Goal: Information Seeking & Learning: Learn about a topic

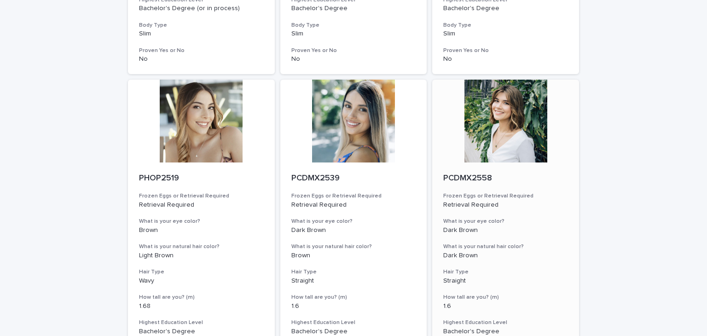
scroll to position [1140, 0]
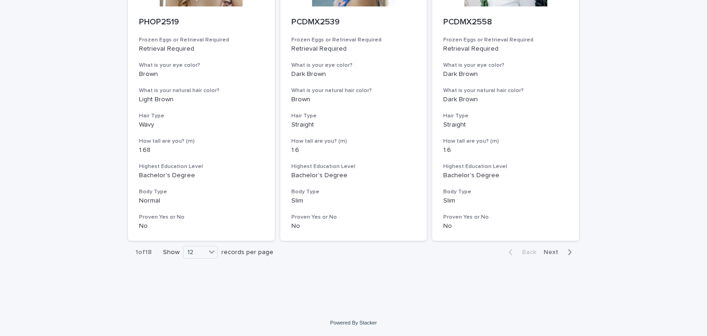
click at [556, 252] on span "Next" at bounding box center [553, 252] width 20 height 6
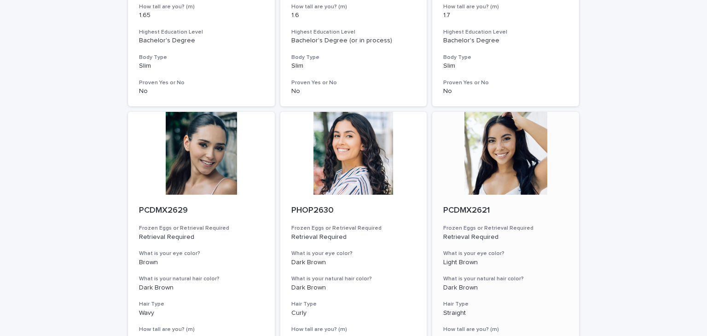
scroll to position [1140, 0]
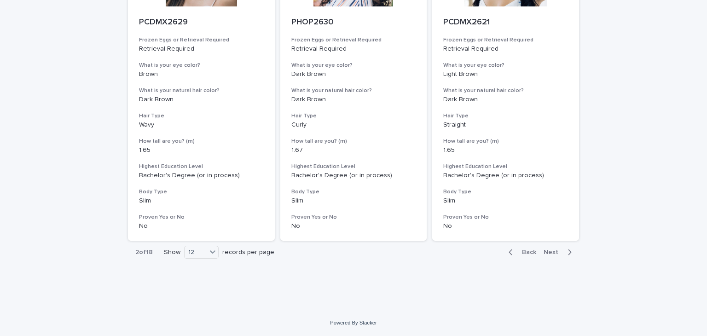
click at [543, 251] on span "Next" at bounding box center [553, 252] width 20 height 6
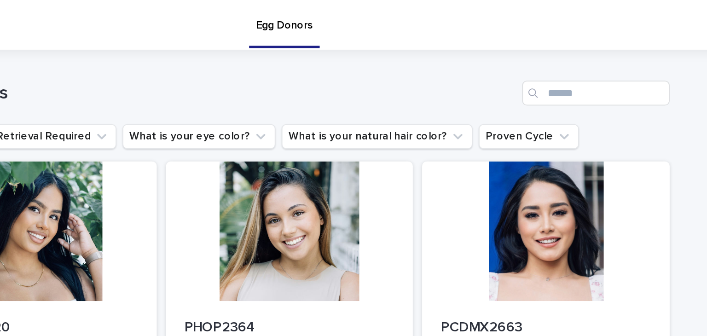
drag, startPoint x: 446, startPoint y: 27, endPoint x: 446, endPoint y: 16, distance: 11.0
click at [446, 16] on div "Egg Donors" at bounding box center [386, 14] width 536 height 29
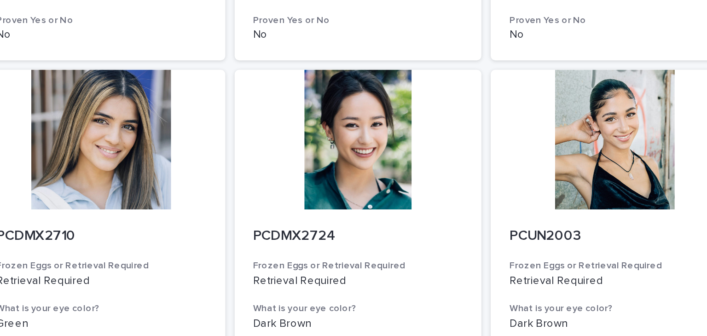
scroll to position [1049, 0]
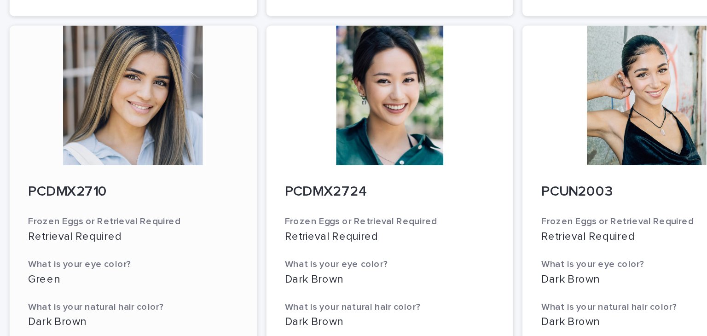
drag, startPoint x: 177, startPoint y: 114, endPoint x: 190, endPoint y: 116, distance: 12.7
click at [190, 116] on p "PCDMX2710" at bounding box center [201, 114] width 125 height 10
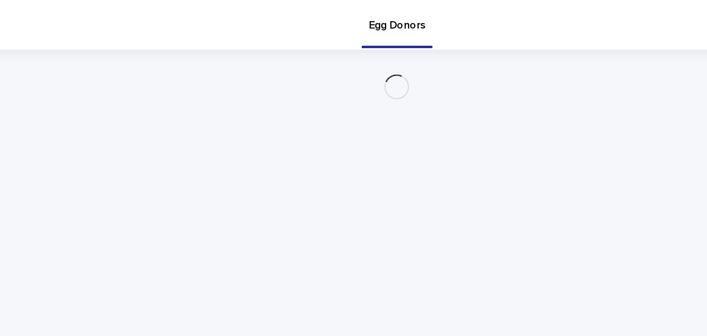
click at [185, 116] on div "Loading... Saving… Loading... Saving…" at bounding box center [353, 157] width 460 height 257
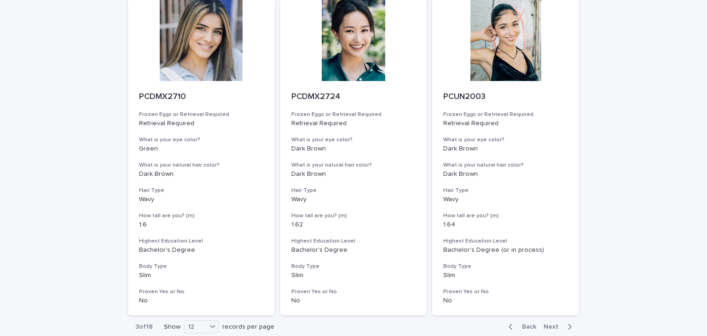
scroll to position [1064, 0]
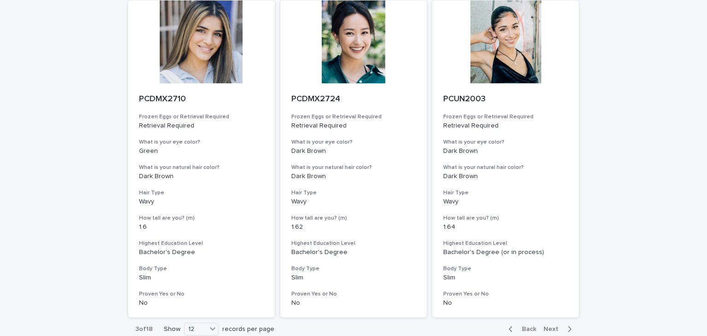
click at [552, 326] on span "Next" at bounding box center [553, 329] width 20 height 6
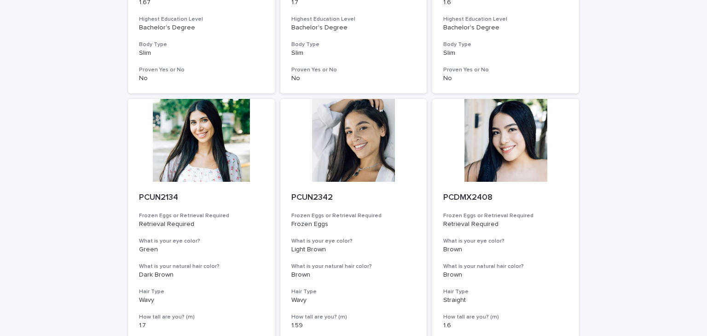
scroll to position [1140, 0]
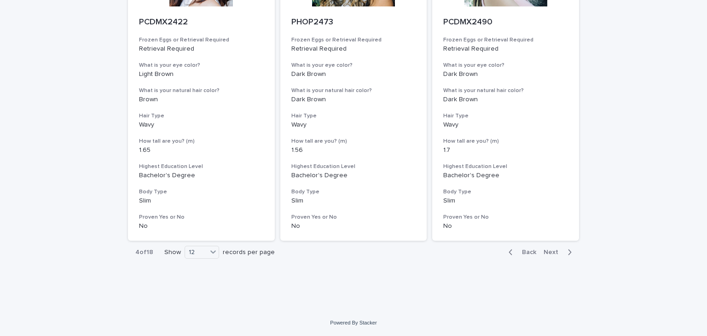
click at [543, 249] on span "Next" at bounding box center [553, 252] width 20 height 6
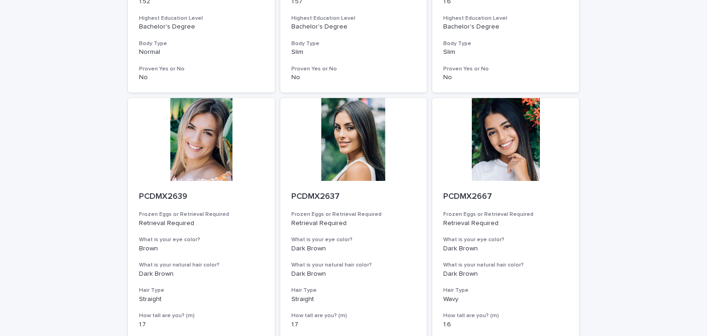
scroll to position [1140, 0]
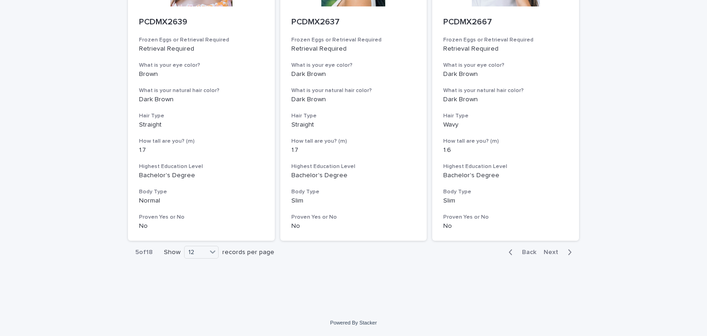
click at [552, 250] on span "Next" at bounding box center [553, 252] width 20 height 6
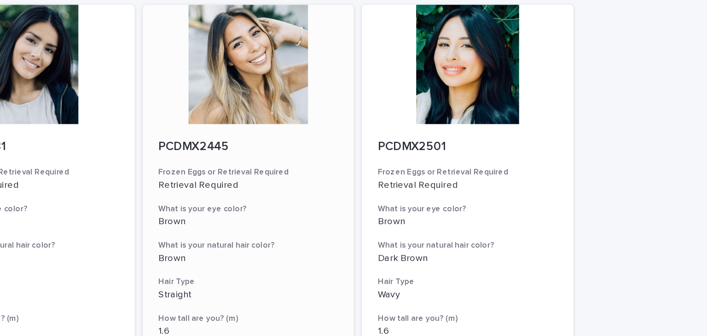
scroll to position [1140, 0]
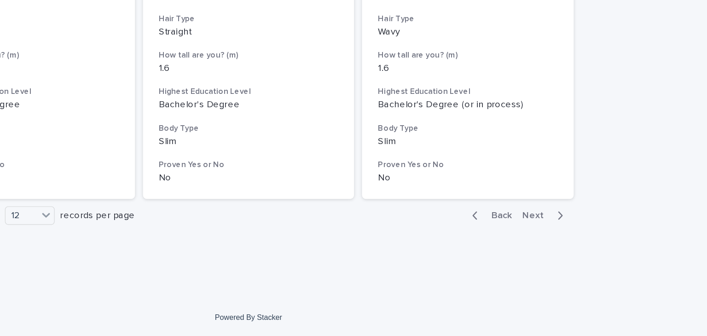
click at [547, 255] on button "Next" at bounding box center [559, 252] width 39 height 8
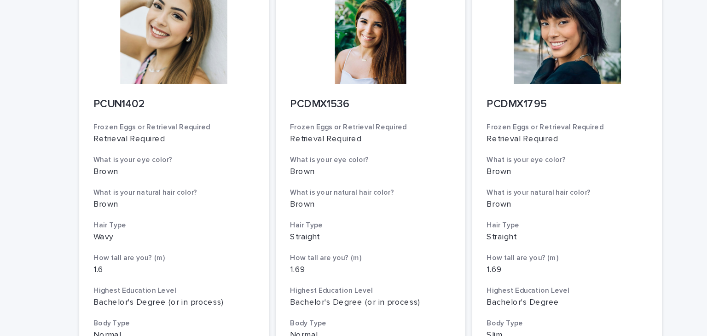
scroll to position [1140, 0]
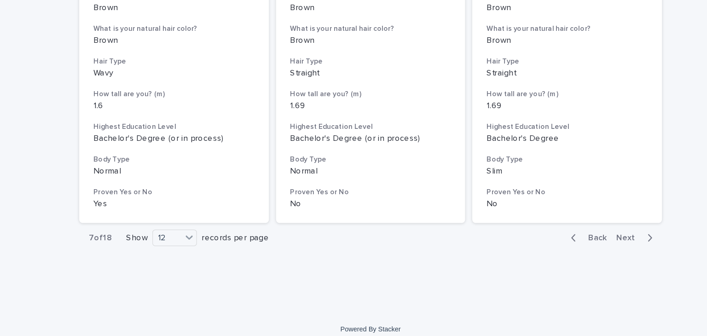
click at [549, 252] on span "Next" at bounding box center [553, 252] width 20 height 6
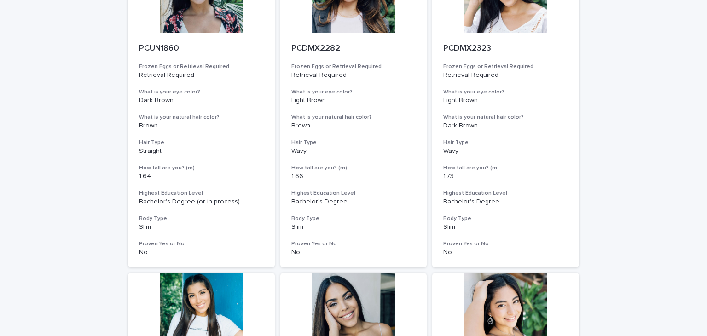
scroll to position [1140, 0]
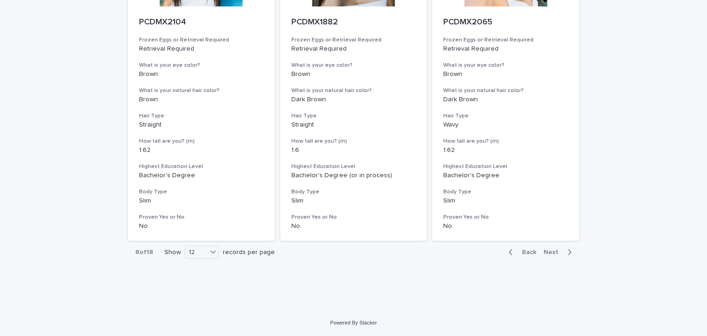
click at [542, 247] on div "Back Next" at bounding box center [540, 252] width 78 height 23
click at [543, 250] on span "Next" at bounding box center [553, 252] width 20 height 6
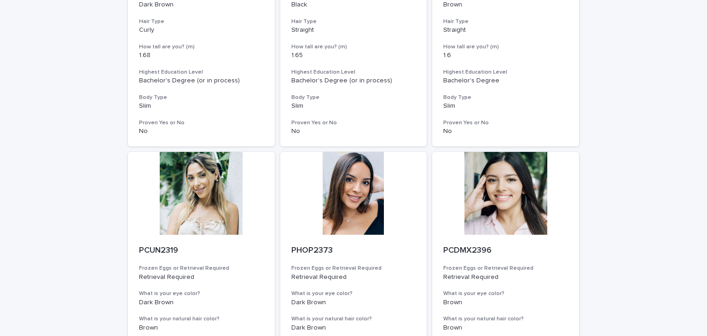
scroll to position [1140, 0]
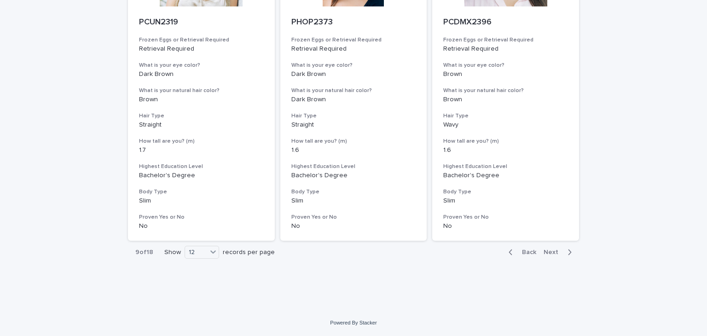
click at [543, 249] on span "Next" at bounding box center [553, 252] width 20 height 6
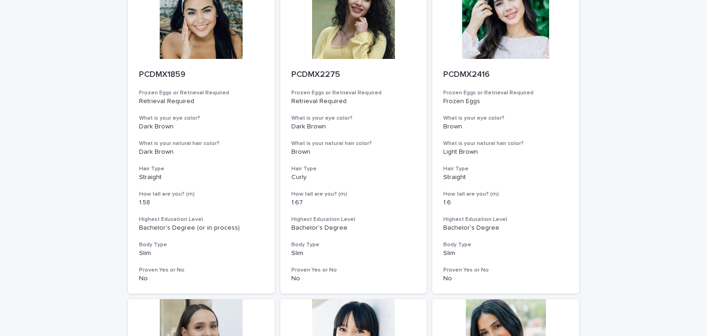
scroll to position [1140, 0]
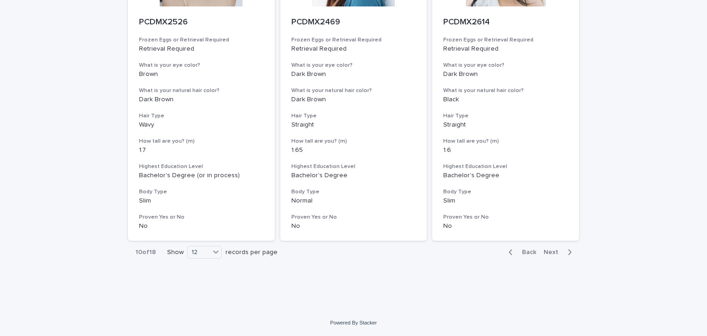
click at [547, 251] on span "Next" at bounding box center [553, 252] width 20 height 6
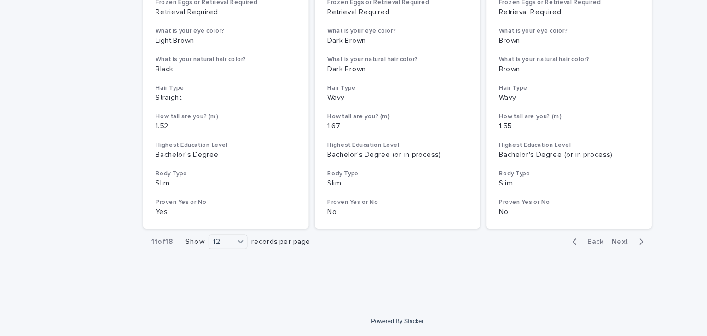
click at [556, 255] on button "Next" at bounding box center [559, 252] width 39 height 8
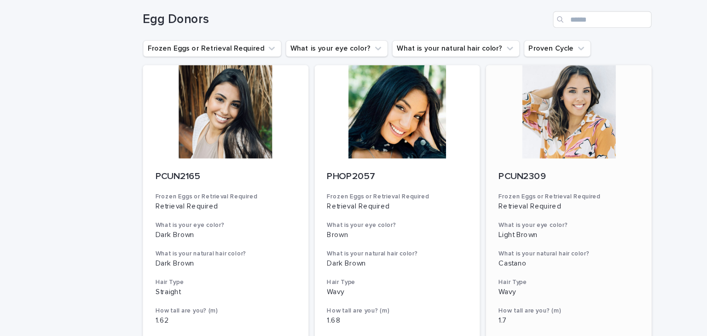
click at [522, 188] on div "PCUN2309" at bounding box center [505, 194] width 125 height 12
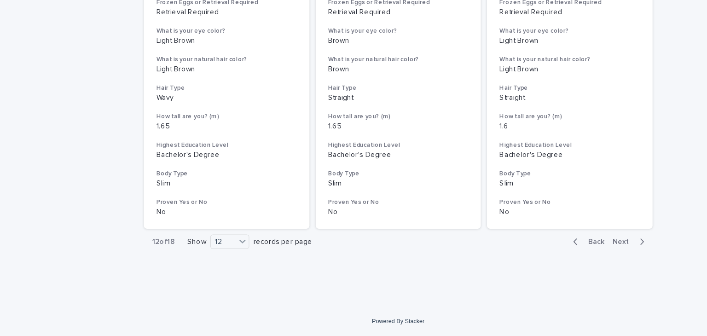
click at [552, 253] on span "Next" at bounding box center [553, 252] width 20 height 6
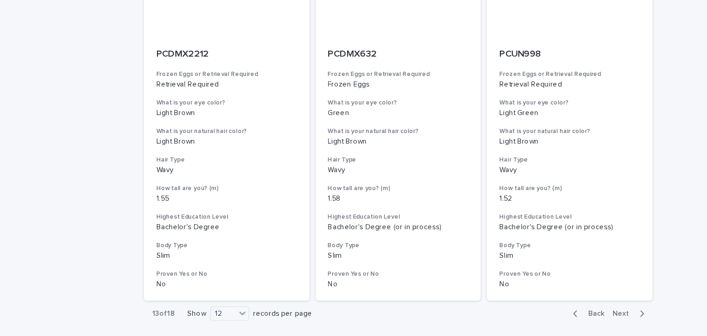
scroll to position [1140, 0]
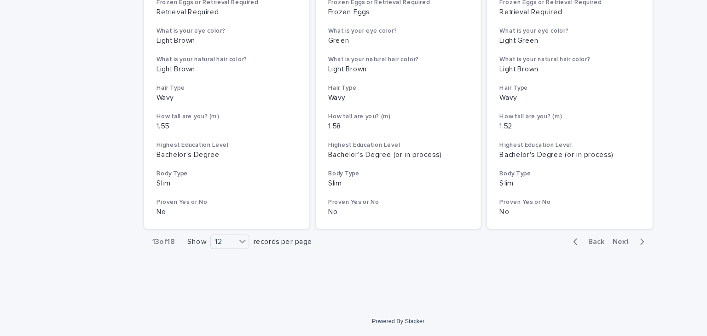
click at [550, 251] on span "Next" at bounding box center [553, 252] width 20 height 6
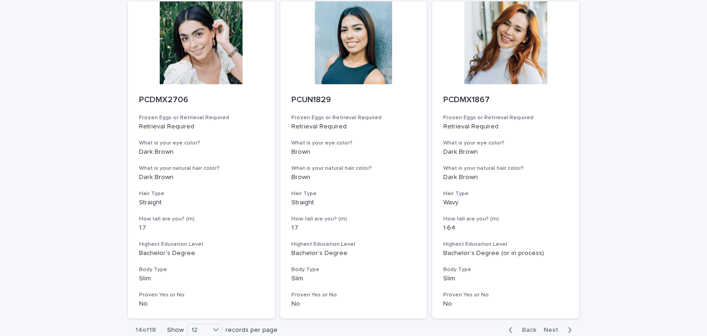
scroll to position [1140, 0]
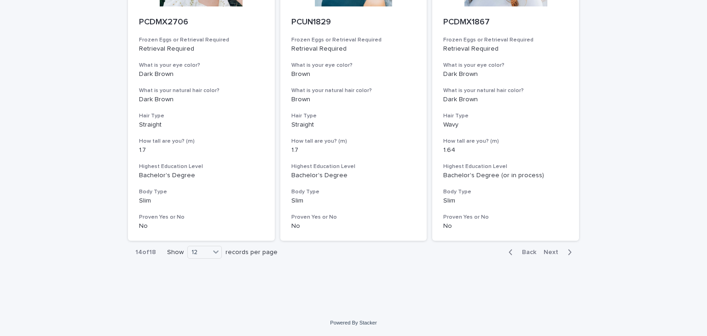
click at [556, 250] on span "Next" at bounding box center [553, 252] width 20 height 6
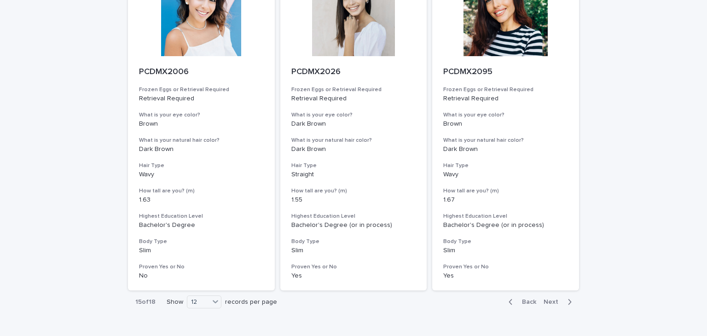
scroll to position [1140, 0]
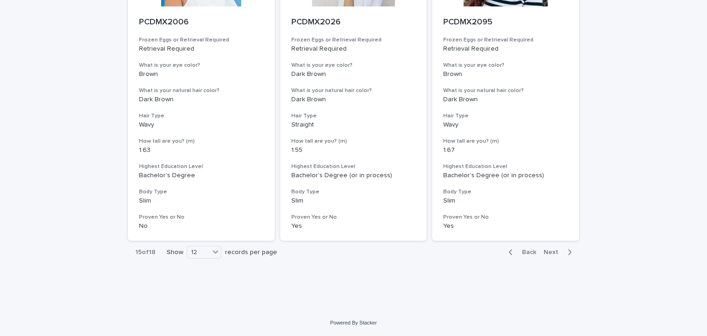
click at [548, 254] on span "Next" at bounding box center [553, 252] width 20 height 6
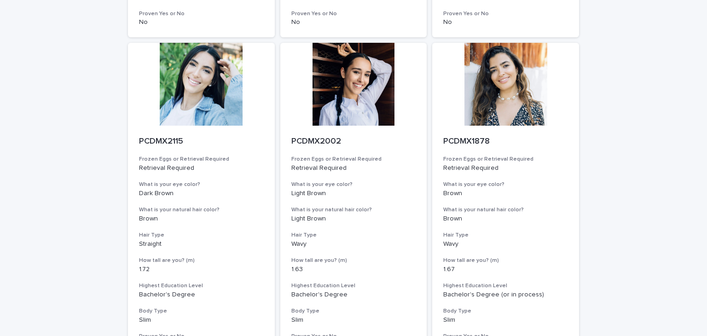
scroll to position [1140, 0]
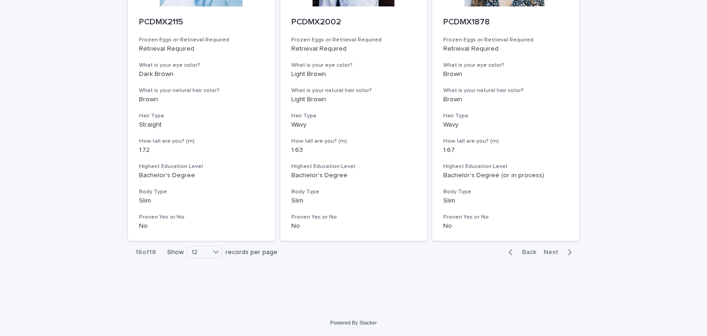
click at [547, 254] on span "Next" at bounding box center [553, 252] width 20 height 6
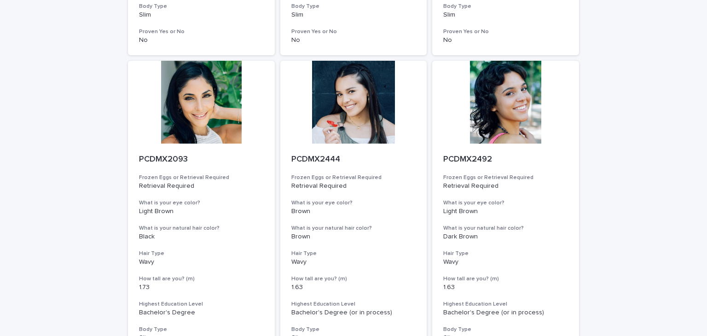
scroll to position [1140, 0]
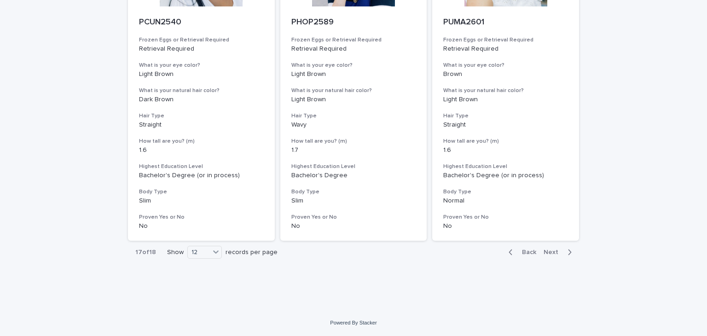
click at [548, 250] on span "Next" at bounding box center [553, 252] width 20 height 6
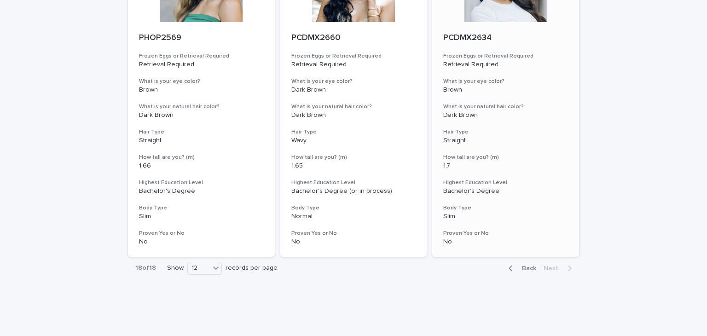
scroll to position [160, 0]
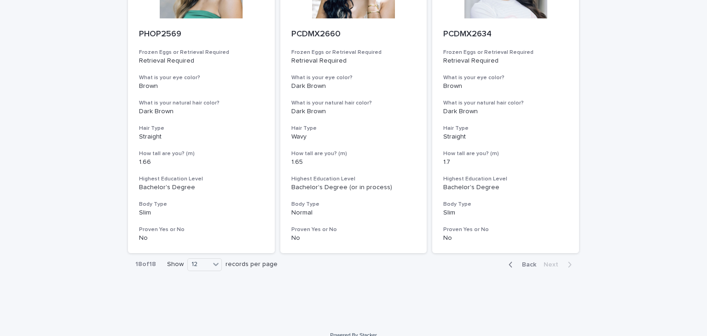
click at [524, 267] on button "Back" at bounding box center [520, 264] width 39 height 8
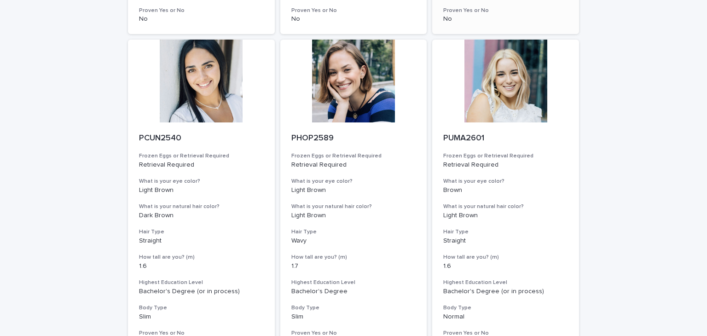
scroll to position [1140, 0]
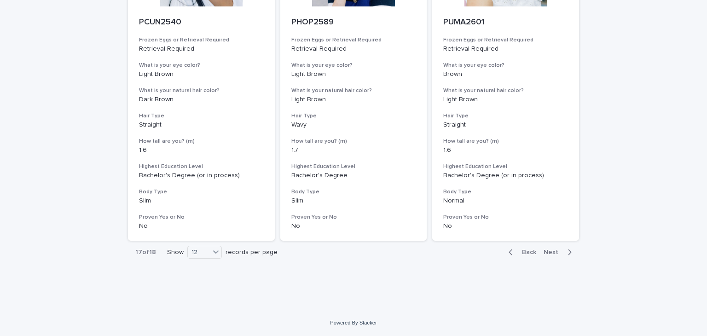
click at [528, 252] on span "Back" at bounding box center [526, 252] width 20 height 6
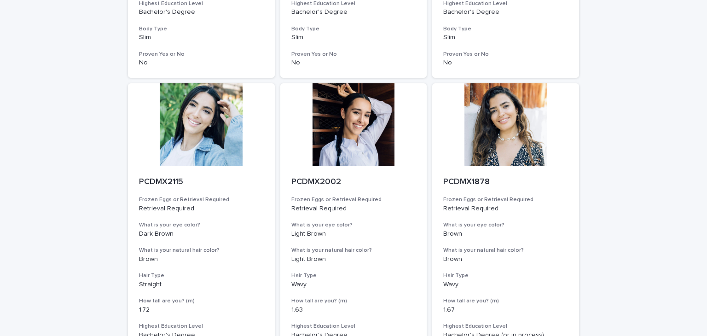
scroll to position [1140, 0]
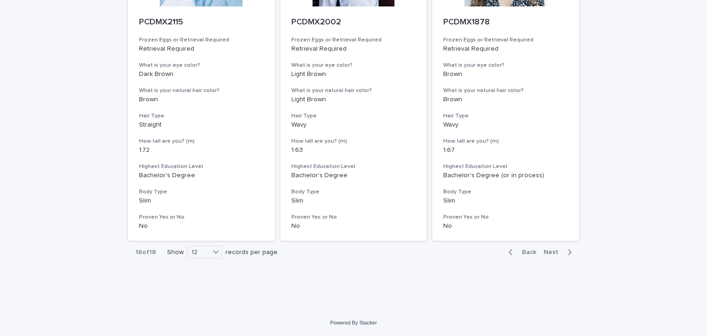
click at [527, 249] on span "Back" at bounding box center [526, 252] width 20 height 6
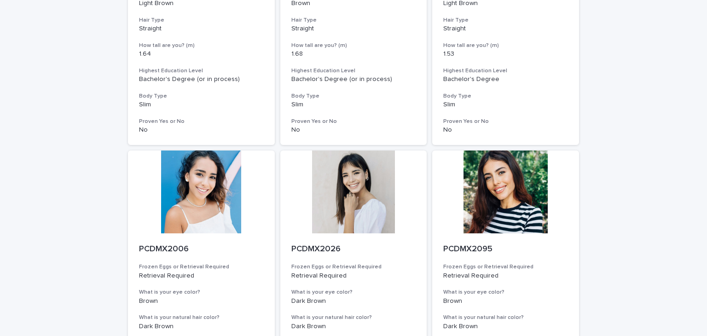
scroll to position [1140, 0]
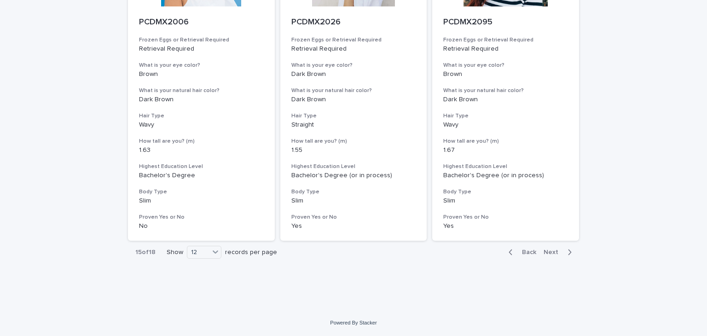
click at [526, 250] on span "Back" at bounding box center [526, 252] width 20 height 6
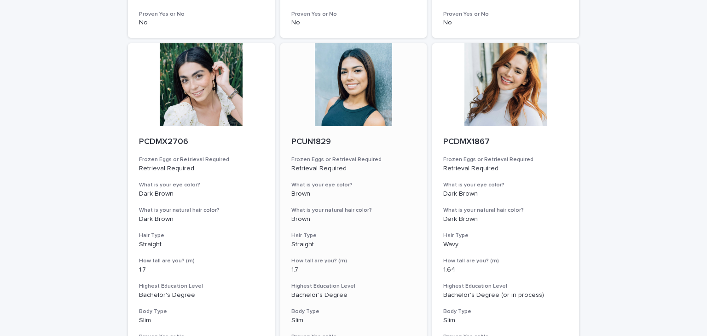
scroll to position [1140, 0]
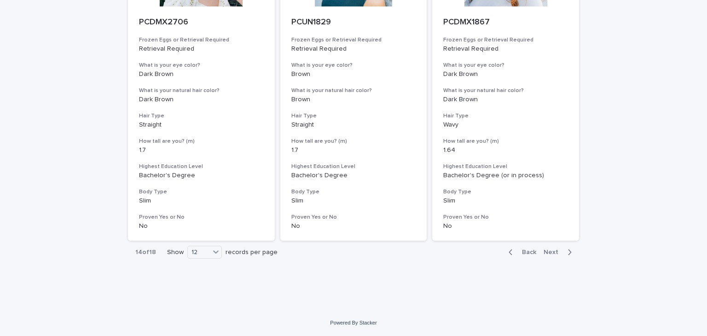
click at [529, 254] on span "Back" at bounding box center [526, 252] width 20 height 6
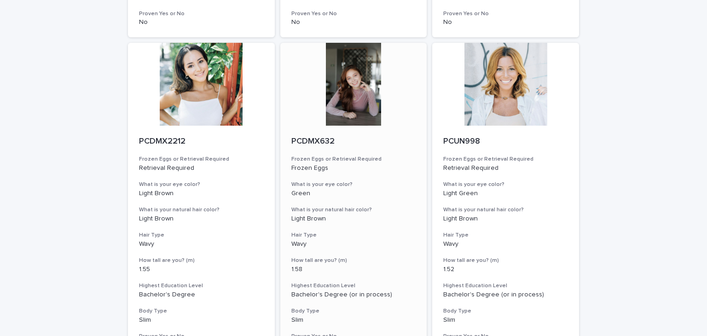
scroll to position [1140, 0]
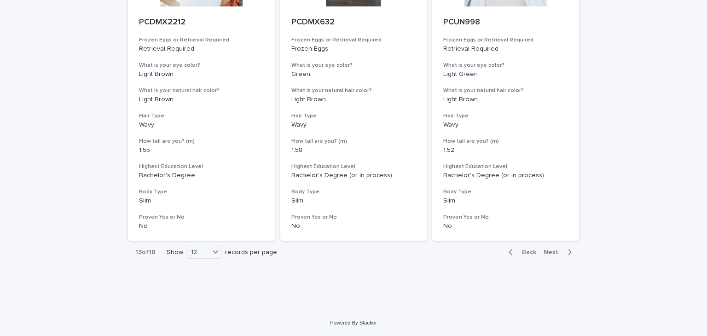
click at [202, 259] on div "13 of 18 Show 12 records per page" at bounding box center [206, 252] width 156 height 23
click at [206, 252] on div "12" at bounding box center [198, 253] width 22 height 10
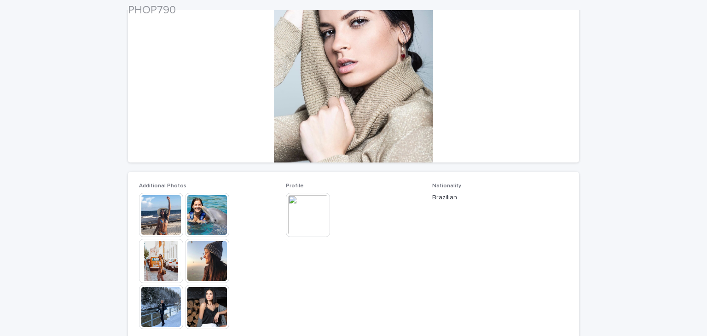
scroll to position [112, 0]
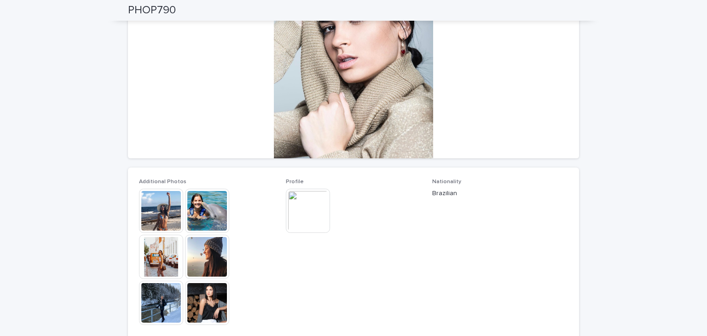
click at [186, 211] on img at bounding box center [207, 211] width 44 height 44
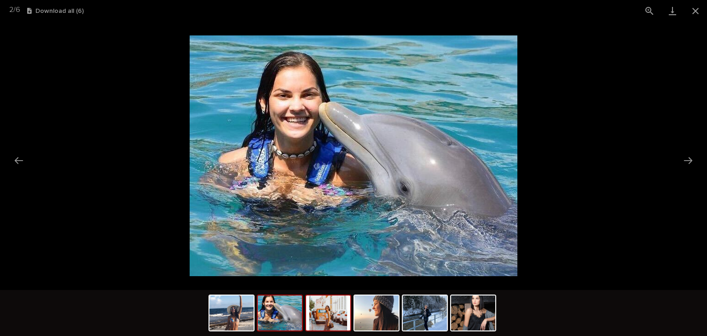
click at [330, 305] on img at bounding box center [328, 312] width 44 height 35
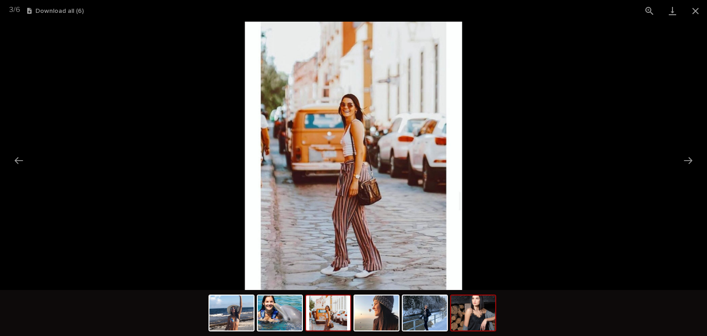
click at [466, 302] on img at bounding box center [473, 312] width 44 height 35
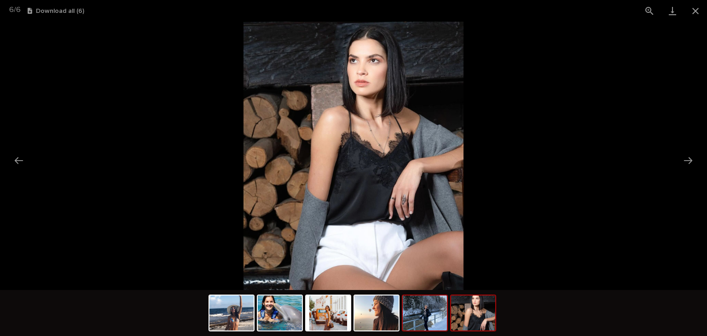
click at [426, 311] on img at bounding box center [425, 312] width 44 height 35
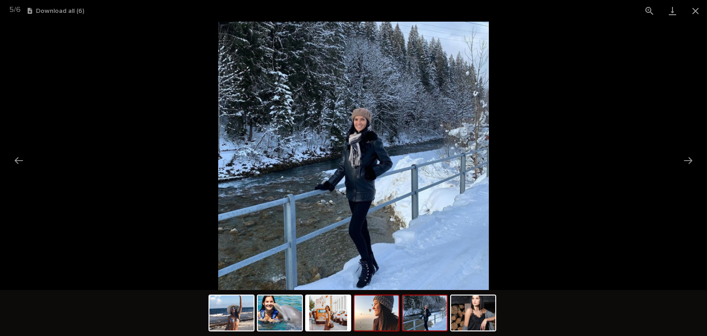
click at [375, 315] on img at bounding box center [376, 312] width 44 height 35
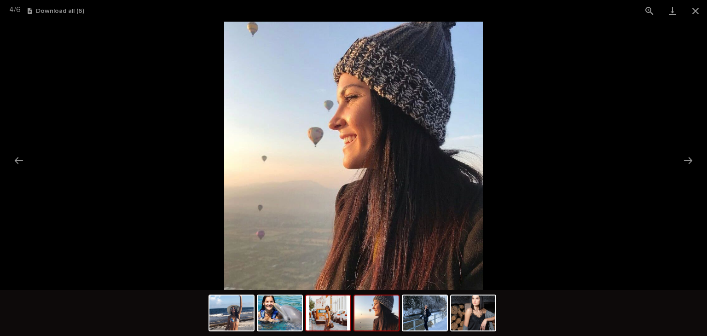
click at [321, 312] on img at bounding box center [328, 312] width 44 height 35
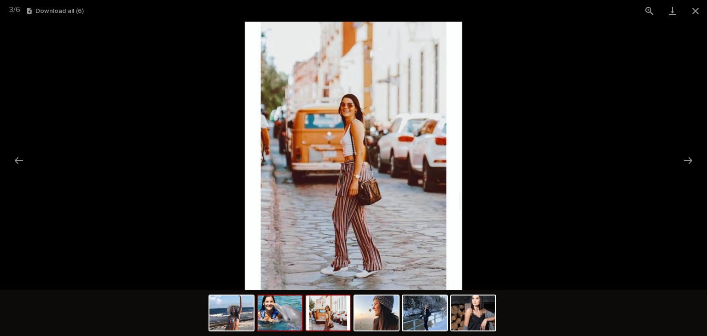
click at [274, 308] on img at bounding box center [280, 312] width 44 height 35
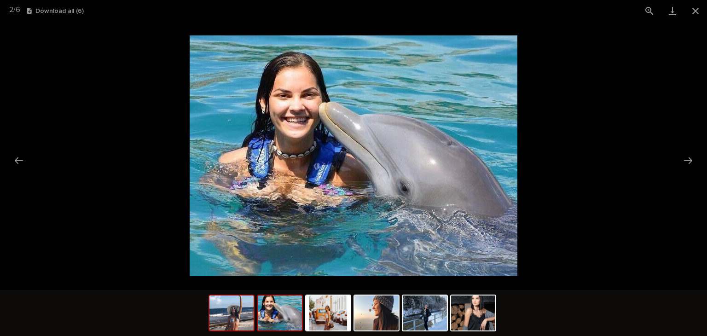
click at [248, 323] on img at bounding box center [231, 312] width 44 height 35
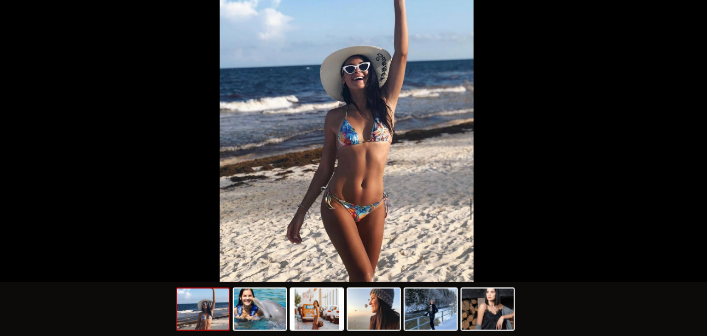
scroll to position [0, 0]
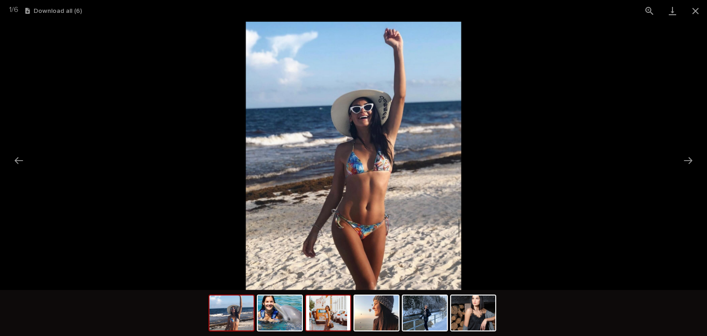
click at [314, 330] on img at bounding box center [328, 312] width 44 height 35
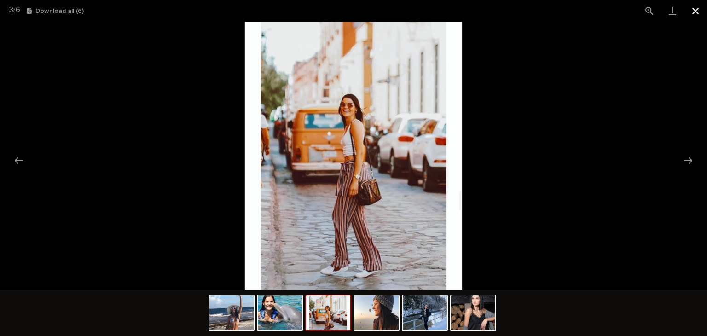
click at [703, 14] on button "Close gallery" at bounding box center [695, 11] width 23 height 22
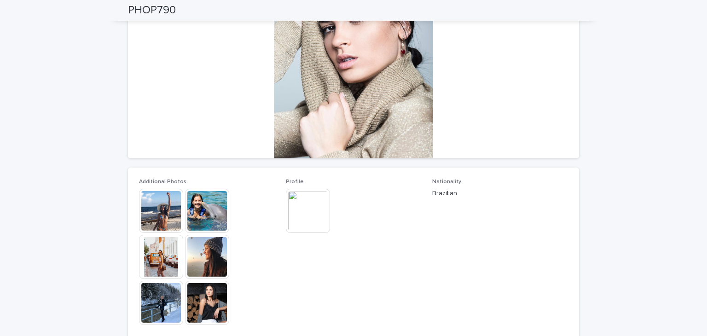
click at [309, 190] on img at bounding box center [308, 211] width 44 height 44
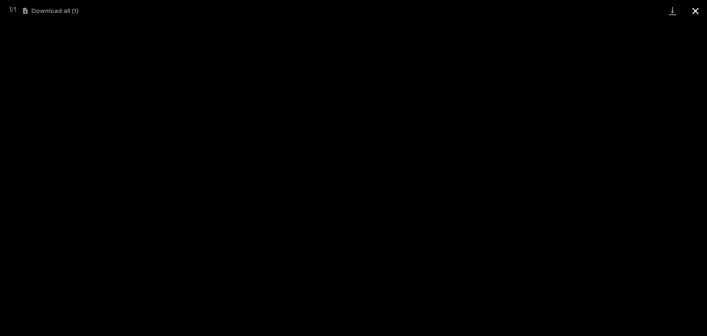
click at [685, 3] on button "Close gallery" at bounding box center [695, 11] width 23 height 22
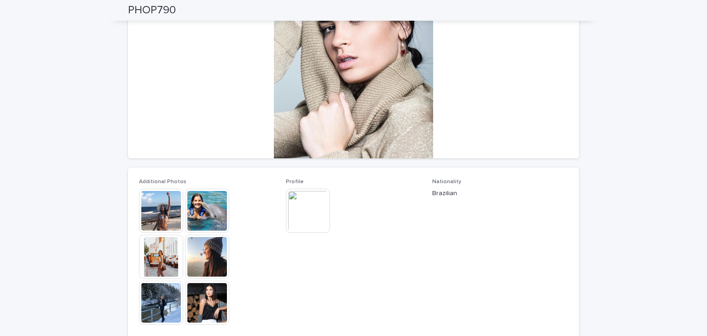
click at [192, 249] on img at bounding box center [207, 257] width 44 height 44
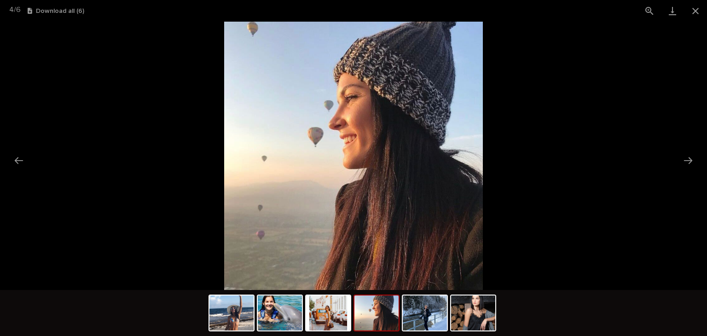
click at [358, 310] on img at bounding box center [376, 312] width 44 height 35
click at [403, 310] on img at bounding box center [425, 312] width 44 height 35
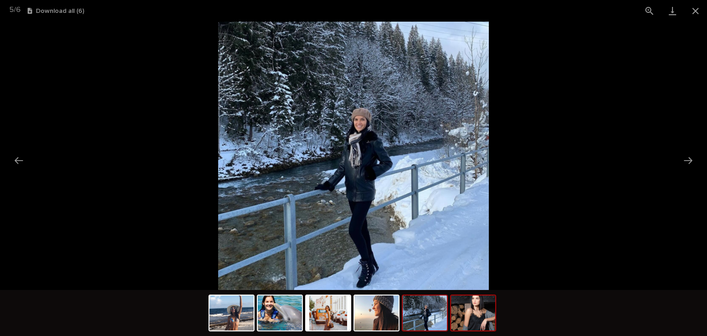
click at [476, 322] on img at bounding box center [473, 312] width 44 height 35
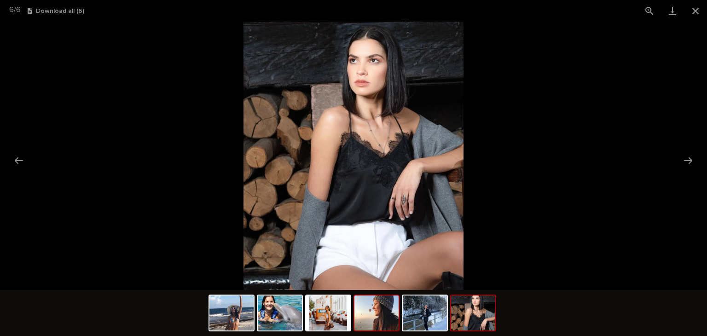
click at [385, 323] on img at bounding box center [376, 312] width 44 height 35
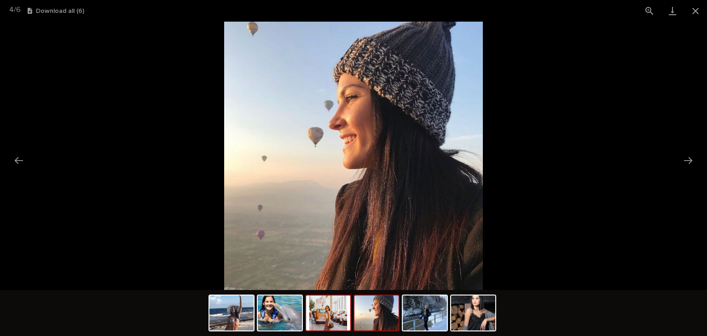
click at [328, 321] on img at bounding box center [328, 312] width 44 height 35
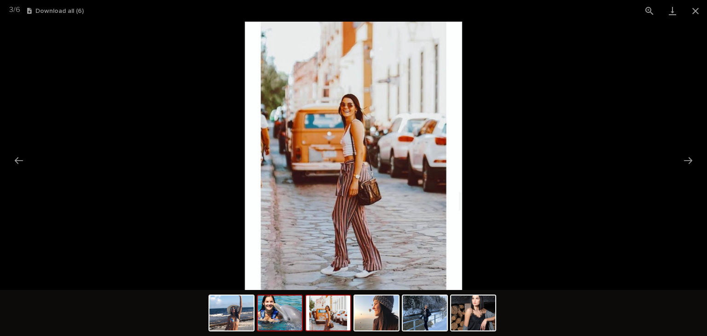
click at [280, 312] on img at bounding box center [280, 312] width 44 height 35
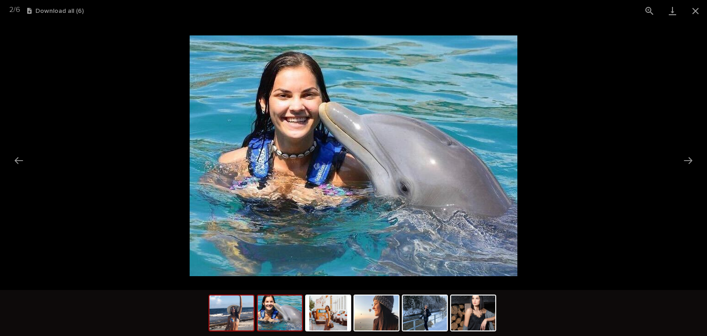
click at [214, 318] on img at bounding box center [231, 312] width 44 height 35
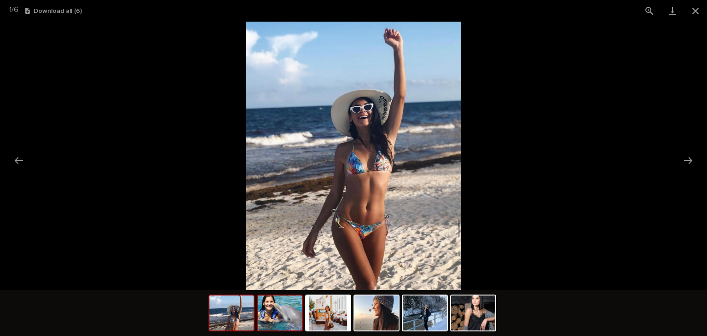
click at [266, 314] on img at bounding box center [280, 312] width 44 height 35
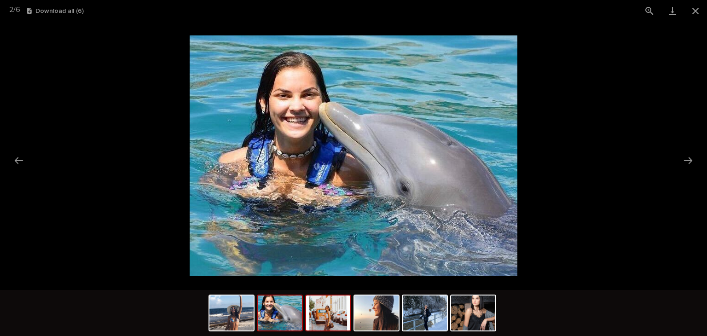
click at [323, 310] on img at bounding box center [328, 312] width 44 height 35
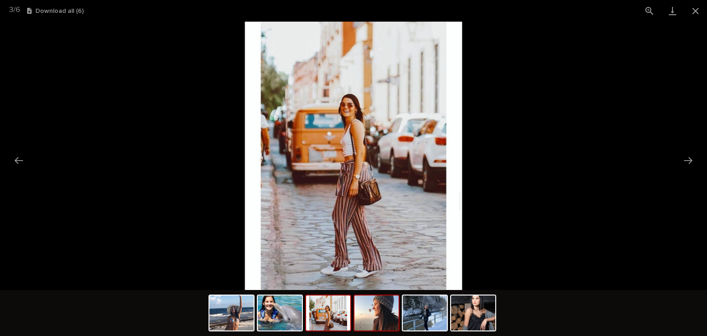
click at [369, 316] on img at bounding box center [376, 312] width 44 height 35
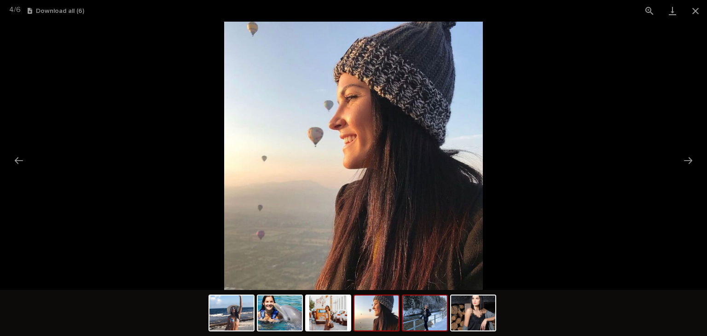
click at [426, 317] on img at bounding box center [425, 312] width 44 height 35
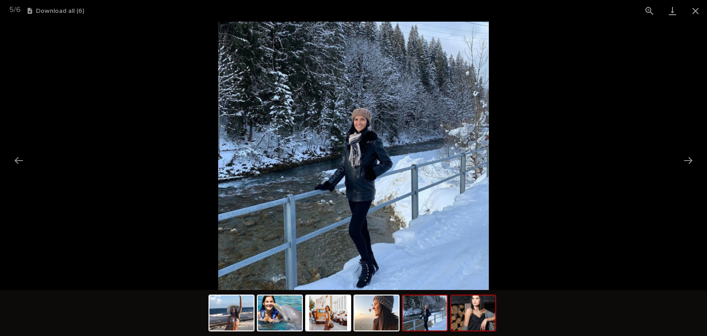
click at [462, 303] on img at bounding box center [473, 312] width 44 height 35
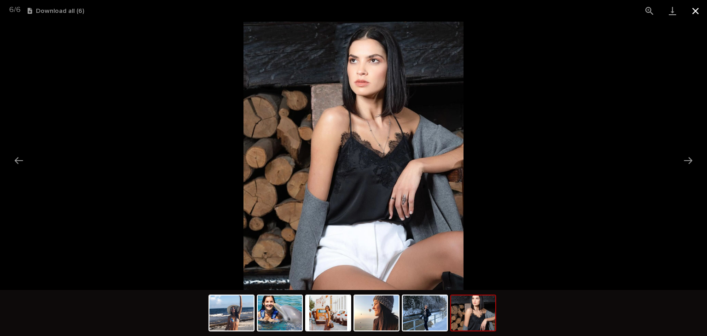
click at [695, 15] on button "Close gallery" at bounding box center [695, 11] width 23 height 22
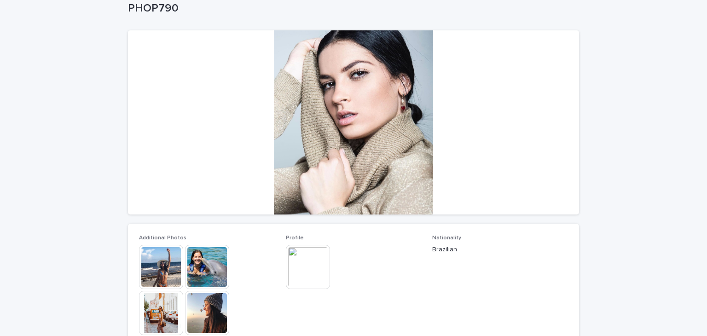
scroll to position [85, 0]
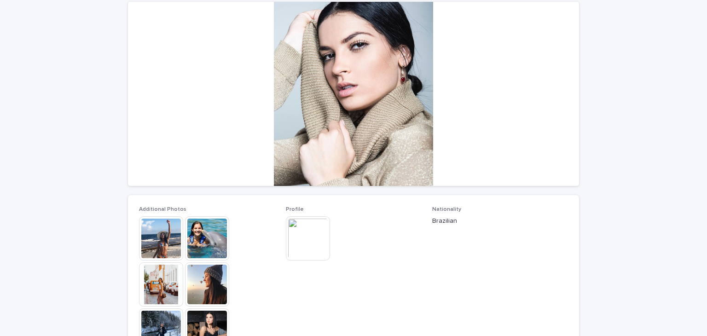
click at [294, 232] on img at bounding box center [308, 238] width 44 height 44
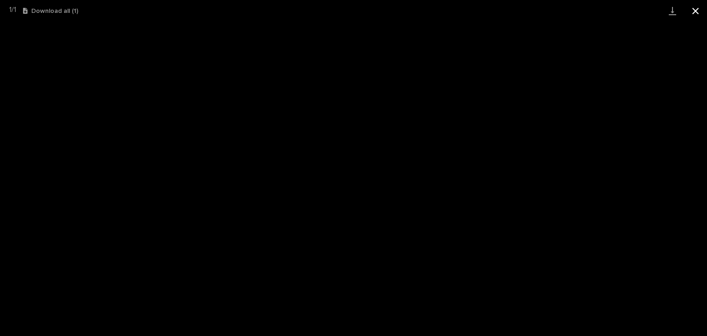
click at [693, 5] on button "Close gallery" at bounding box center [695, 11] width 23 height 22
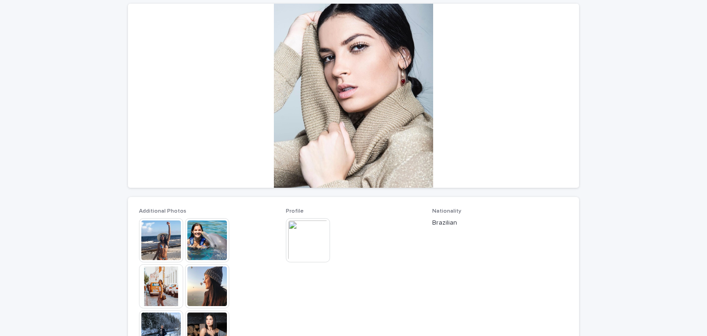
scroll to position [86, 0]
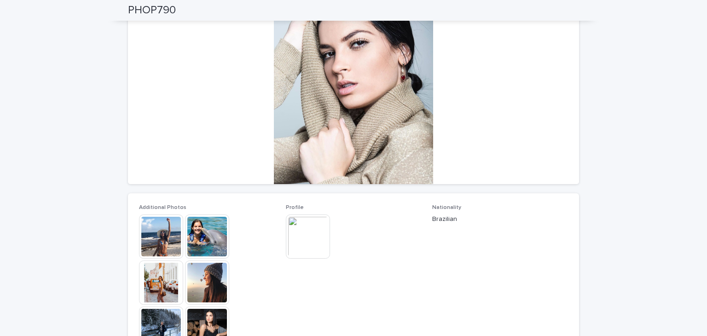
click at [202, 243] on img at bounding box center [207, 236] width 44 height 44
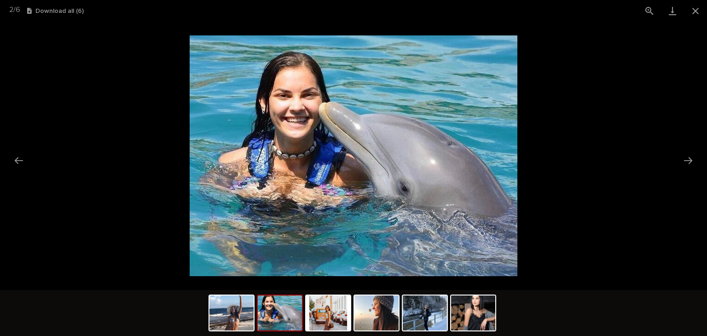
click at [276, 321] on img at bounding box center [280, 312] width 44 height 35
click at [317, 318] on img at bounding box center [328, 312] width 44 height 35
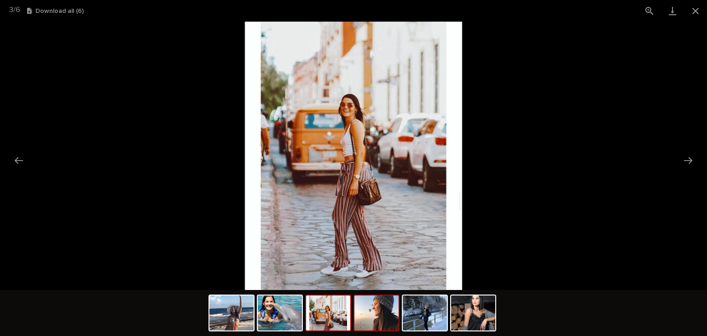
click at [374, 328] on img at bounding box center [376, 312] width 44 height 35
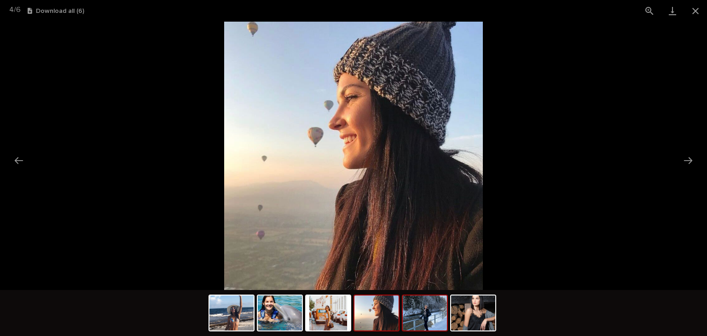
click at [427, 328] on img at bounding box center [425, 312] width 44 height 35
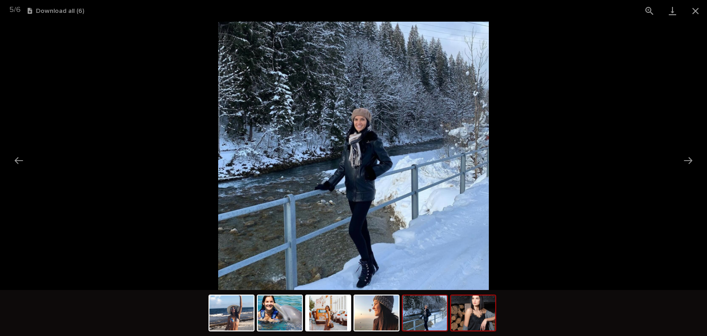
click at [478, 322] on img at bounding box center [473, 312] width 44 height 35
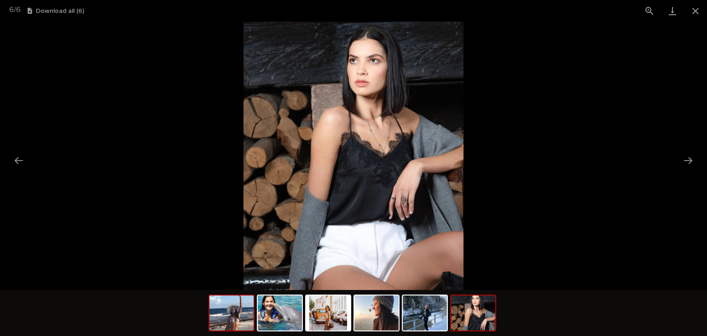
click at [237, 318] on img at bounding box center [231, 312] width 44 height 35
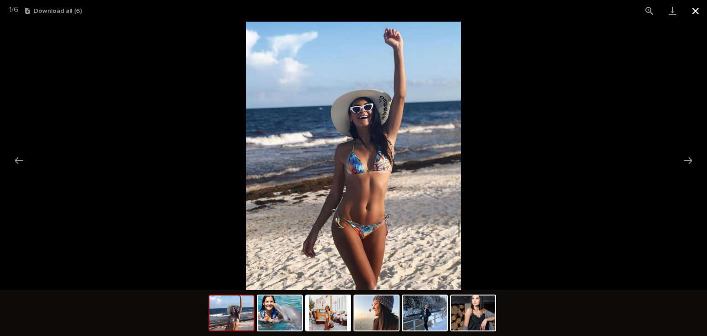
click at [692, 11] on button "Close gallery" at bounding box center [695, 11] width 23 height 22
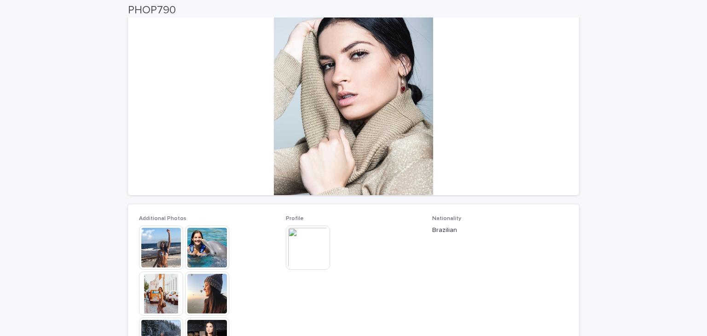
scroll to position [0, 0]
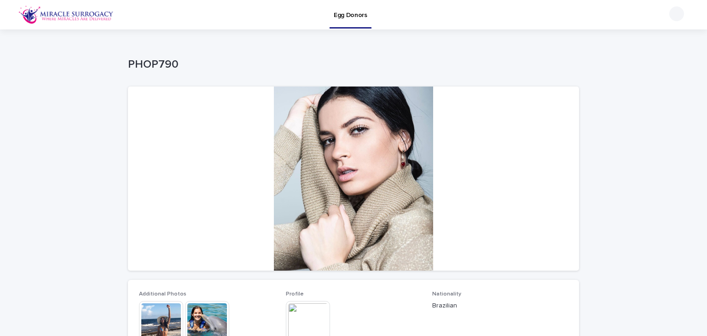
click at [317, 316] on img at bounding box center [308, 323] width 44 height 44
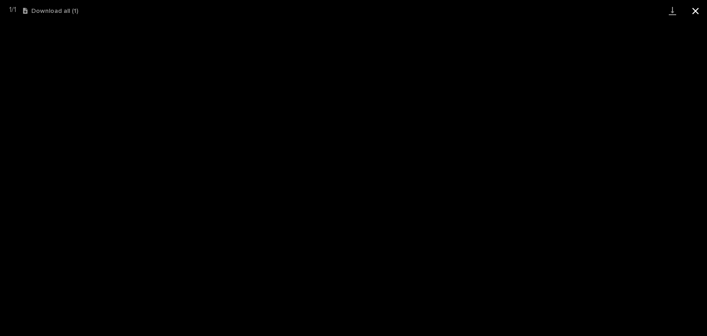
click at [688, 8] on button "Close gallery" at bounding box center [695, 11] width 23 height 22
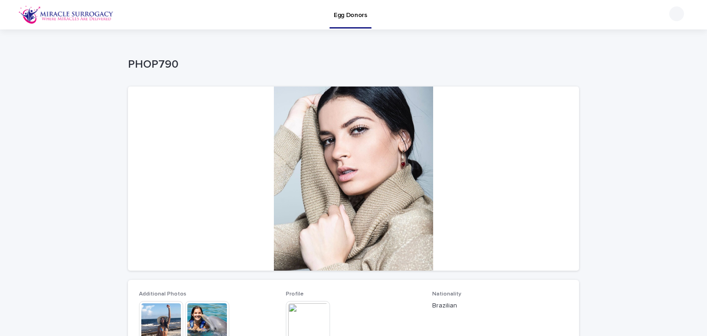
scroll to position [155, 0]
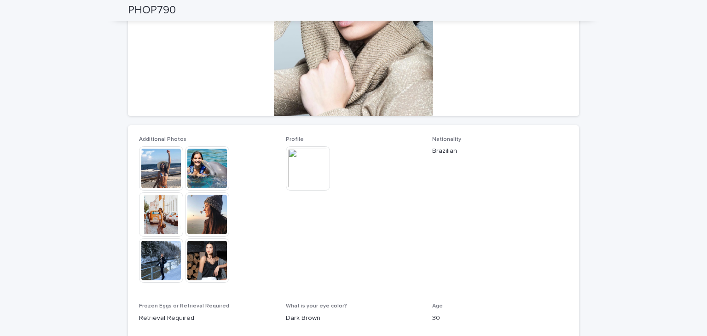
click at [195, 207] on img at bounding box center [207, 214] width 44 height 44
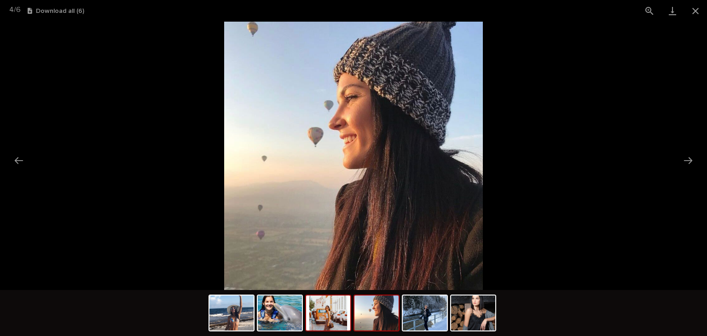
click at [326, 316] on img at bounding box center [328, 312] width 44 height 35
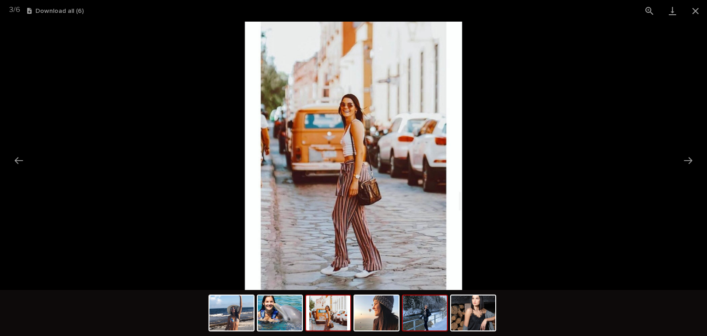
click at [432, 319] on img at bounding box center [425, 312] width 44 height 35
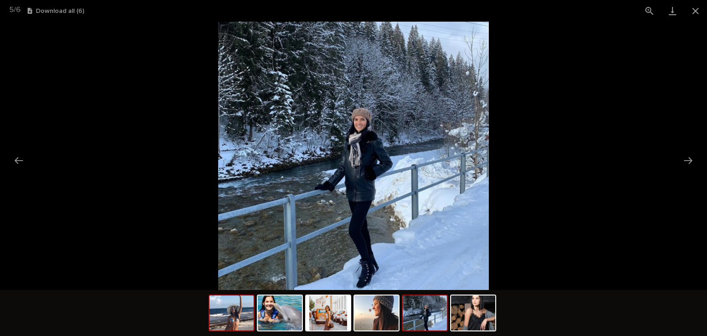
click at [242, 317] on img at bounding box center [231, 312] width 44 height 35
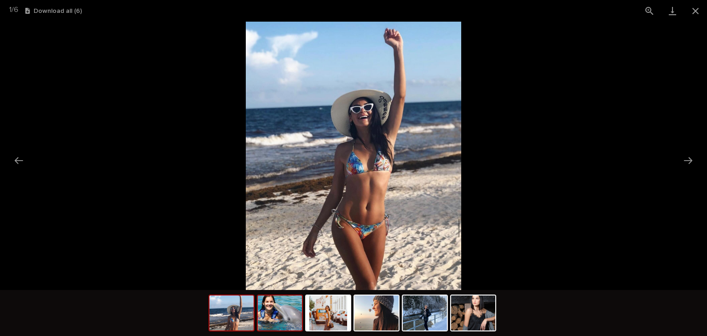
click at [295, 315] on img at bounding box center [280, 312] width 44 height 35
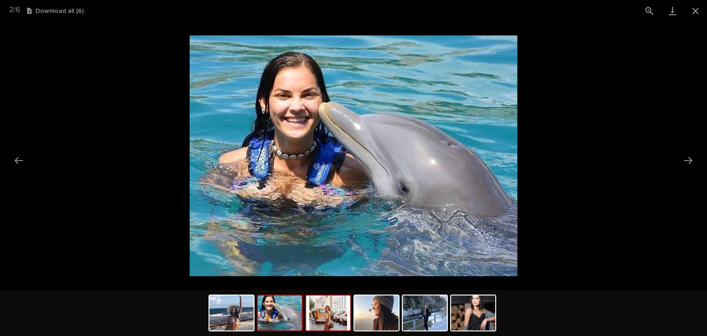
click at [312, 307] on img at bounding box center [328, 312] width 44 height 35
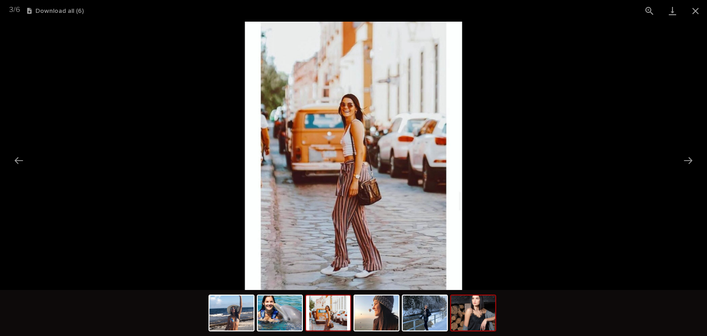
click at [466, 318] on img at bounding box center [473, 312] width 44 height 35
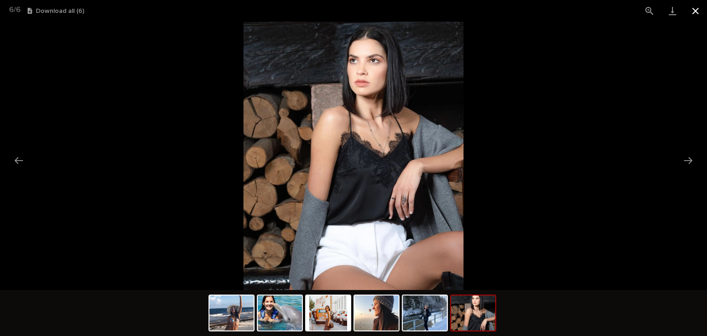
click at [690, 9] on button "Close gallery" at bounding box center [695, 11] width 23 height 22
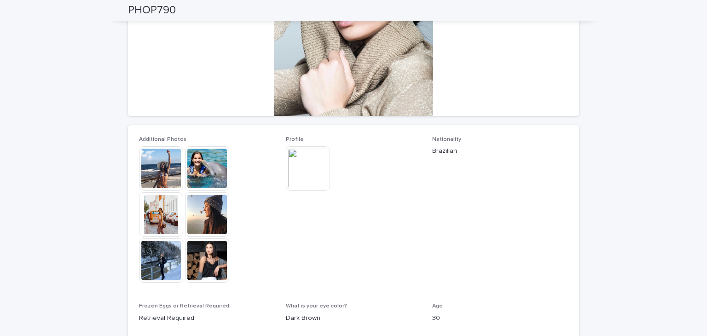
click at [293, 161] on img at bounding box center [308, 168] width 44 height 44
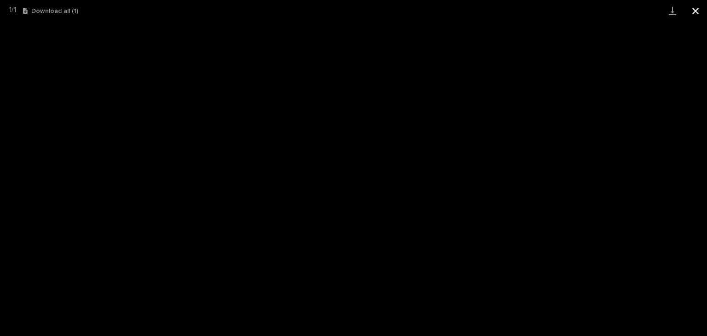
click at [701, 5] on button "Close gallery" at bounding box center [695, 11] width 23 height 22
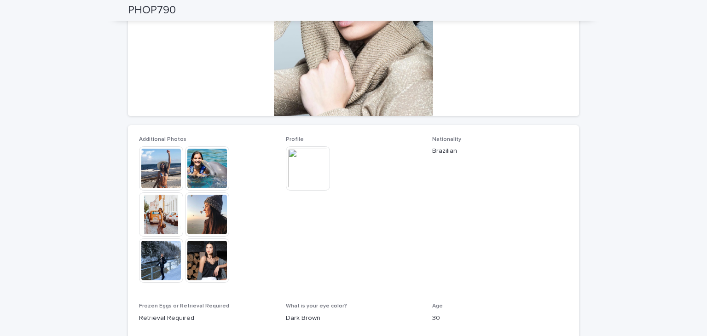
click at [143, 217] on img at bounding box center [161, 214] width 44 height 44
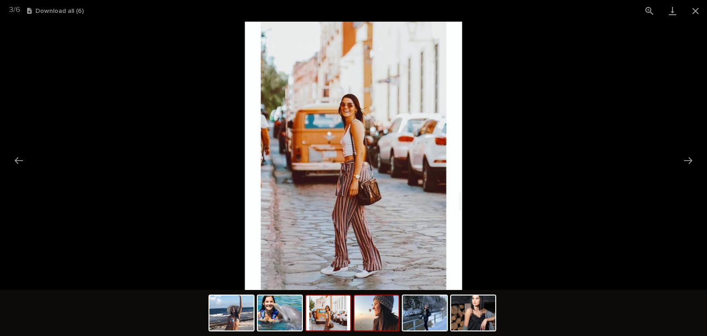
click at [382, 302] on img at bounding box center [376, 312] width 44 height 35
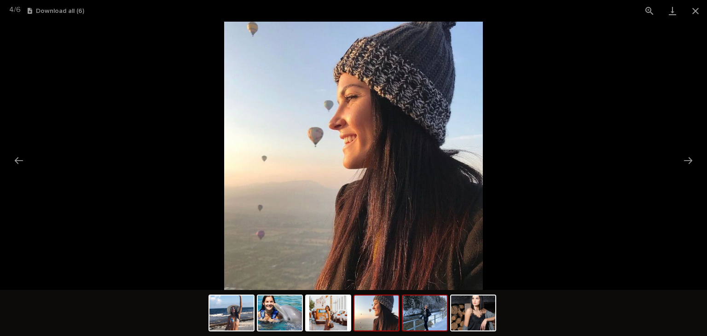
click at [415, 312] on img at bounding box center [425, 312] width 44 height 35
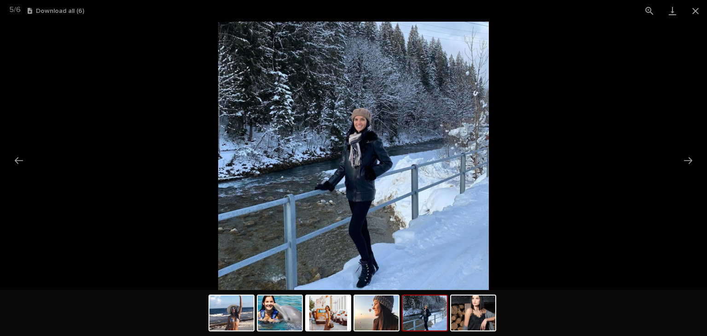
click at [400, 315] on div at bounding box center [353, 314] width 290 height 48
click at [452, 316] on img at bounding box center [473, 312] width 44 height 35
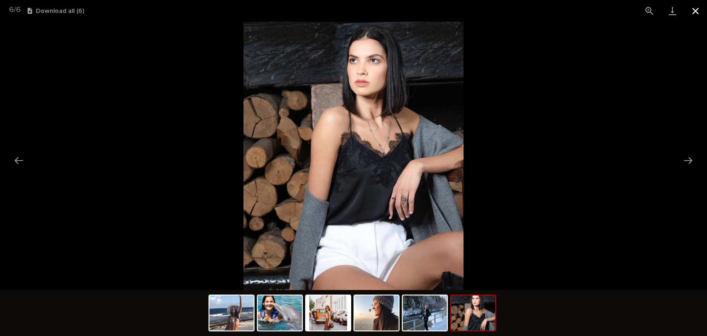
click at [691, 19] on button "Close gallery" at bounding box center [695, 11] width 23 height 22
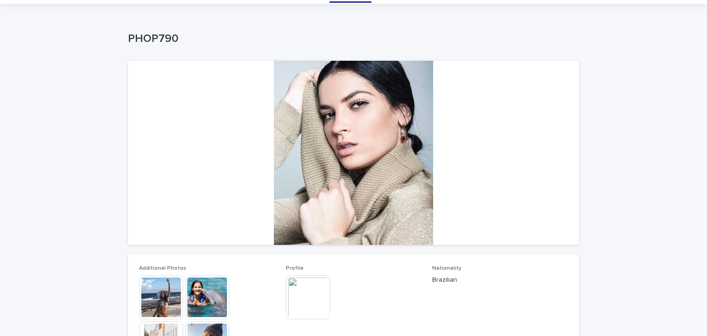
scroll to position [0, 0]
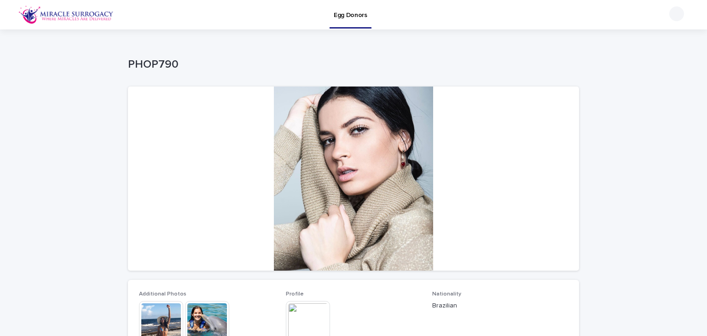
click at [186, 310] on img at bounding box center [207, 323] width 44 height 44
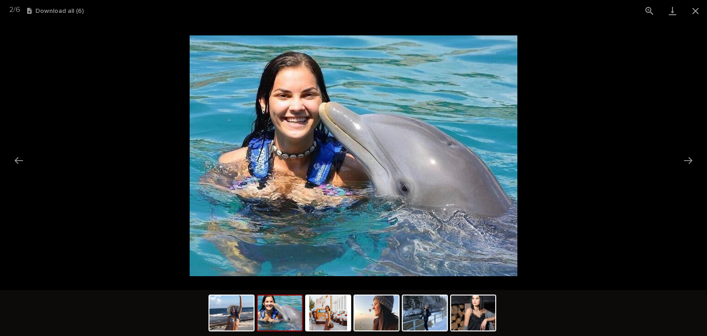
click at [352, 307] on div at bounding box center [353, 314] width 290 height 48
click at [381, 300] on img at bounding box center [376, 312] width 44 height 35
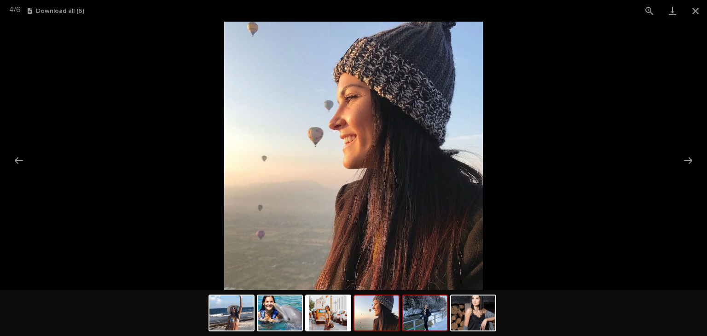
click at [420, 315] on img at bounding box center [425, 312] width 44 height 35
click at [445, 313] on img at bounding box center [425, 312] width 44 height 35
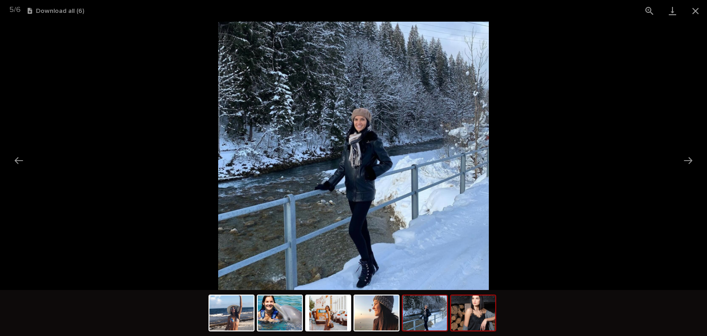
click at [482, 294] on div at bounding box center [473, 312] width 46 height 37
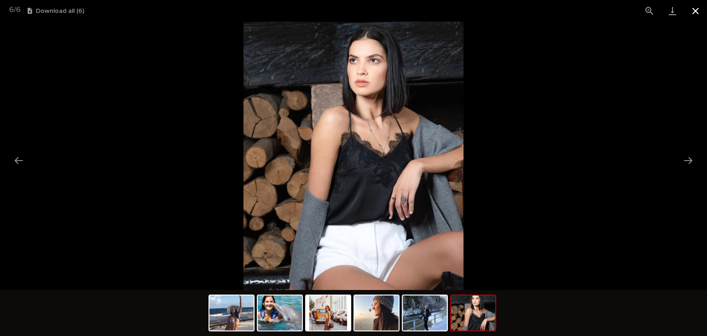
click at [696, 17] on button "Close gallery" at bounding box center [695, 11] width 23 height 22
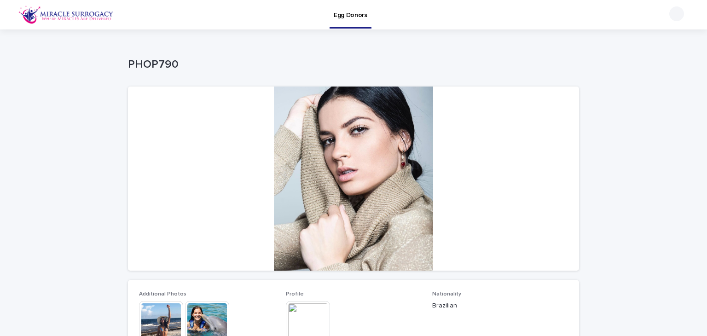
click at [162, 319] on img at bounding box center [161, 323] width 44 height 44
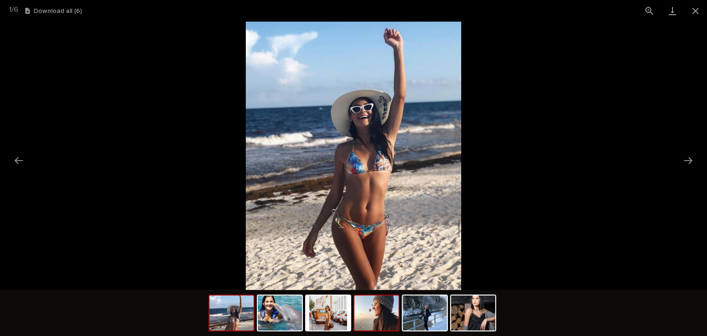
click at [386, 319] on img at bounding box center [376, 312] width 44 height 35
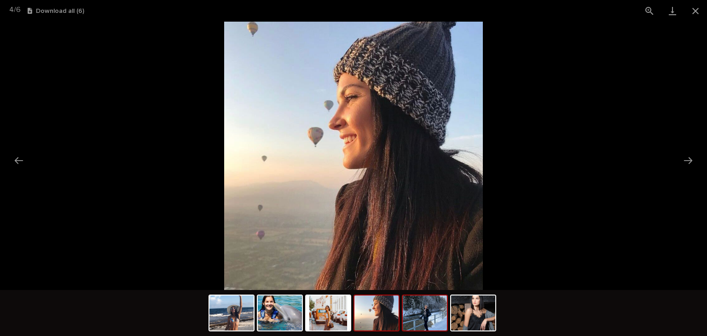
click at [428, 313] on img at bounding box center [425, 312] width 44 height 35
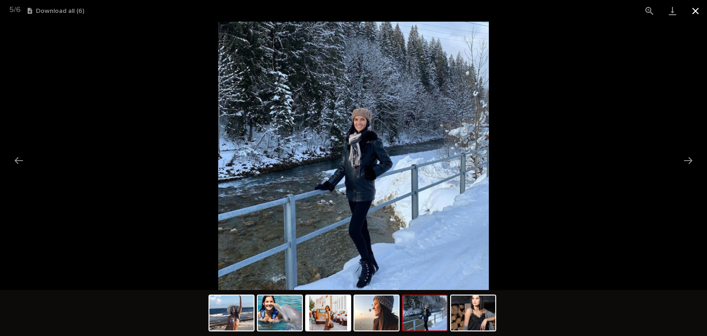
click at [700, 19] on button "Close gallery" at bounding box center [695, 11] width 23 height 22
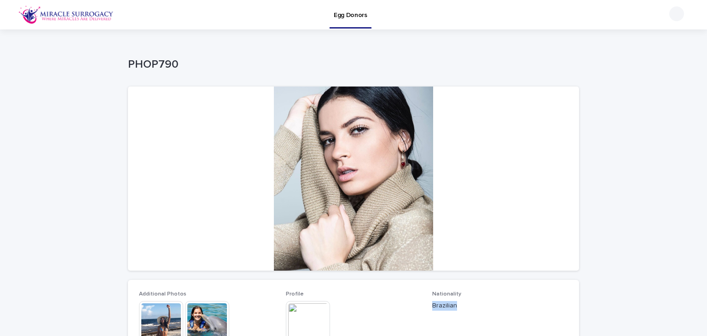
drag, startPoint x: 428, startPoint y: 309, endPoint x: 464, endPoint y: 306, distance: 35.5
click at [464, 306] on p "Brazilian" at bounding box center [500, 306] width 136 height 10
click at [452, 316] on div "Nationality Brazilian" at bounding box center [500, 304] width 136 height 27
drag, startPoint x: 418, startPoint y: 306, endPoint x: 465, endPoint y: 305, distance: 46.9
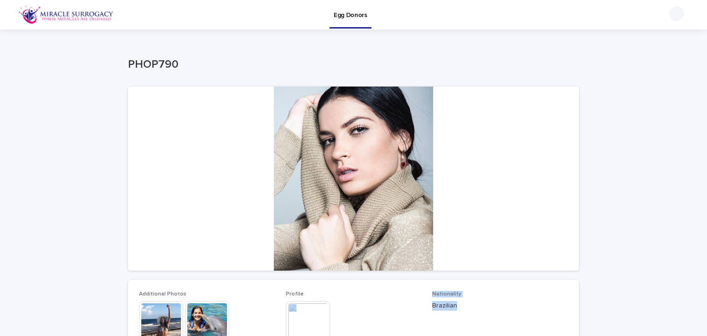
click at [465, 305] on p "Brazilian" at bounding box center [500, 306] width 136 height 10
drag, startPoint x: 465, startPoint y: 305, endPoint x: 426, endPoint y: 305, distance: 39.1
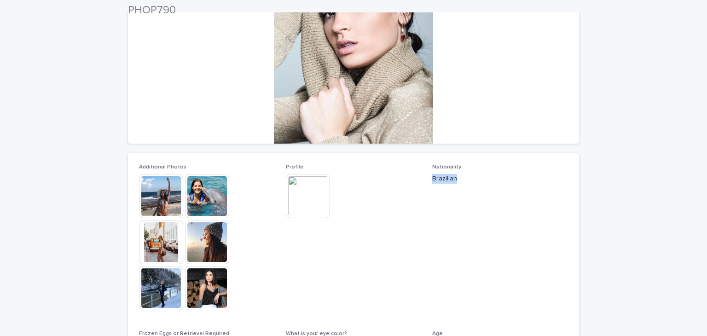
scroll to position [130, 0]
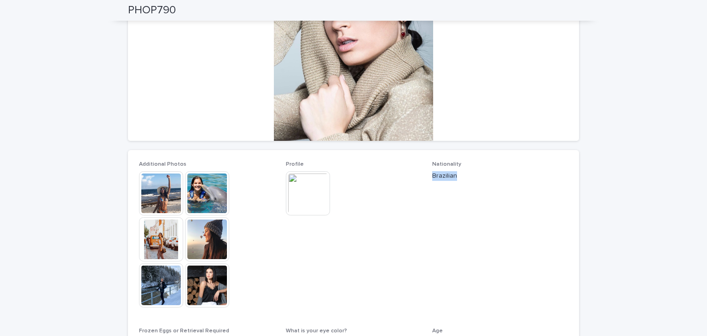
click at [204, 276] on img at bounding box center [207, 285] width 44 height 44
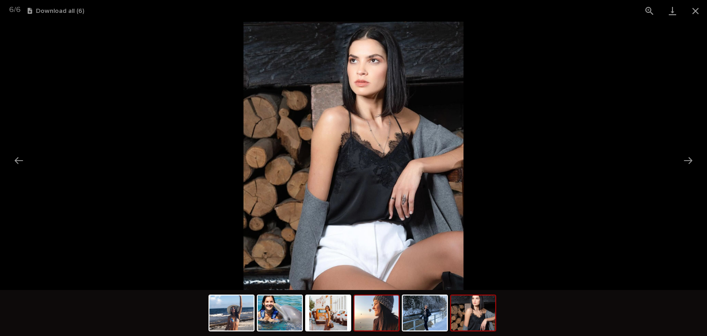
click at [389, 318] on img at bounding box center [376, 312] width 44 height 35
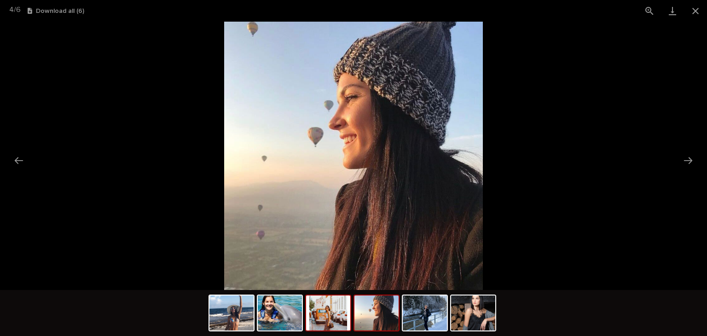
click at [334, 318] on img at bounding box center [328, 312] width 44 height 35
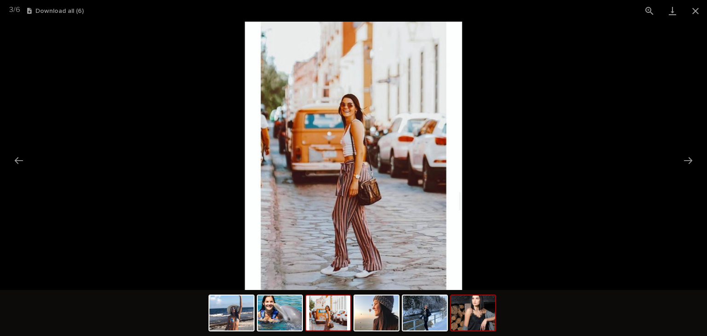
click at [464, 322] on img at bounding box center [473, 312] width 44 height 35
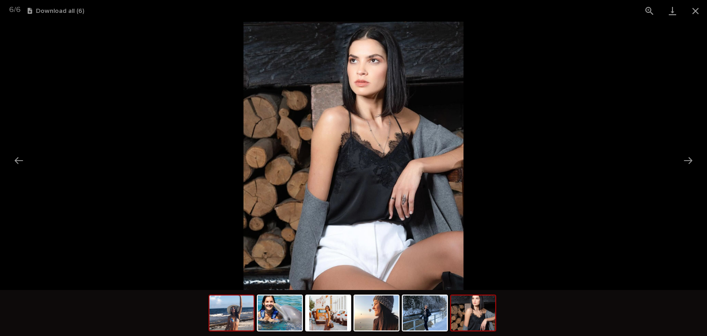
click at [234, 299] on img at bounding box center [231, 312] width 44 height 35
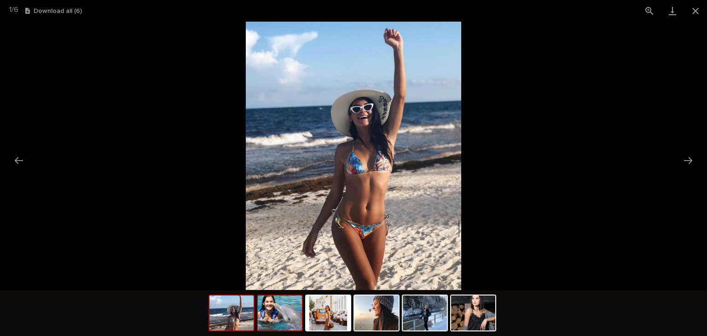
click at [270, 305] on img at bounding box center [280, 312] width 44 height 35
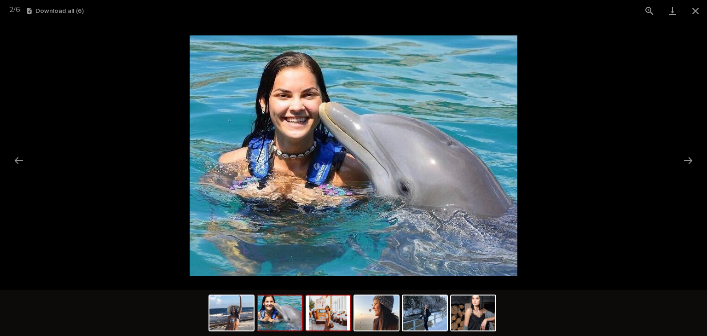
click at [317, 308] on img at bounding box center [328, 312] width 44 height 35
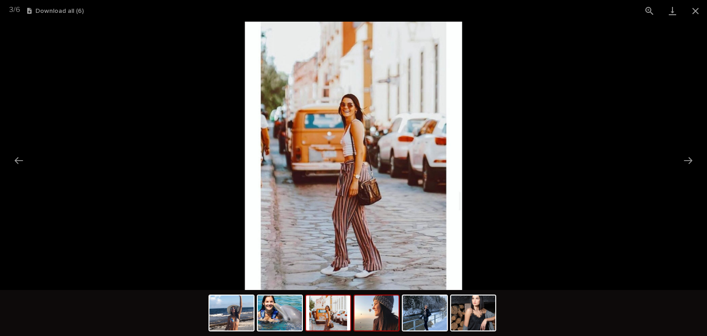
click at [356, 312] on img at bounding box center [376, 312] width 44 height 35
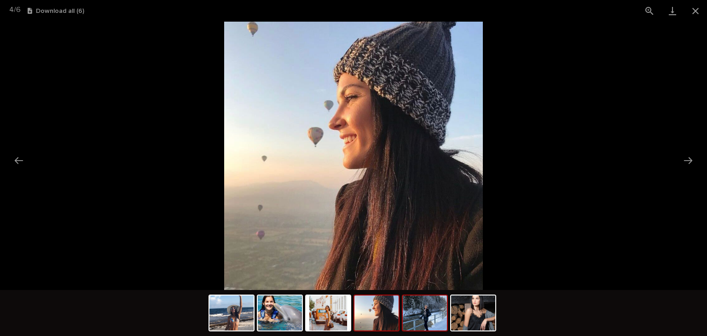
click at [412, 308] on img at bounding box center [425, 312] width 44 height 35
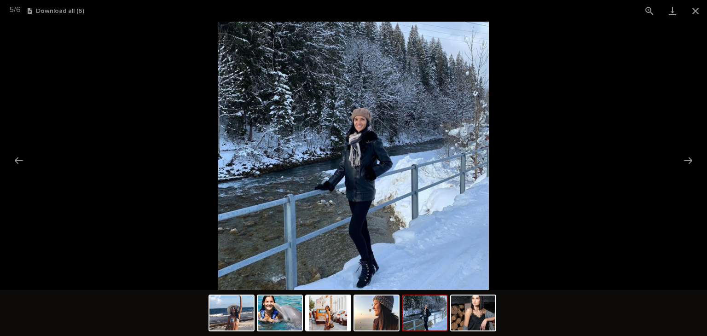
click at [501, 304] on div at bounding box center [353, 313] width 707 height 46
click at [491, 304] on img at bounding box center [473, 312] width 44 height 35
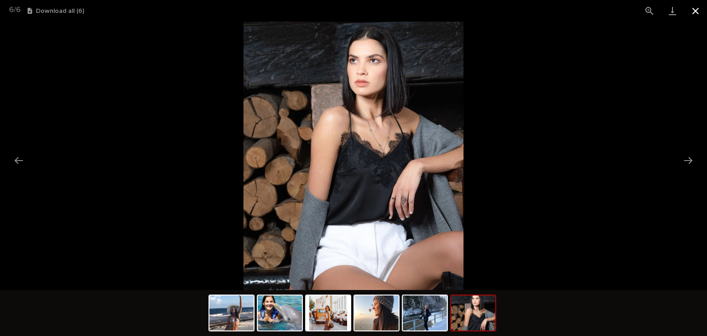
click at [698, 16] on button "Close gallery" at bounding box center [695, 11] width 23 height 22
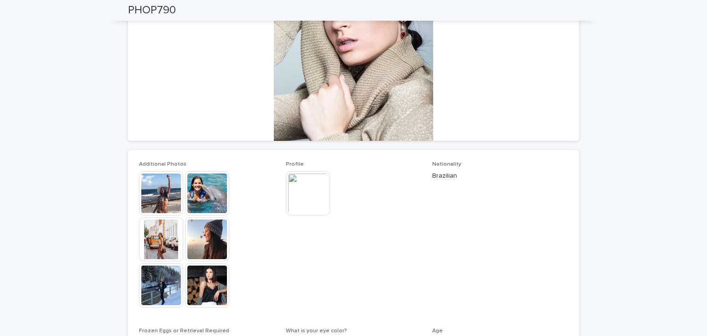
click at [321, 186] on img at bounding box center [308, 193] width 44 height 44
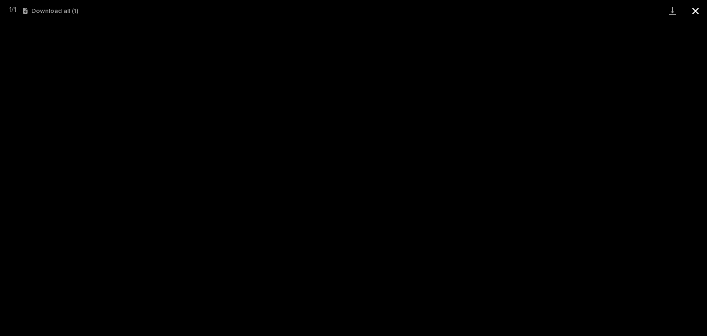
click at [687, 18] on button "Close gallery" at bounding box center [695, 11] width 23 height 22
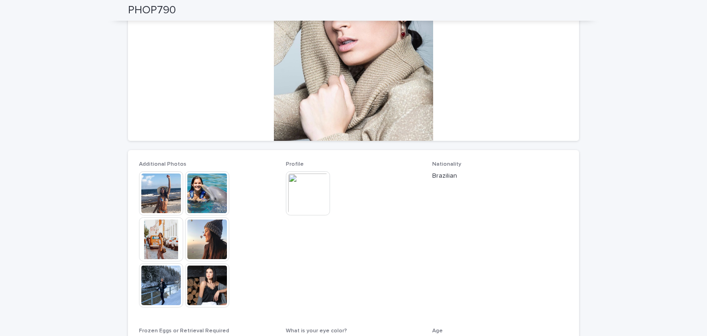
click at [209, 195] on img at bounding box center [207, 193] width 44 height 44
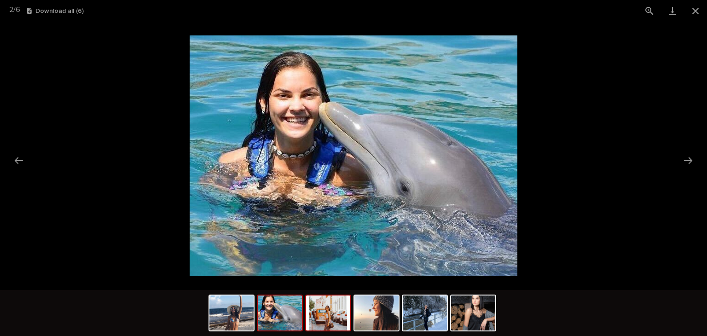
click at [339, 306] on img at bounding box center [328, 312] width 44 height 35
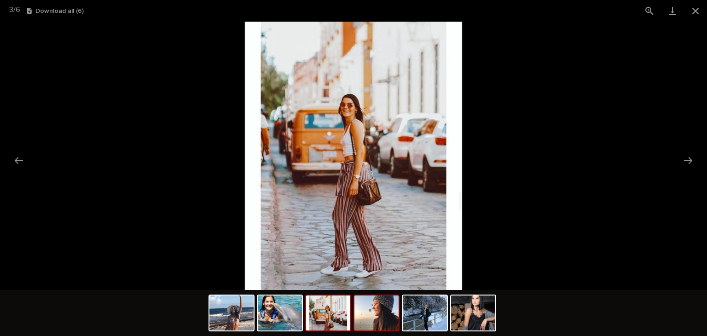
click at [382, 315] on img at bounding box center [376, 312] width 44 height 35
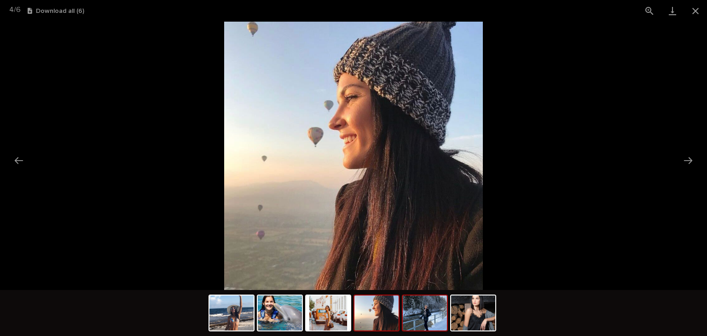
click at [430, 316] on img at bounding box center [425, 312] width 44 height 35
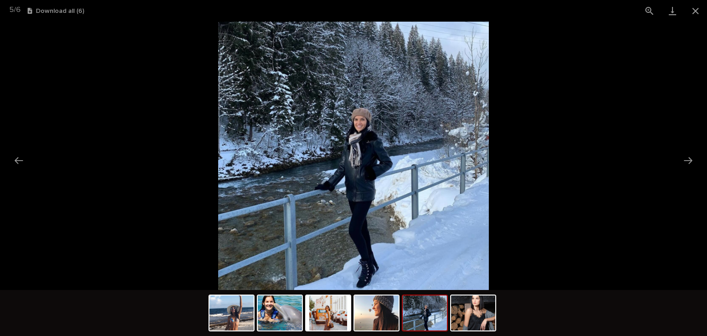
click at [501, 310] on div at bounding box center [353, 313] width 707 height 46
click at [487, 313] on img at bounding box center [473, 312] width 44 height 35
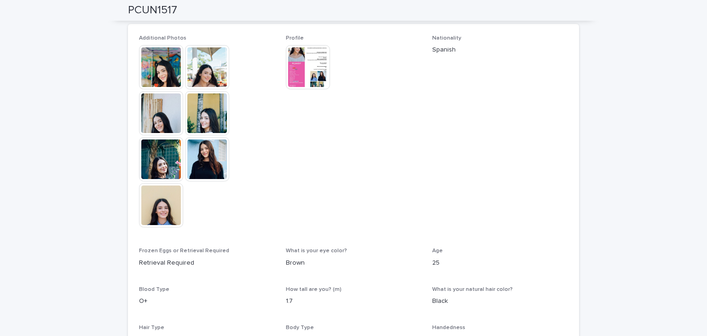
scroll to position [258, 0]
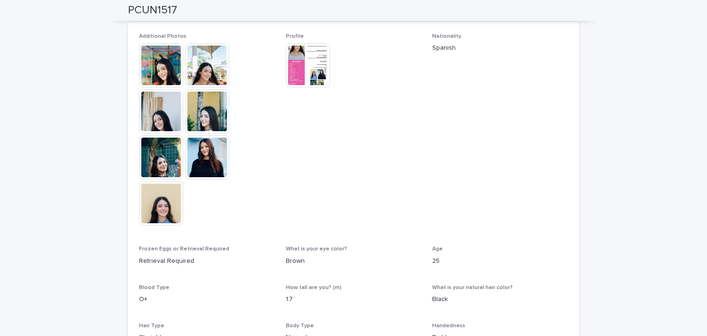
click at [168, 213] on img at bounding box center [161, 203] width 44 height 44
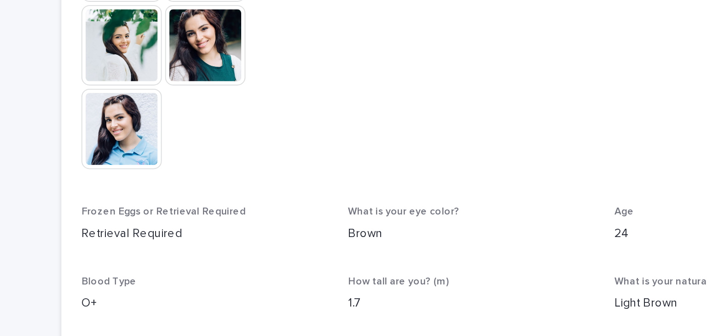
scroll to position [336, 0]
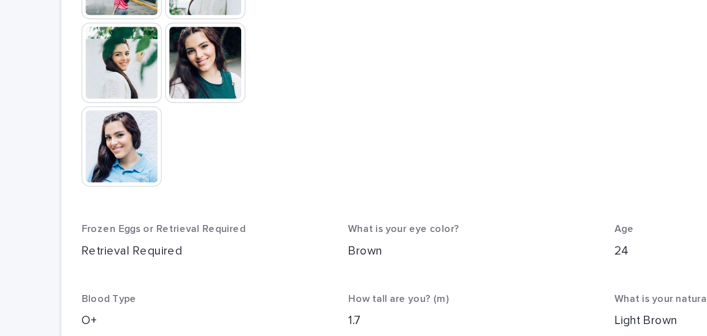
click at [167, 174] on img at bounding box center [161, 171] width 44 height 44
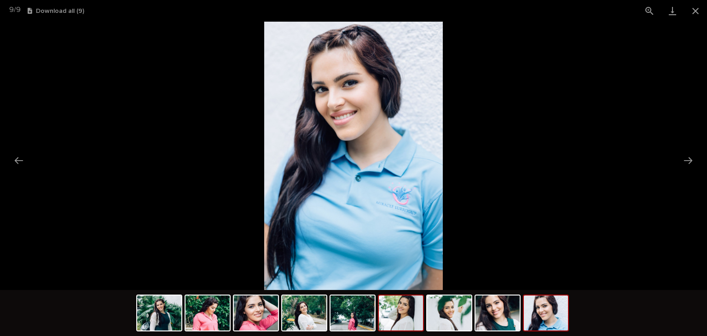
click at [381, 326] on img at bounding box center [401, 312] width 44 height 35
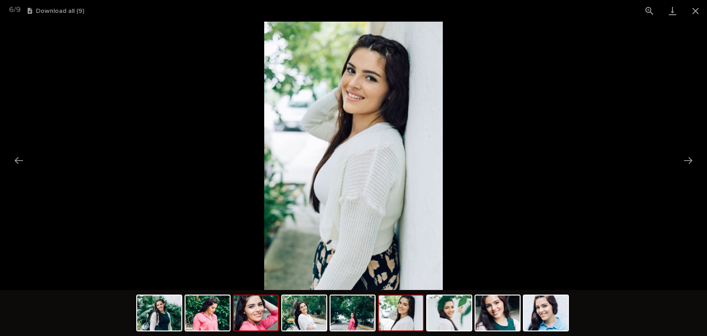
click at [239, 319] on img at bounding box center [256, 312] width 44 height 35
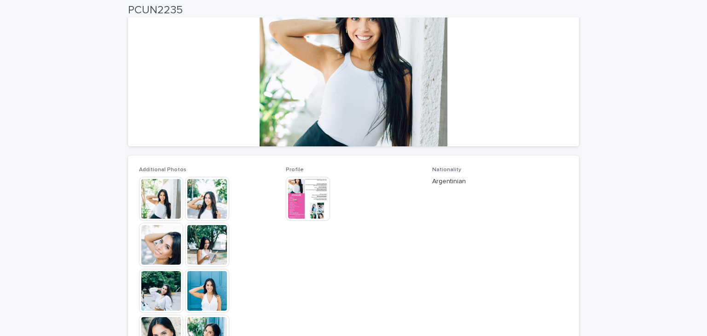
scroll to position [125, 0]
click at [203, 332] on img at bounding box center [207, 336] width 44 height 44
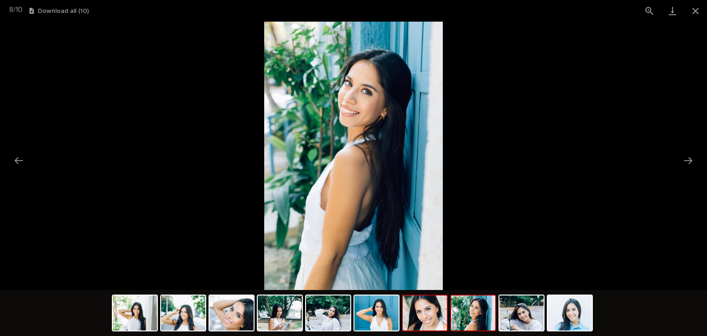
click at [435, 315] on img at bounding box center [425, 312] width 44 height 35
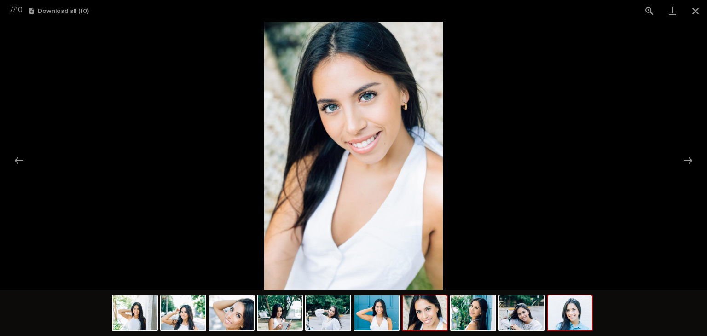
click at [583, 322] on img at bounding box center [569, 312] width 44 height 35
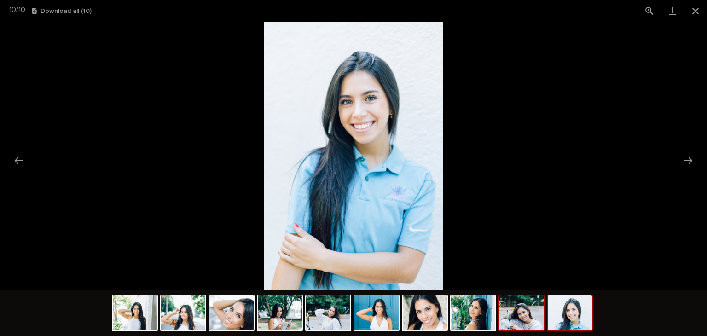
click at [506, 310] on img at bounding box center [521, 312] width 44 height 35
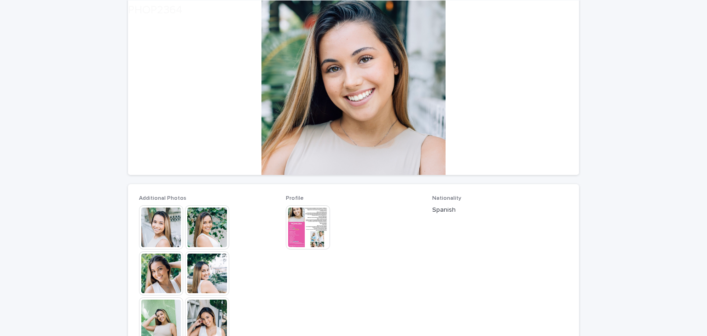
scroll to position [98, 0]
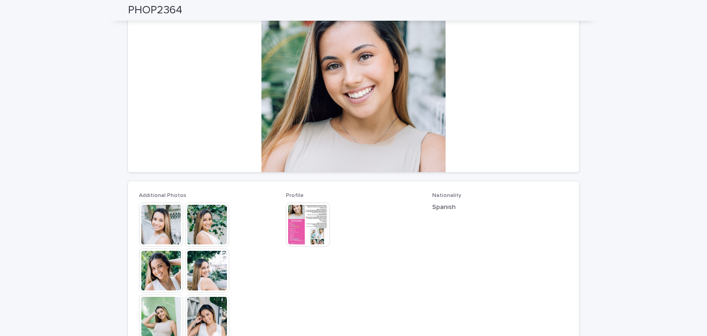
click at [300, 224] on img at bounding box center [308, 224] width 44 height 44
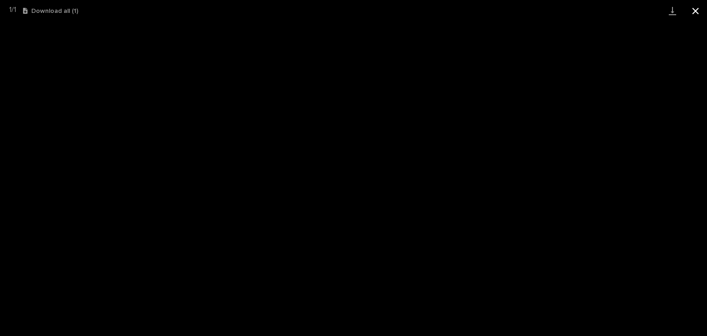
click at [695, 10] on button "Close gallery" at bounding box center [695, 11] width 23 height 22
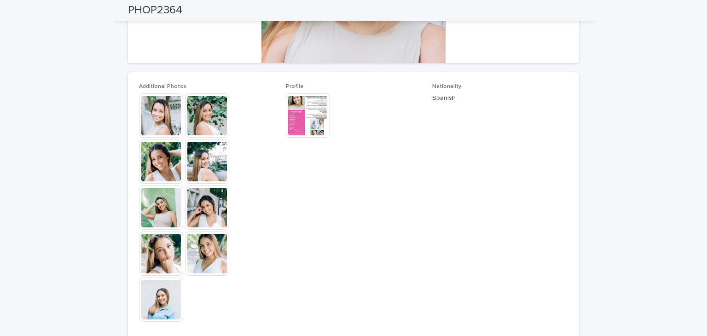
scroll to position [209, 0]
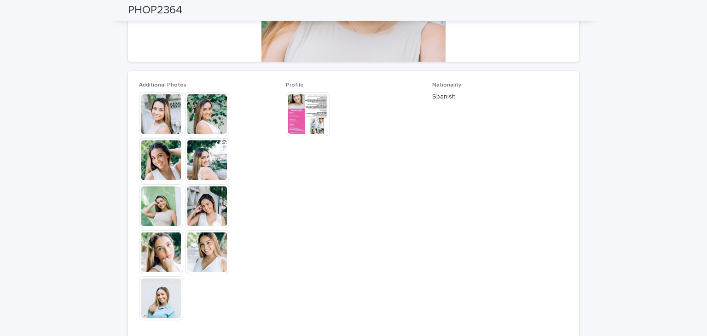
click at [170, 294] on img at bounding box center [161, 298] width 44 height 44
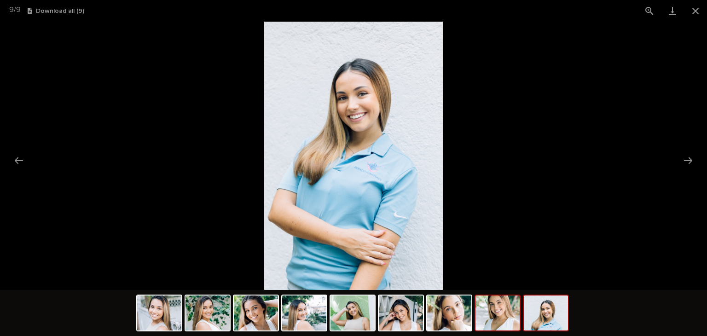
click at [501, 318] on img at bounding box center [497, 312] width 44 height 35
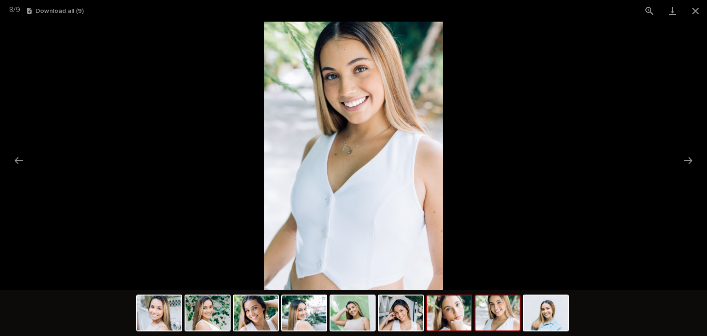
click at [449, 316] on img at bounding box center [449, 312] width 44 height 35
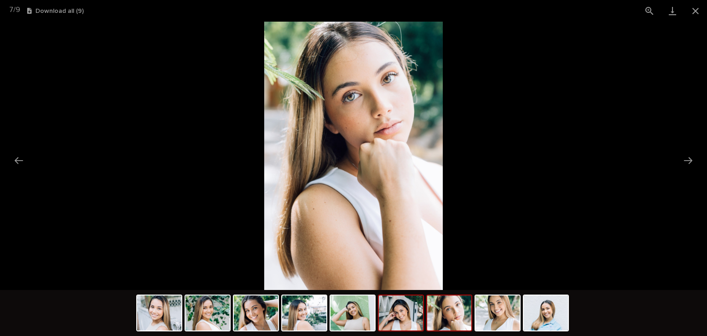
click at [379, 313] on img at bounding box center [401, 312] width 44 height 35
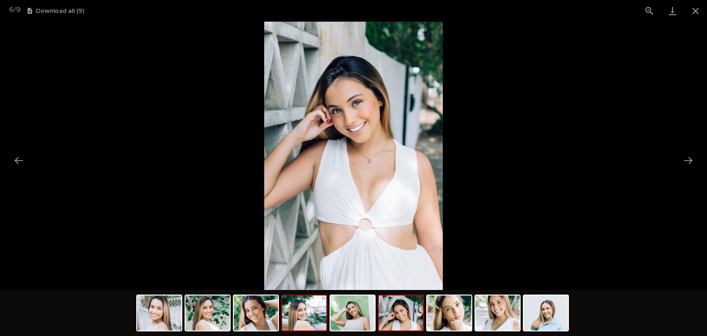
click at [314, 323] on img at bounding box center [304, 312] width 44 height 35
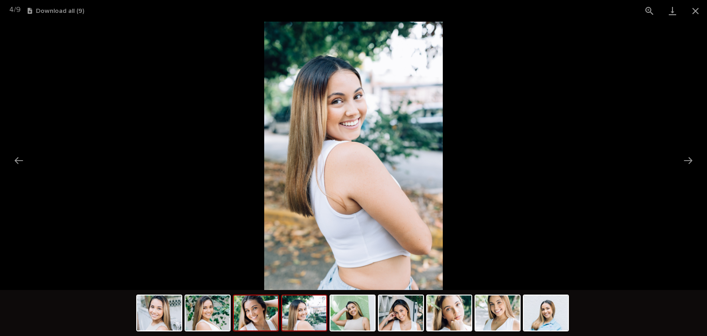
click at [241, 325] on img at bounding box center [256, 312] width 44 height 35
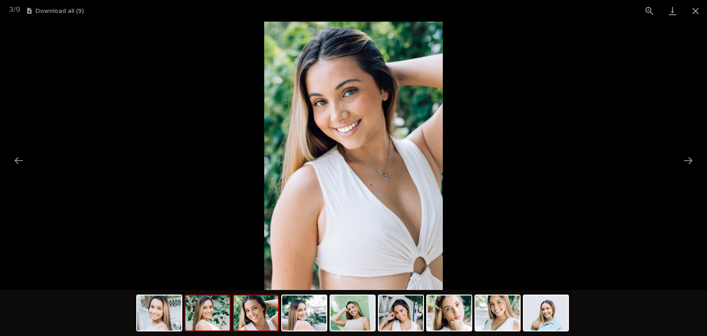
click at [213, 323] on img at bounding box center [207, 312] width 44 height 35
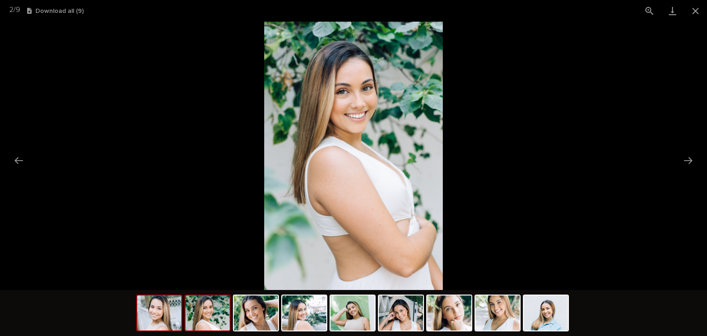
click at [161, 317] on img at bounding box center [159, 312] width 44 height 35
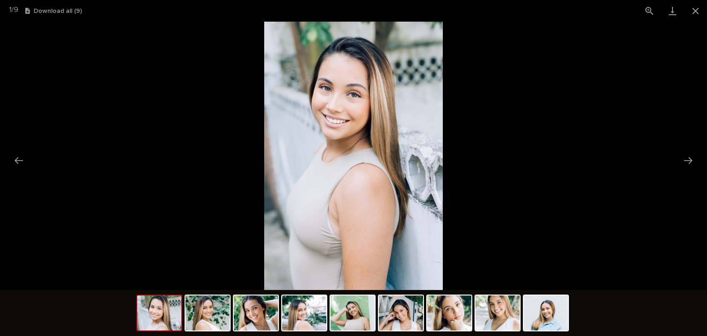
scroll to position [0, 0]
click at [232, 221] on picture at bounding box center [353, 156] width 707 height 268
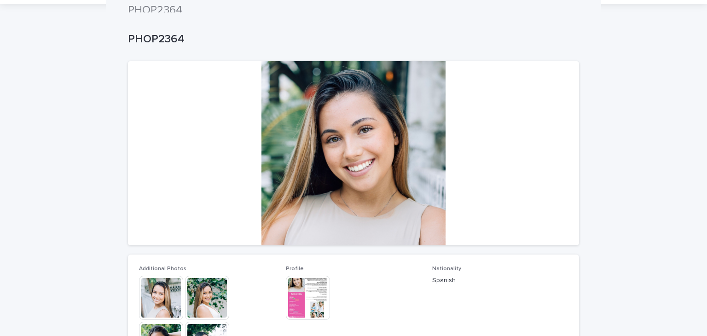
scroll to position [23, 0]
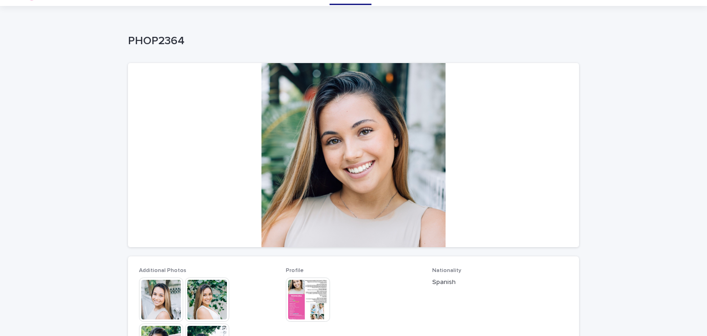
click at [296, 289] on img at bounding box center [308, 299] width 44 height 44
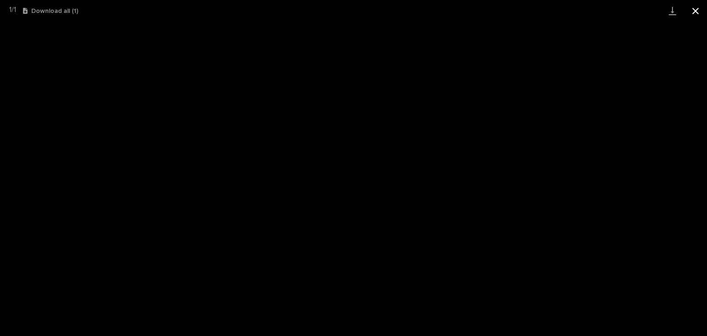
click at [701, 14] on button "Close gallery" at bounding box center [695, 11] width 23 height 22
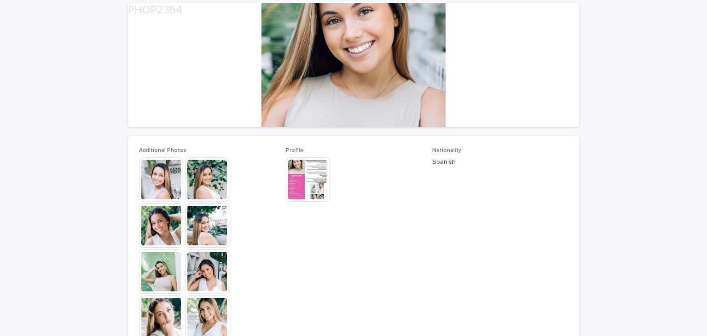
scroll to position [145, 0]
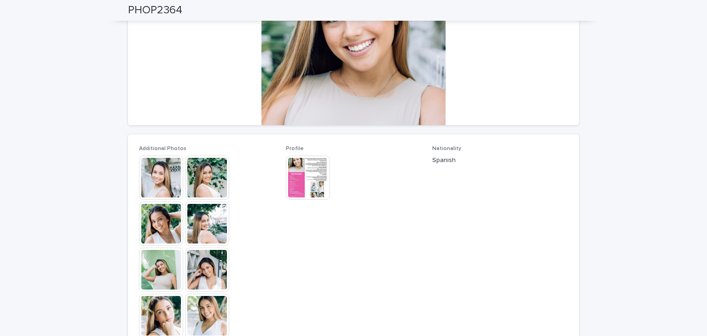
click at [208, 272] on img at bounding box center [207, 270] width 44 height 44
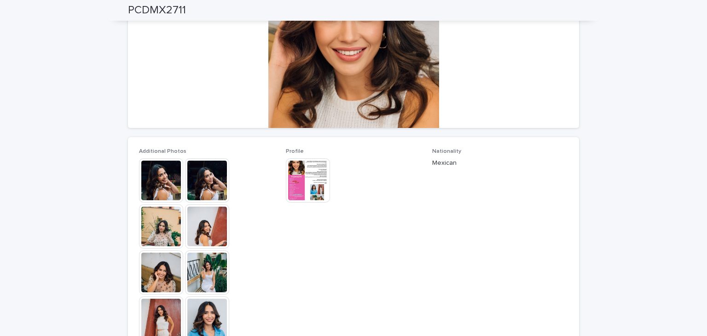
scroll to position [149, 0]
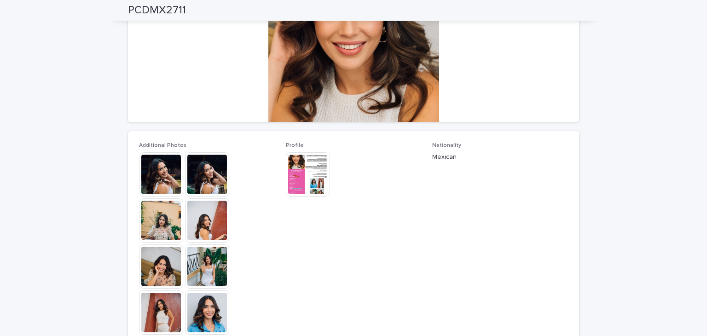
click at [202, 315] on img at bounding box center [207, 312] width 44 height 44
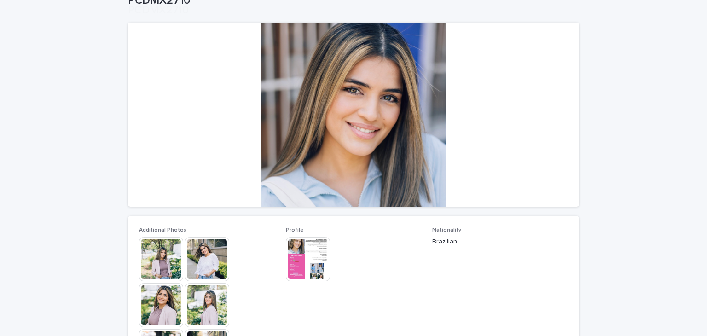
scroll to position [261, 0]
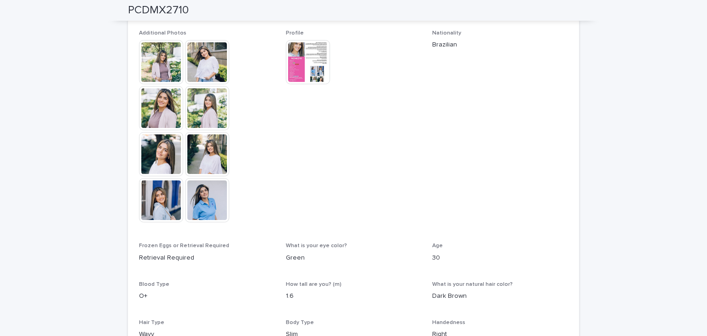
click at [213, 166] on img at bounding box center [207, 154] width 44 height 44
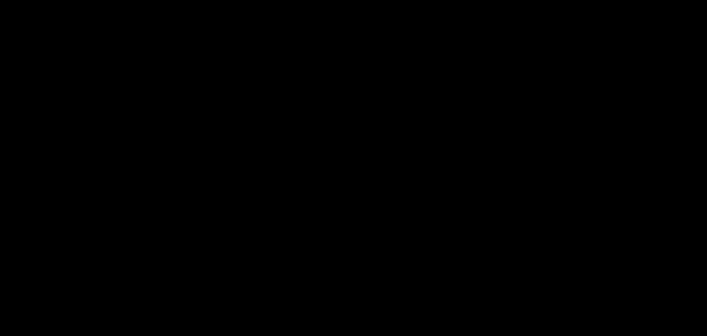
click at [213, 169] on picture at bounding box center [353, 156] width 353 height 134
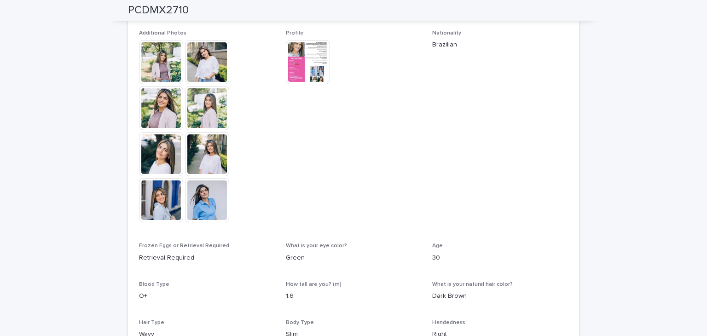
click at [205, 203] on img at bounding box center [207, 200] width 44 height 44
click at [177, 204] on img at bounding box center [161, 200] width 44 height 44
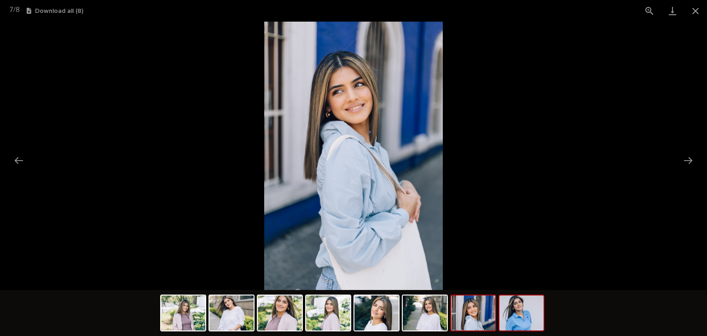
click at [535, 317] on img at bounding box center [521, 312] width 44 height 35
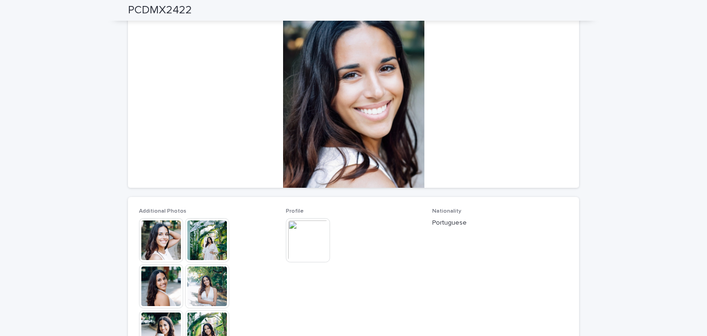
scroll to position [80, 0]
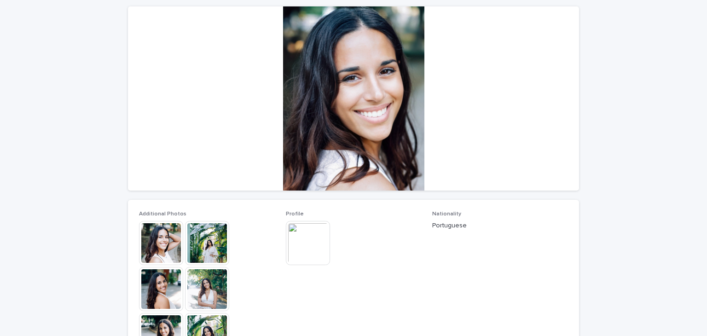
click at [294, 249] on img at bounding box center [308, 243] width 44 height 44
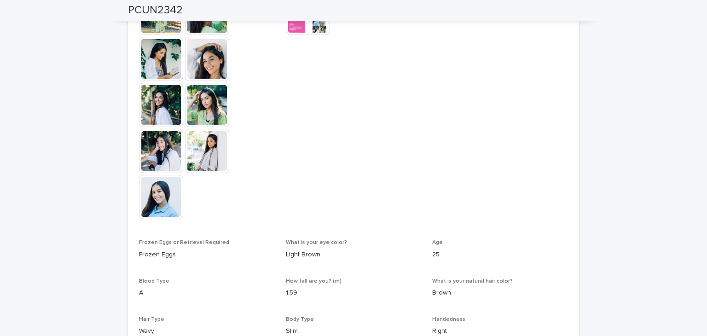
scroll to position [311, 0]
click at [162, 170] on img at bounding box center [161, 150] width 44 height 44
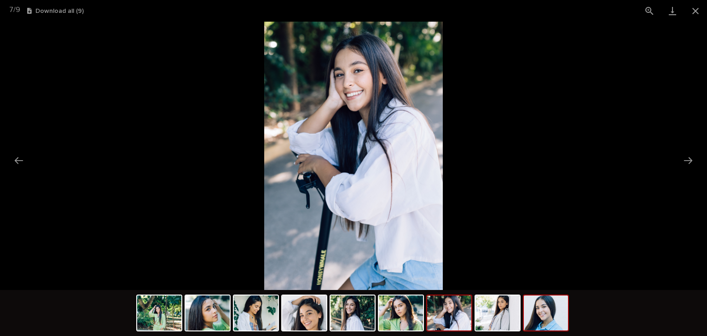
click at [551, 310] on img at bounding box center [546, 312] width 44 height 35
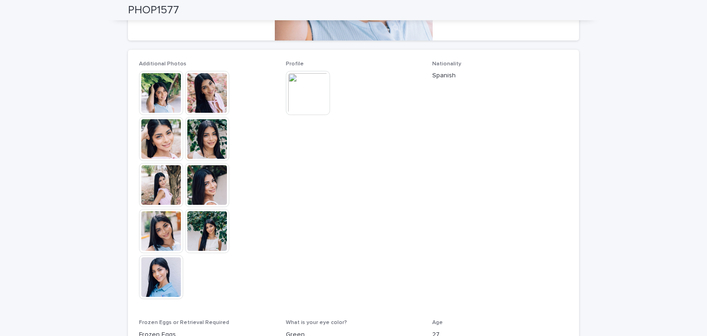
scroll to position [230, 0]
click at [173, 264] on img at bounding box center [161, 277] width 44 height 44
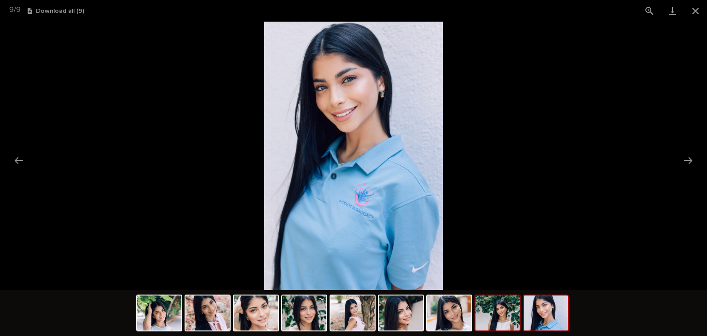
click at [510, 320] on img at bounding box center [497, 312] width 44 height 35
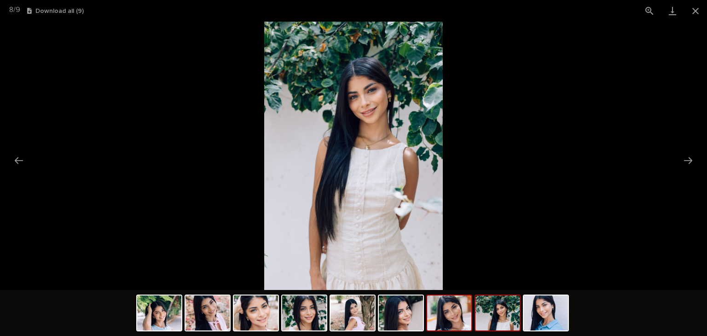
click at [460, 320] on img at bounding box center [449, 312] width 44 height 35
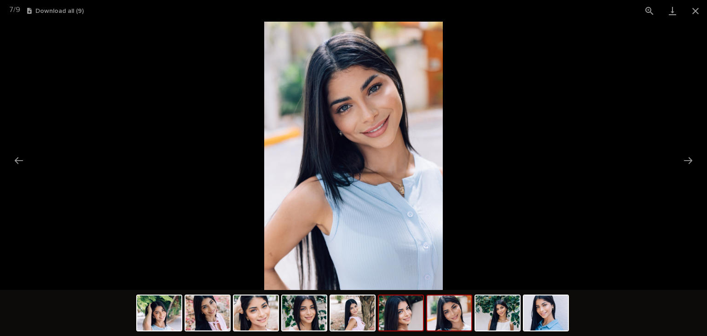
click at [416, 324] on img at bounding box center [401, 312] width 44 height 35
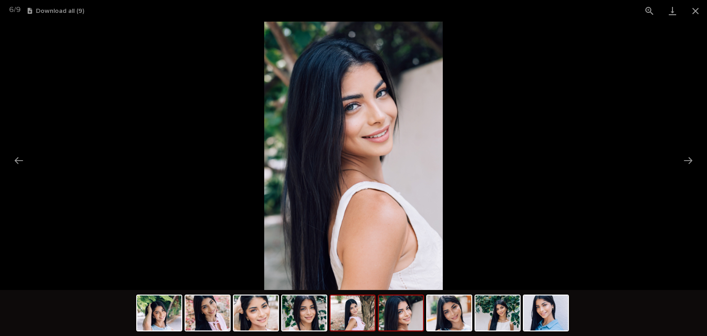
click at [344, 323] on img at bounding box center [352, 312] width 44 height 35
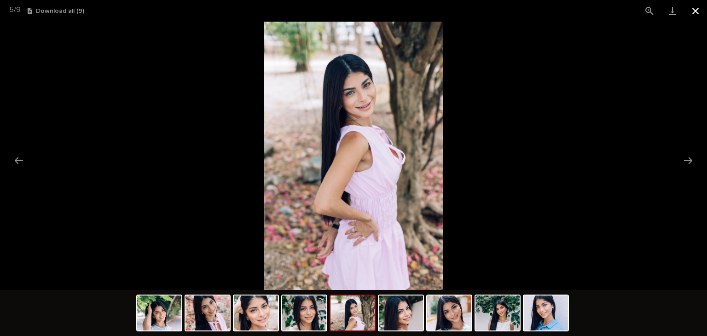
click at [697, 2] on button "Close gallery" at bounding box center [695, 11] width 23 height 22
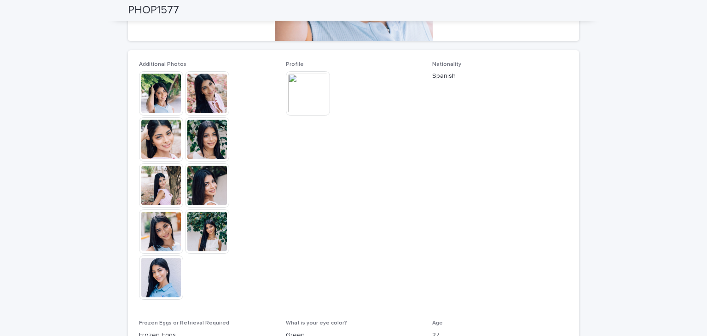
click at [317, 90] on img at bounding box center [308, 93] width 44 height 44
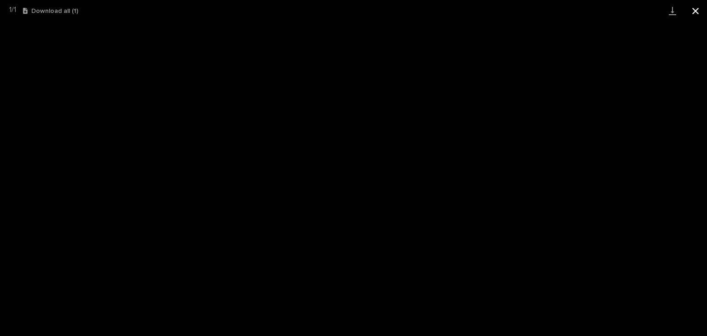
click at [697, 4] on button "Close gallery" at bounding box center [695, 11] width 23 height 22
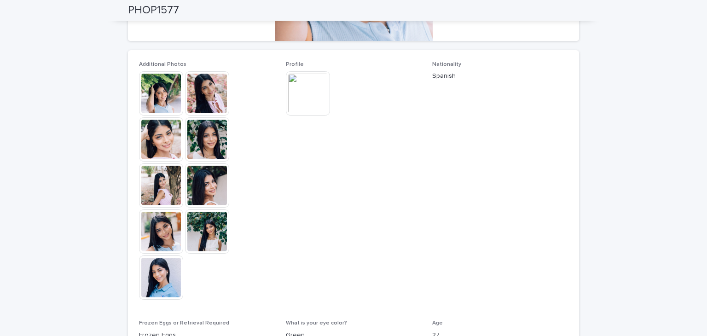
click at [200, 236] on img at bounding box center [207, 231] width 44 height 44
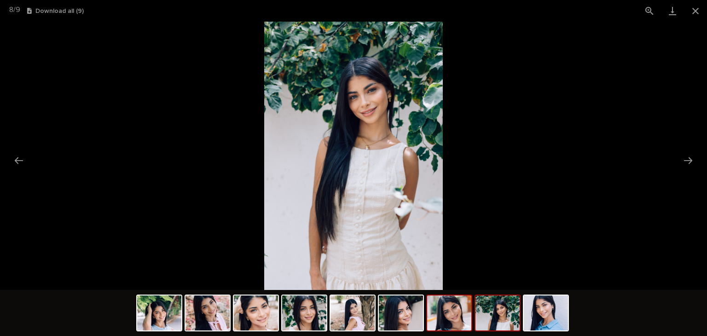
click at [430, 313] on img at bounding box center [449, 312] width 44 height 35
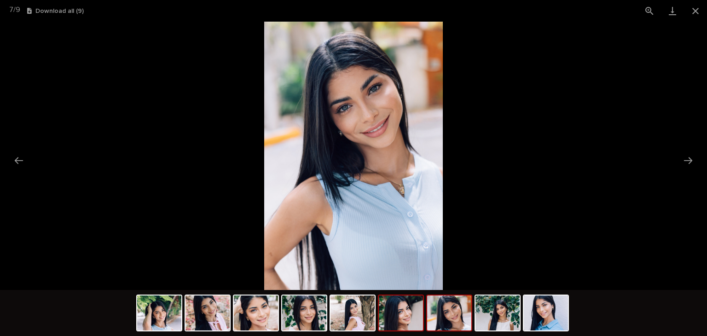
click at [392, 317] on img at bounding box center [401, 312] width 44 height 35
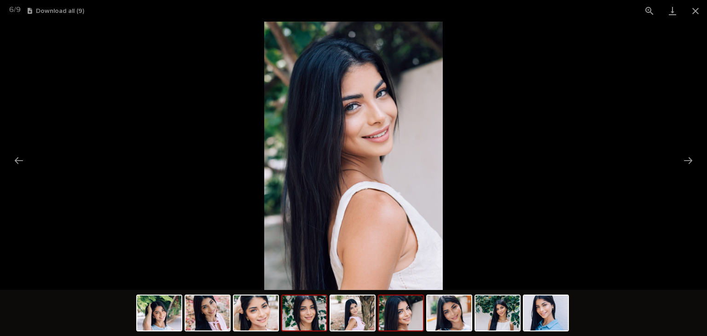
click at [318, 321] on img at bounding box center [304, 312] width 44 height 35
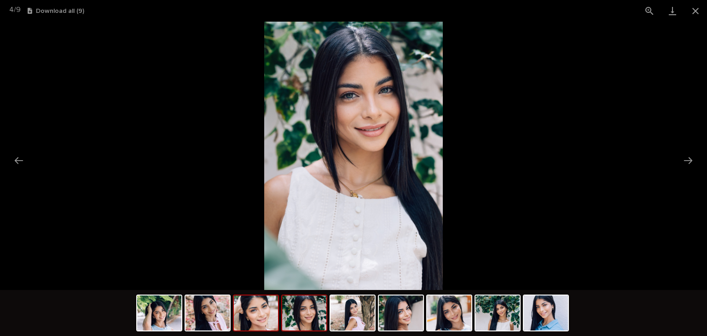
click at [253, 324] on img at bounding box center [256, 312] width 44 height 35
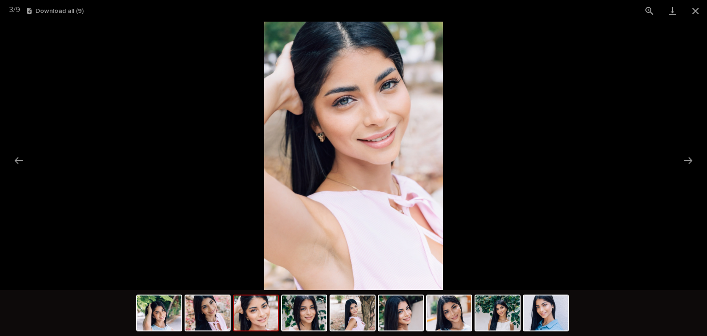
click at [253, 303] on img at bounding box center [256, 312] width 44 height 35
click at [263, 320] on img at bounding box center [256, 312] width 44 height 35
click at [220, 323] on img at bounding box center [207, 312] width 44 height 35
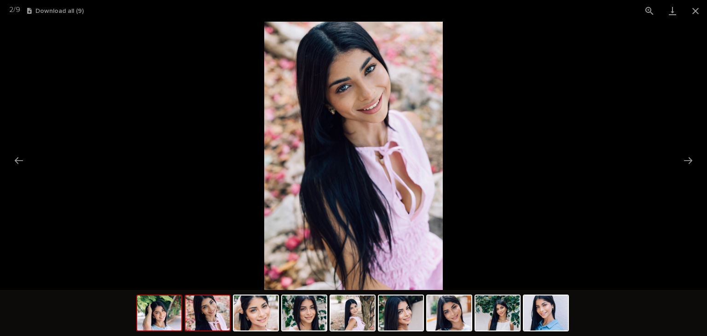
click at [162, 318] on img at bounding box center [159, 312] width 44 height 35
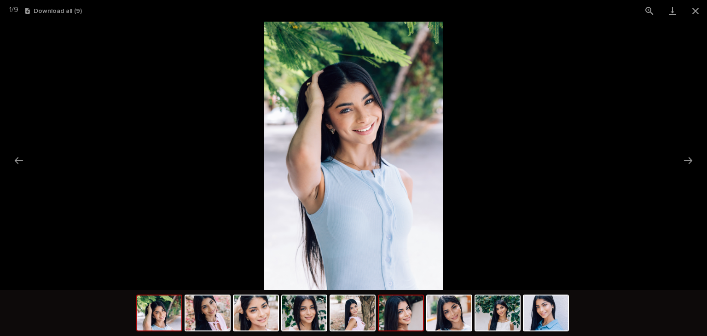
click at [413, 315] on img at bounding box center [401, 312] width 44 height 35
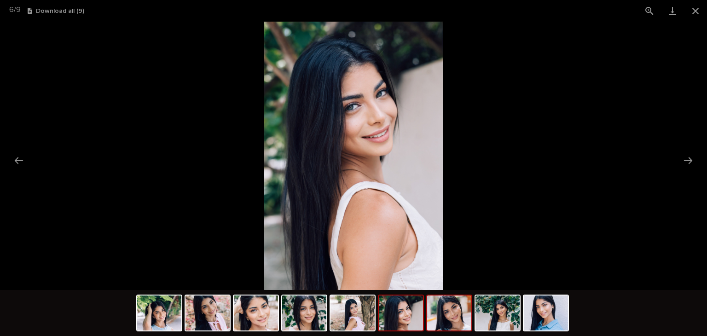
click at [468, 311] on img at bounding box center [449, 312] width 44 height 35
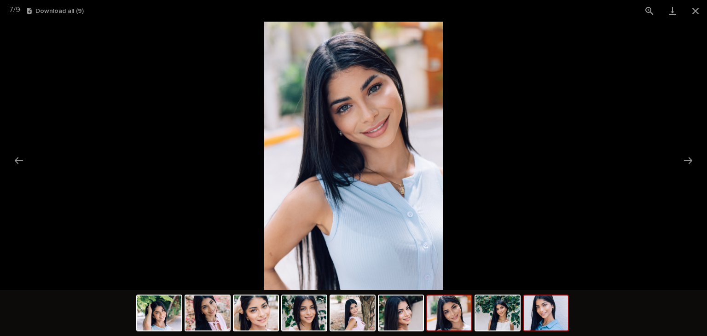
click at [523, 313] on div at bounding box center [546, 312] width 46 height 37
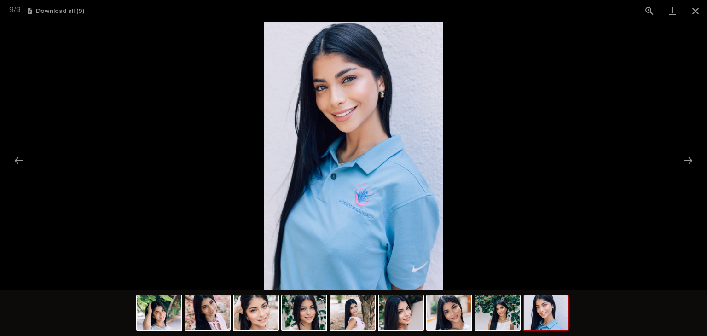
click at [538, 313] on img at bounding box center [546, 312] width 44 height 35
click at [541, 313] on img at bounding box center [546, 312] width 44 height 35
click at [550, 307] on img at bounding box center [546, 312] width 44 height 35
click at [697, 6] on button "Close gallery" at bounding box center [695, 11] width 23 height 22
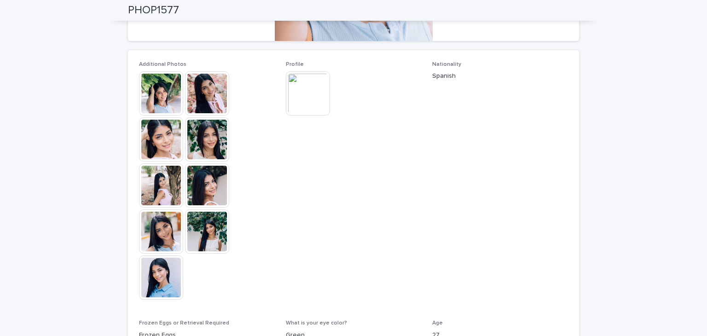
click at [313, 81] on img at bounding box center [308, 93] width 44 height 44
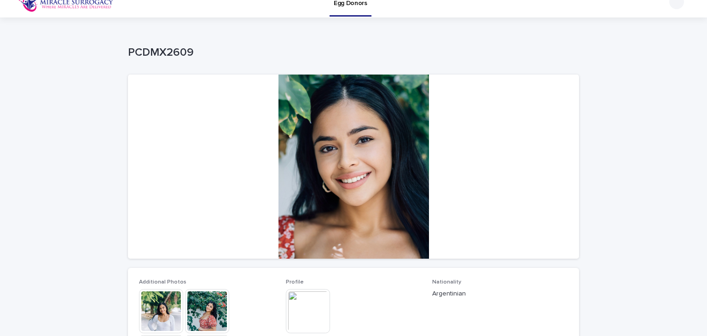
scroll to position [145, 0]
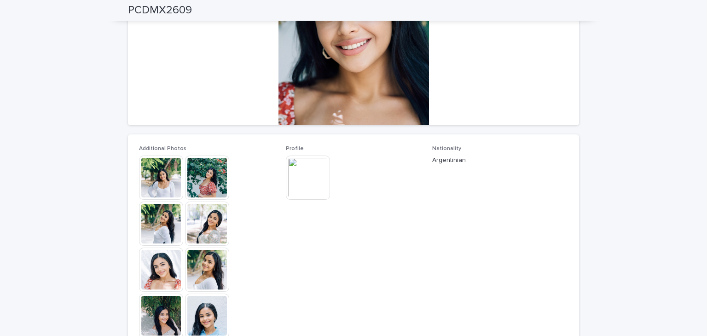
click at [201, 326] on img at bounding box center [207, 316] width 44 height 44
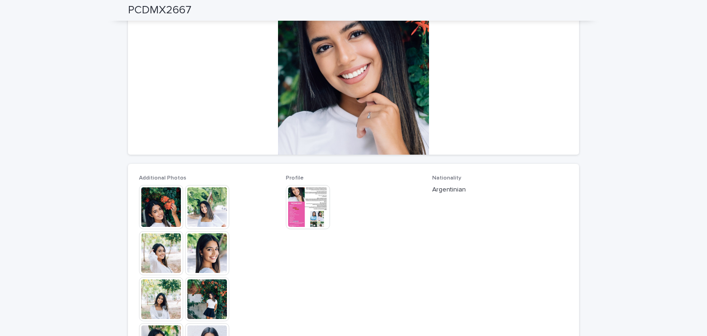
scroll to position [117, 0]
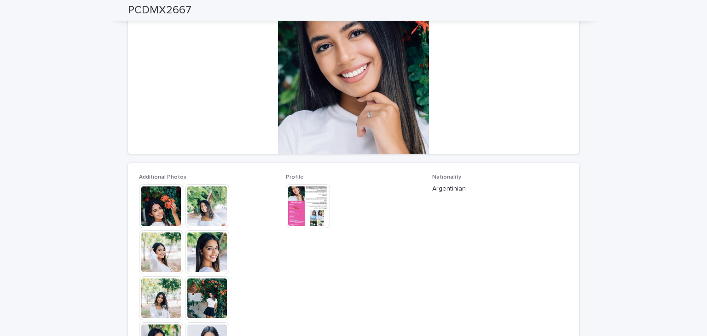
click at [207, 246] on img at bounding box center [207, 252] width 44 height 44
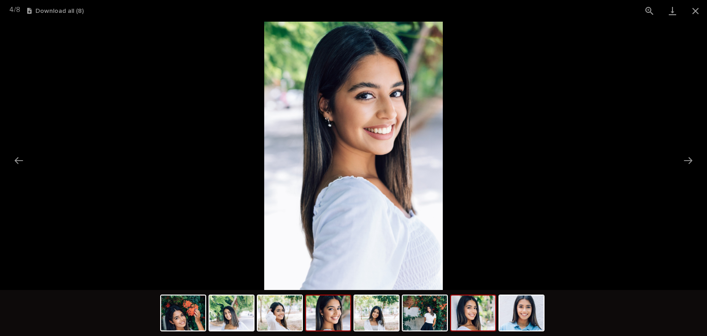
click at [467, 308] on img at bounding box center [473, 312] width 44 height 35
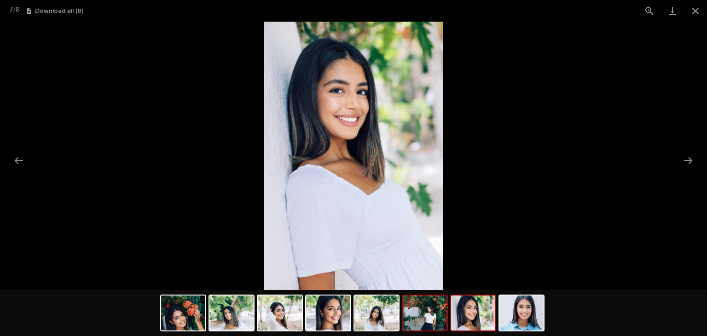
click at [425, 302] on img at bounding box center [425, 312] width 44 height 35
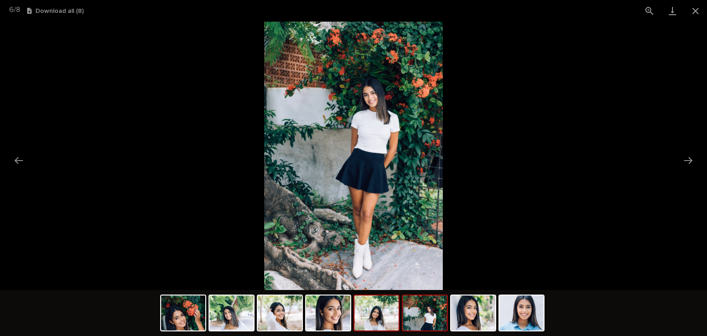
click at [381, 309] on img at bounding box center [376, 312] width 44 height 35
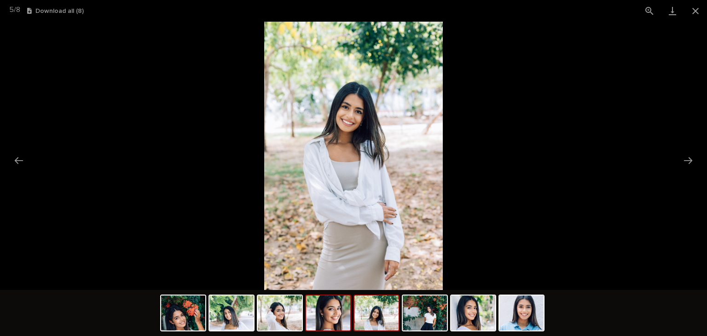
click at [335, 313] on img at bounding box center [328, 312] width 44 height 35
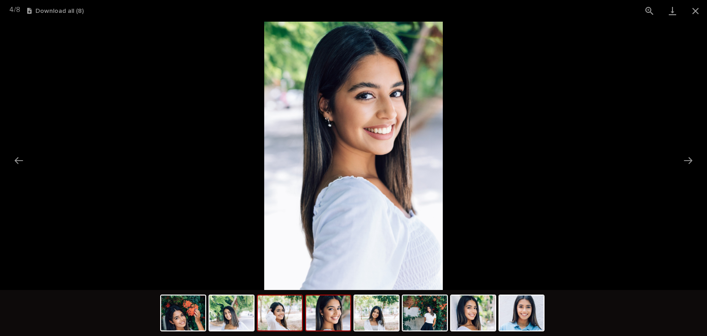
click at [285, 314] on img at bounding box center [280, 312] width 44 height 35
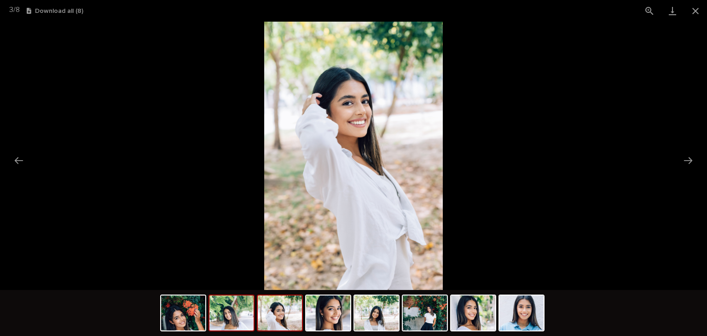
click at [232, 310] on img at bounding box center [231, 312] width 44 height 35
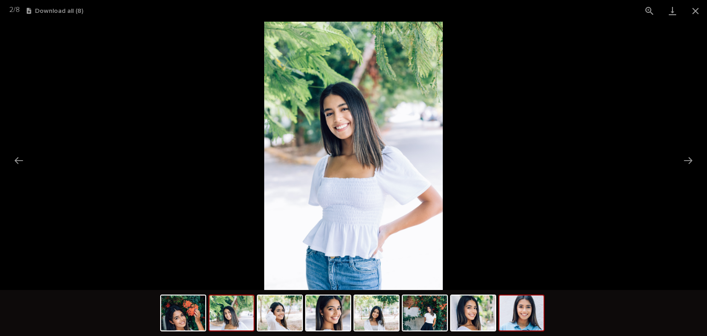
click at [530, 302] on img at bounding box center [521, 312] width 44 height 35
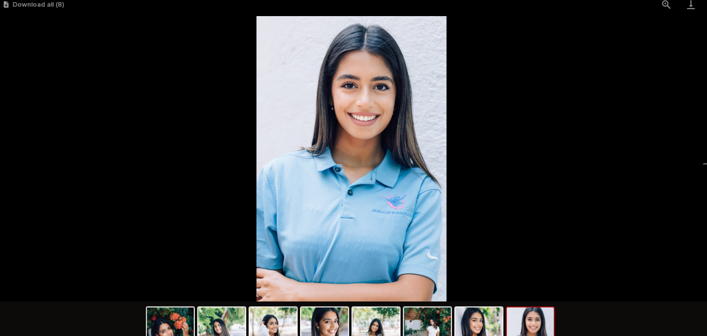
click at [550, 53] on picture at bounding box center [353, 156] width 707 height 268
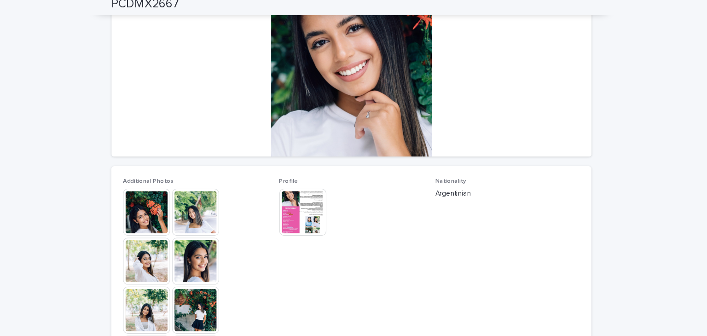
click at [294, 187] on img at bounding box center [308, 206] width 44 height 44
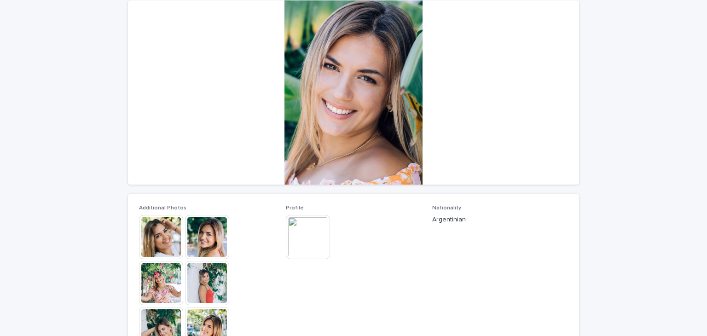
scroll to position [87, 0]
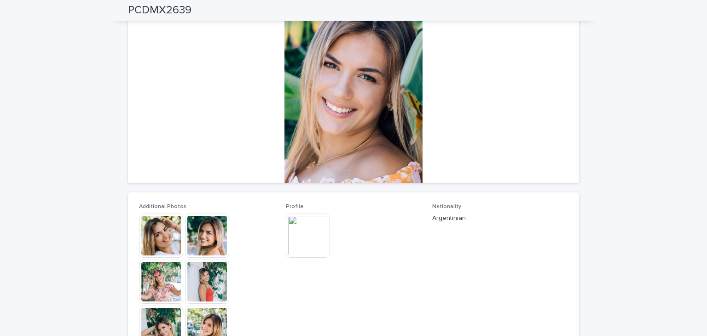
click at [212, 271] on img at bounding box center [207, 281] width 44 height 44
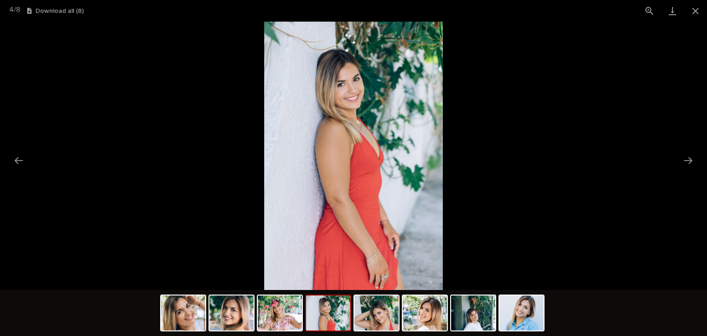
click at [331, 316] on img at bounding box center [328, 312] width 44 height 35
click at [533, 311] on img at bounding box center [521, 312] width 44 height 35
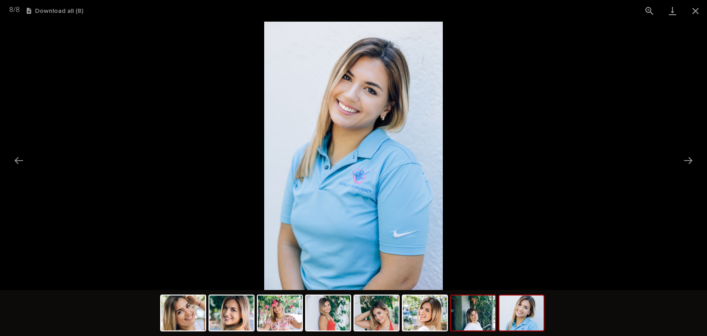
click at [474, 312] on img at bounding box center [473, 312] width 44 height 35
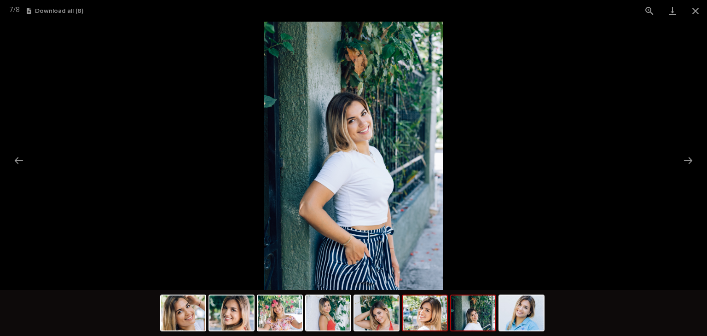
click at [425, 317] on img at bounding box center [425, 312] width 44 height 35
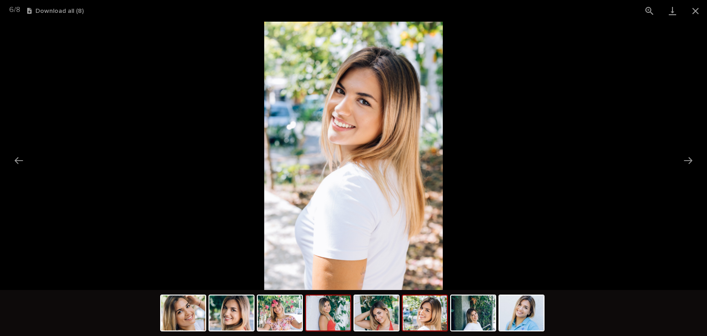
click at [343, 305] on img at bounding box center [328, 312] width 44 height 35
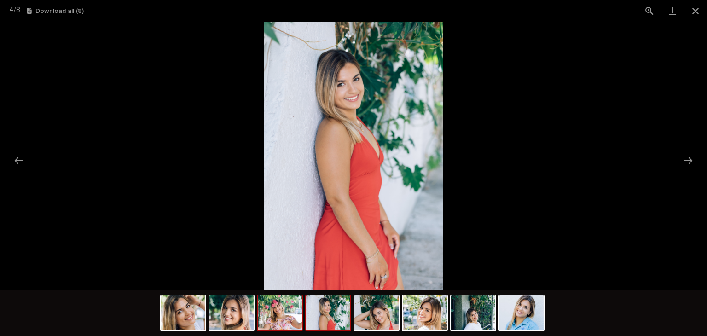
click at [288, 308] on img at bounding box center [280, 312] width 44 height 35
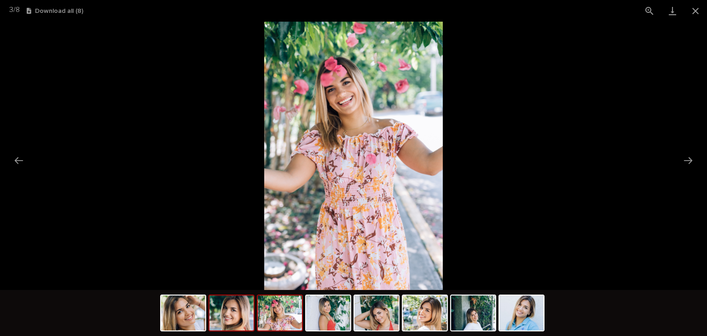
click at [213, 317] on img at bounding box center [231, 312] width 44 height 35
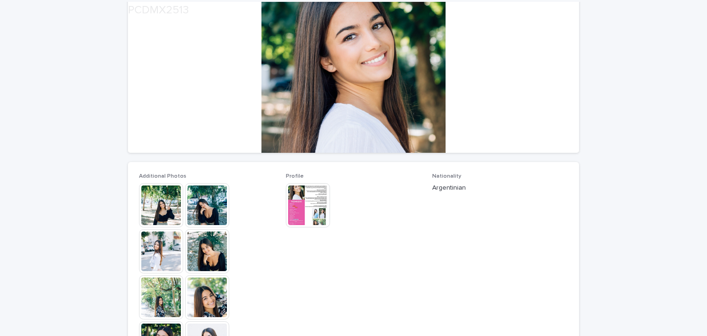
scroll to position [119, 0]
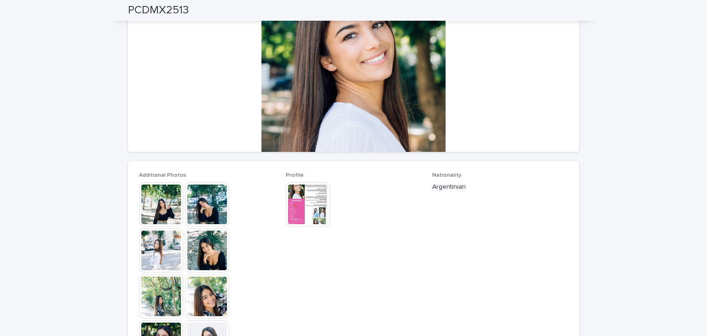
click at [314, 213] on img at bounding box center [308, 204] width 44 height 44
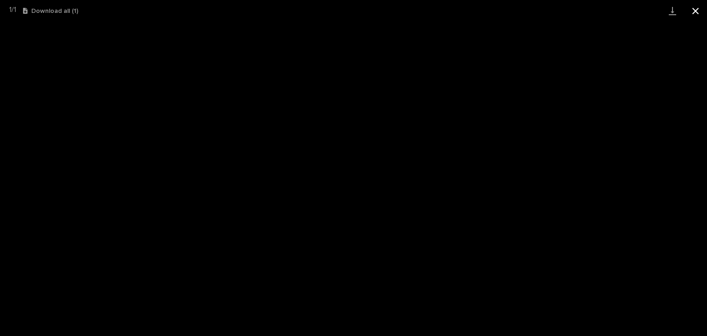
click at [693, 11] on button "Close gallery" at bounding box center [695, 11] width 23 height 22
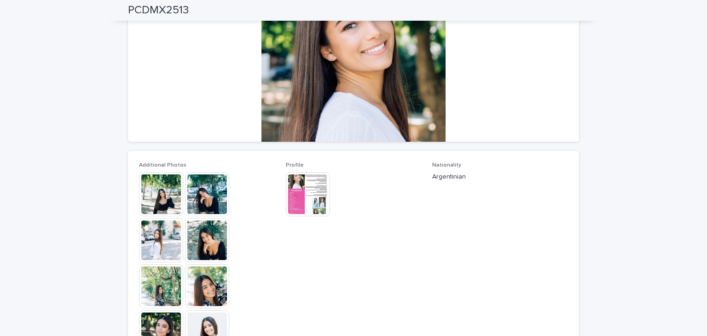
scroll to position [130, 0]
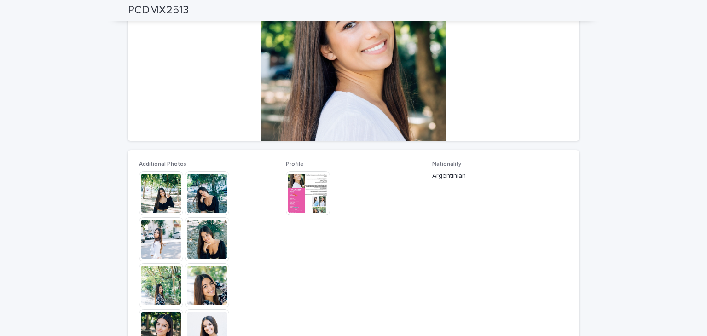
click at [192, 300] on img at bounding box center [207, 285] width 44 height 44
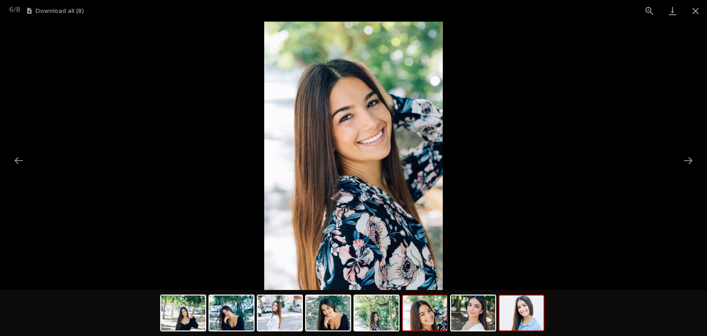
click at [521, 330] on img at bounding box center [521, 312] width 44 height 35
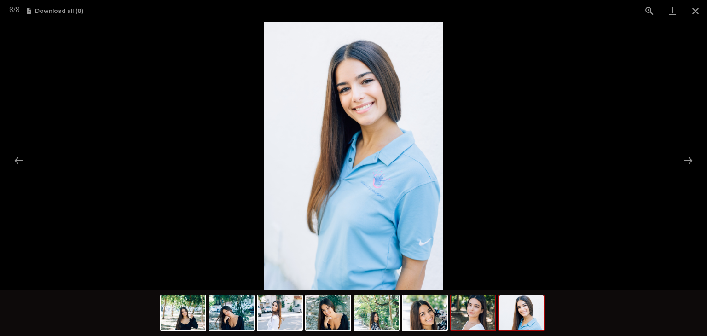
click at [477, 318] on img at bounding box center [473, 312] width 44 height 35
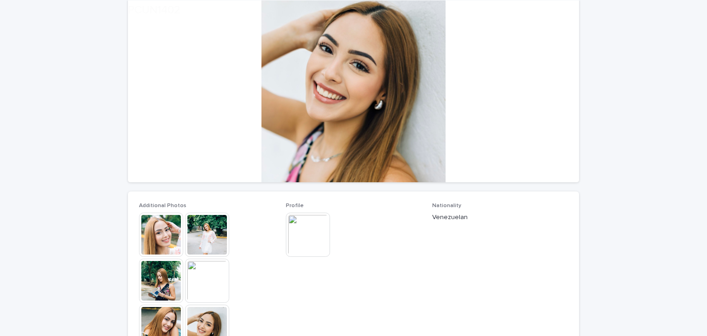
scroll to position [92, 0]
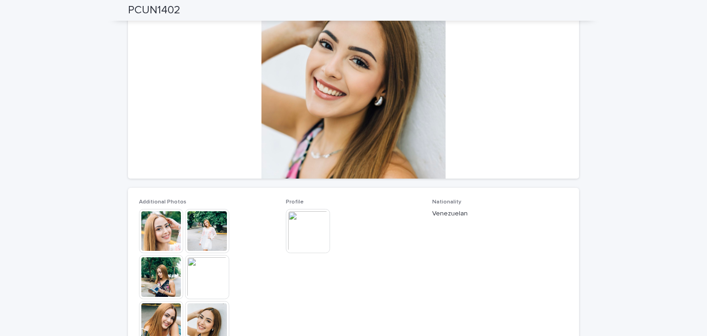
click at [175, 289] on img at bounding box center [161, 277] width 44 height 44
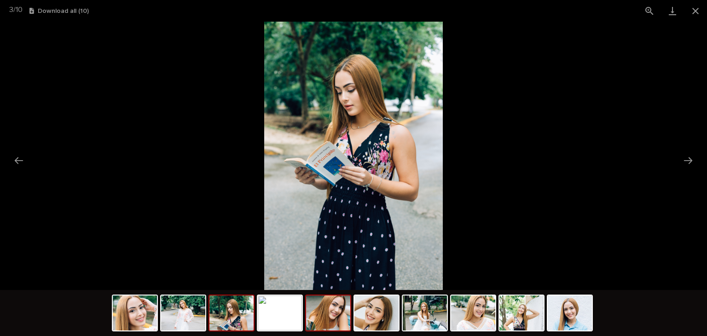
click at [339, 310] on img at bounding box center [328, 312] width 44 height 35
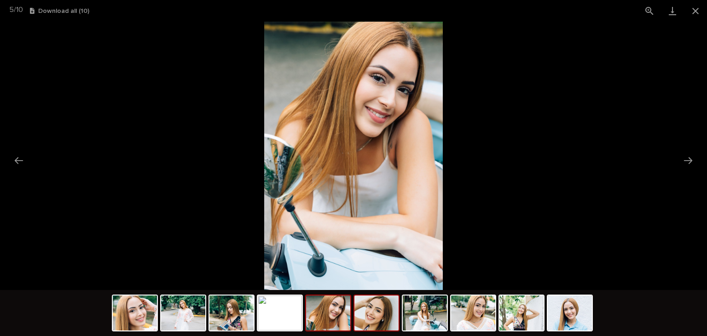
click at [381, 309] on img at bounding box center [376, 312] width 44 height 35
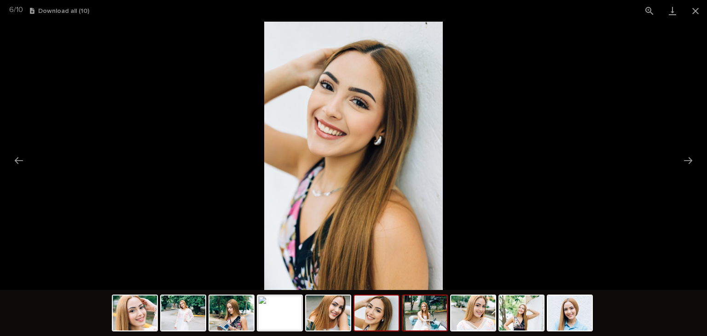
click at [420, 314] on img at bounding box center [425, 312] width 44 height 35
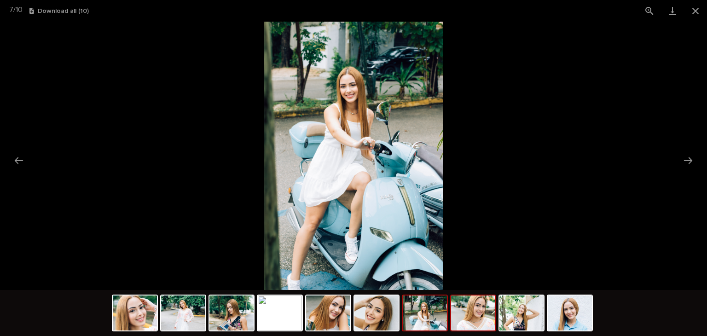
click at [470, 311] on img at bounding box center [473, 312] width 44 height 35
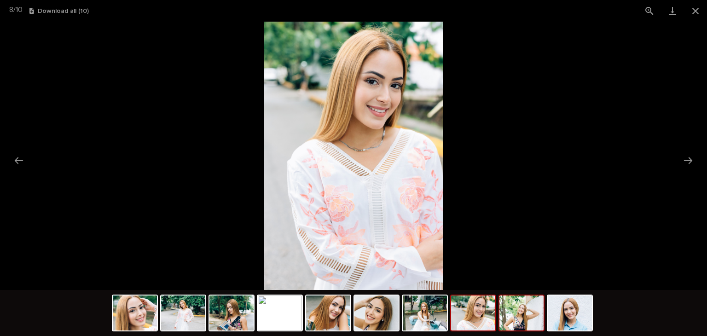
click at [519, 309] on img at bounding box center [521, 312] width 44 height 35
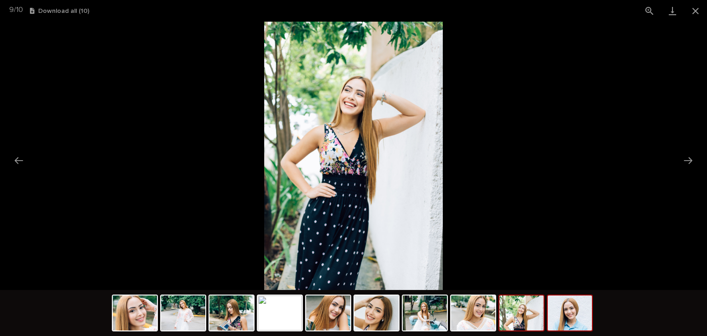
click at [558, 313] on img at bounding box center [569, 312] width 44 height 35
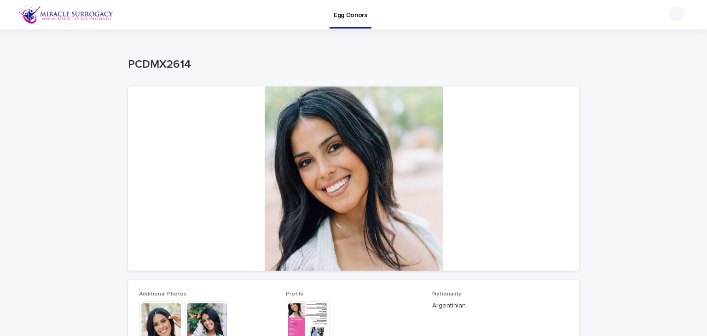
scroll to position [60, 0]
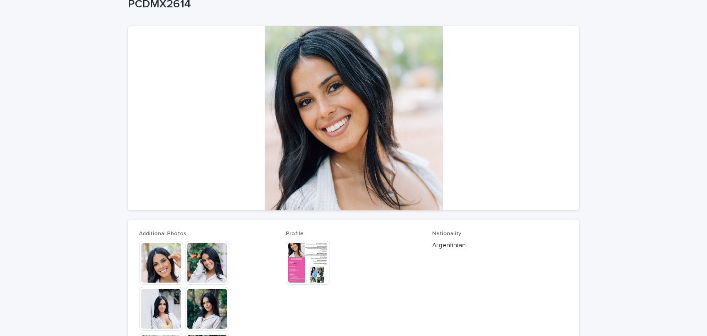
click at [298, 256] on img at bounding box center [308, 263] width 44 height 44
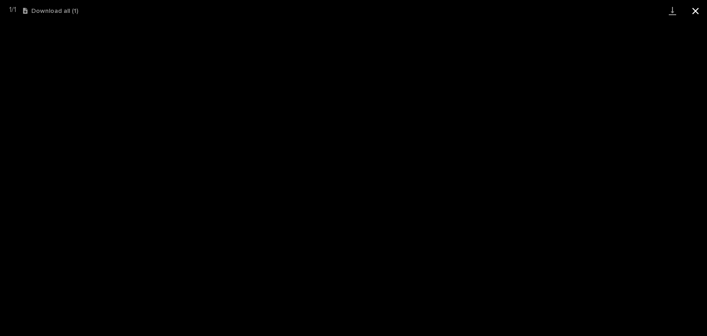
click at [696, 14] on button "Close gallery" at bounding box center [695, 11] width 23 height 22
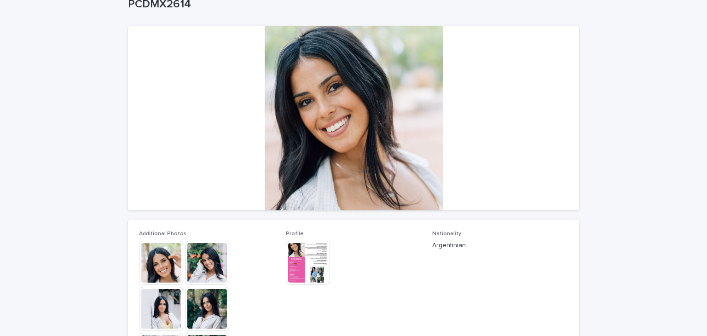
click at [302, 262] on img at bounding box center [308, 263] width 44 height 44
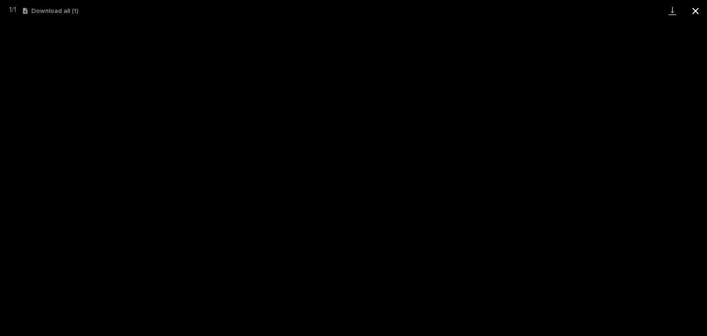
click at [694, 12] on button "Close gallery" at bounding box center [695, 11] width 23 height 22
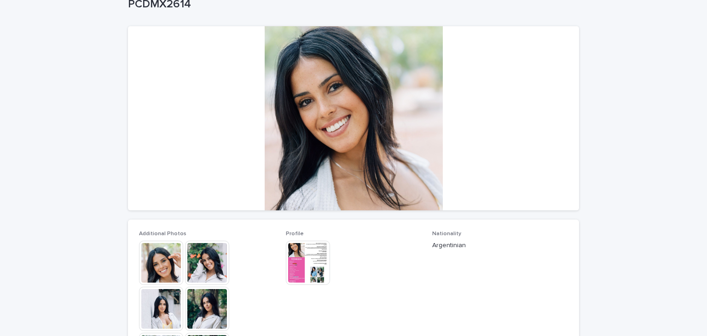
click at [202, 268] on img at bounding box center [207, 263] width 44 height 44
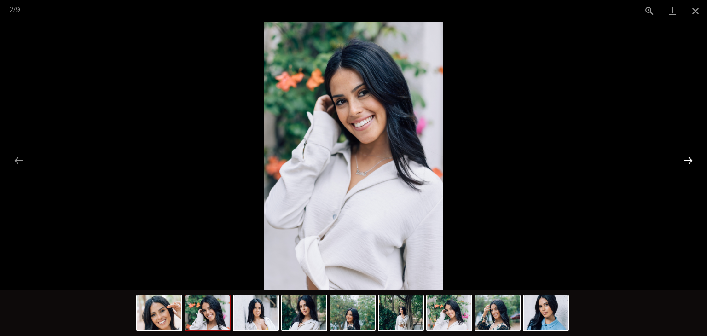
click at [685, 161] on button "Next slide" at bounding box center [687, 160] width 19 height 18
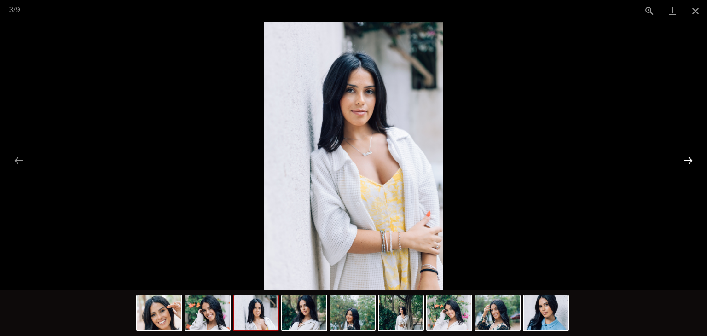
click at [685, 161] on button "Next slide" at bounding box center [687, 160] width 19 height 18
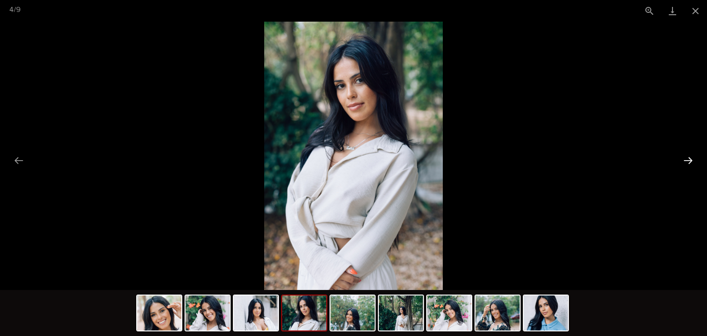
click at [685, 161] on button "Next slide" at bounding box center [687, 160] width 19 height 18
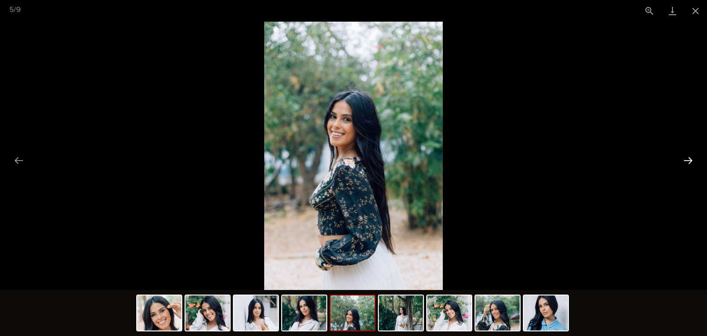
click at [685, 161] on button "Next slide" at bounding box center [687, 160] width 19 height 18
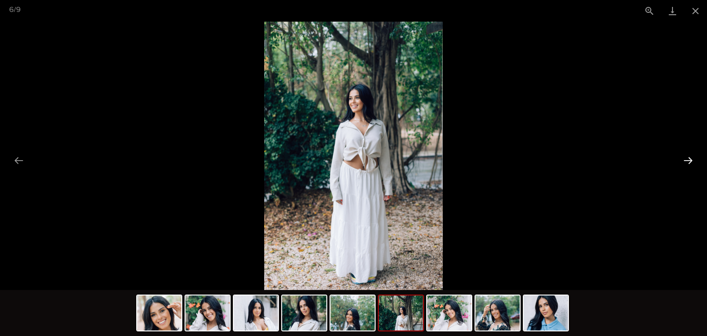
click at [685, 161] on button "Next slide" at bounding box center [687, 160] width 19 height 18
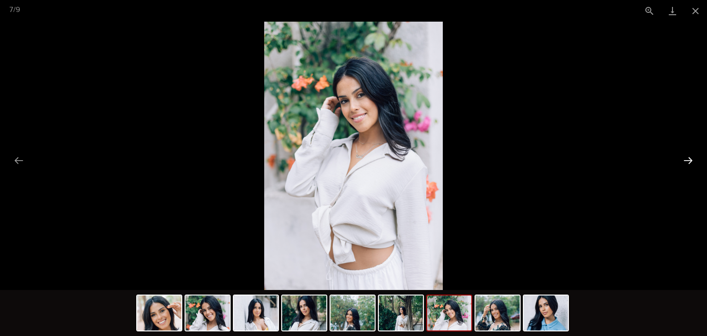
click at [685, 161] on button "Next slide" at bounding box center [687, 160] width 19 height 18
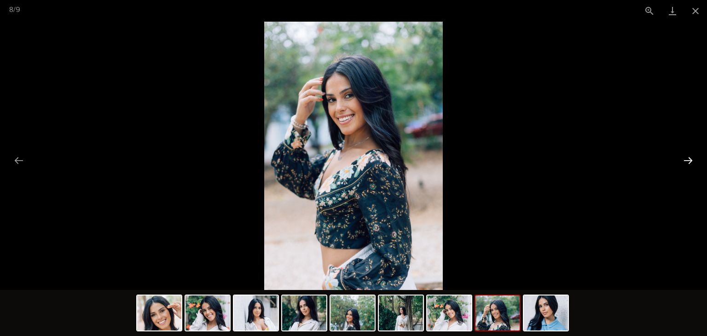
click at [685, 161] on button "Next slide" at bounding box center [687, 160] width 19 height 18
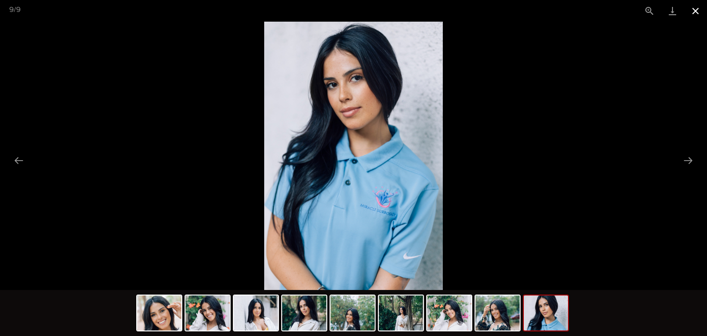
click at [693, 7] on button "Close gallery" at bounding box center [695, 11] width 23 height 22
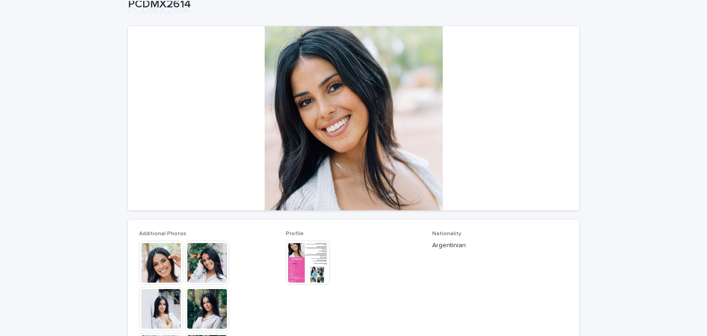
scroll to position [130, 0]
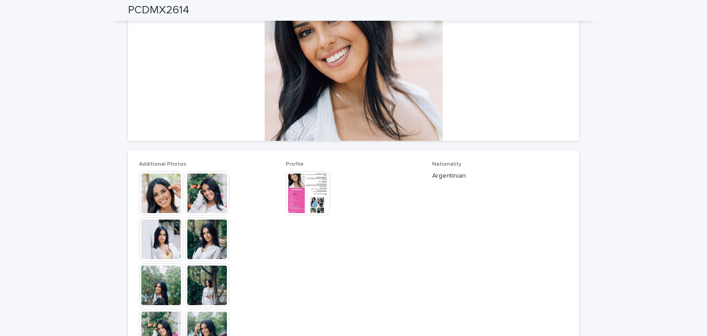
click at [294, 190] on img at bounding box center [308, 193] width 44 height 44
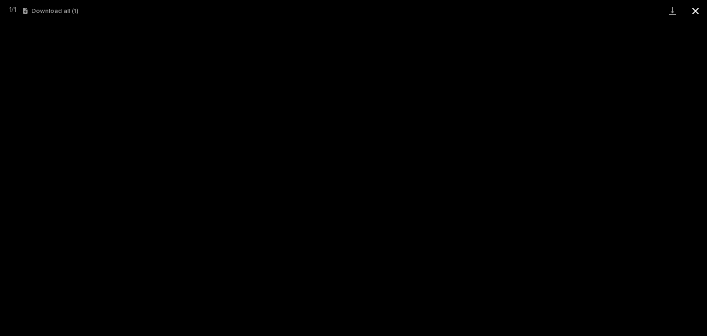
click at [699, 13] on button "Close gallery" at bounding box center [695, 11] width 23 height 22
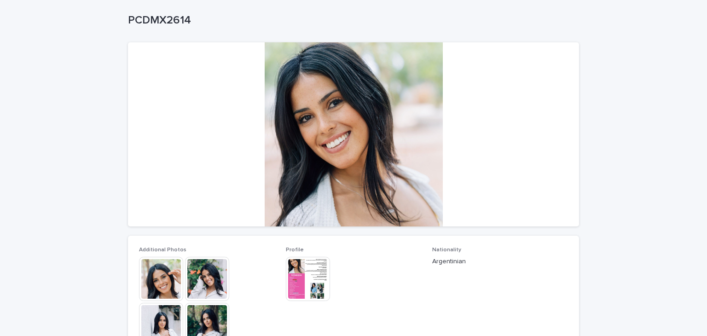
scroll to position [98, 0]
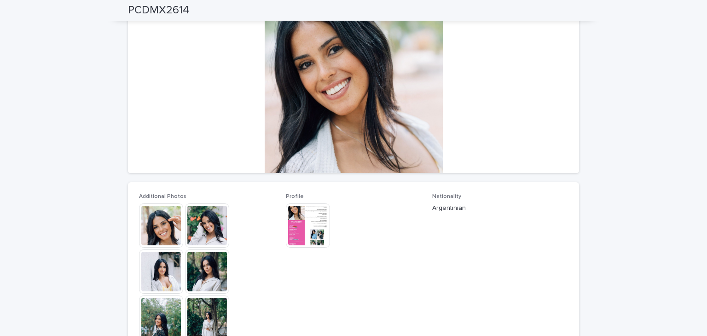
click at [315, 241] on img at bounding box center [308, 225] width 44 height 44
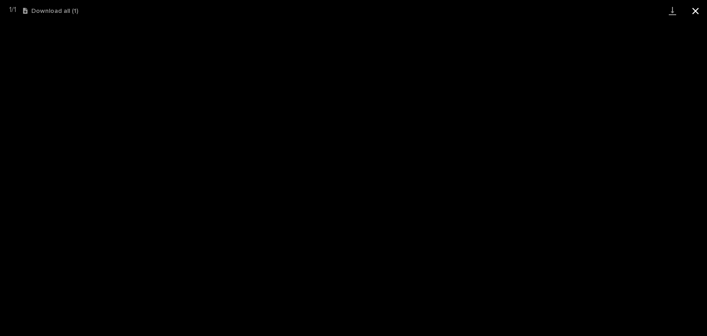
click at [697, 9] on button "Close gallery" at bounding box center [695, 11] width 23 height 22
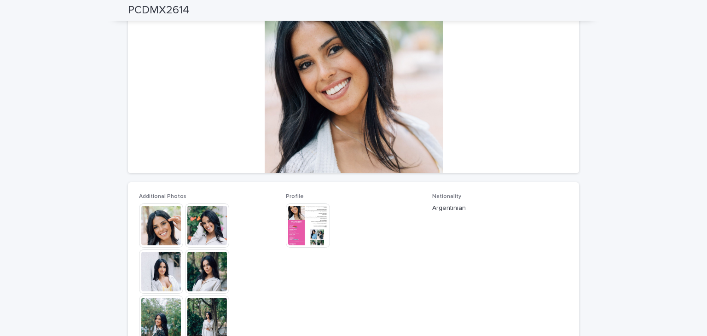
click at [185, 286] on img at bounding box center [207, 271] width 44 height 44
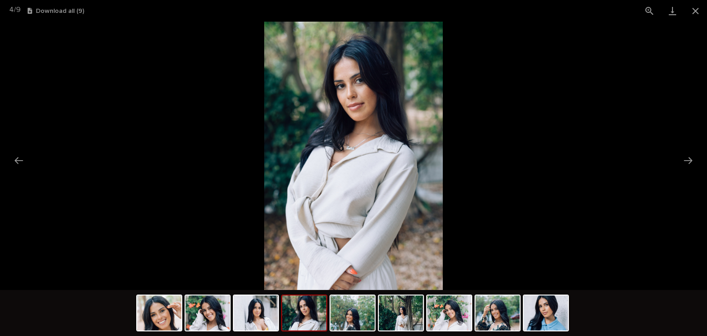
click at [328, 313] on div at bounding box center [353, 314] width 435 height 48
click at [374, 311] on div at bounding box center [352, 312] width 46 height 37
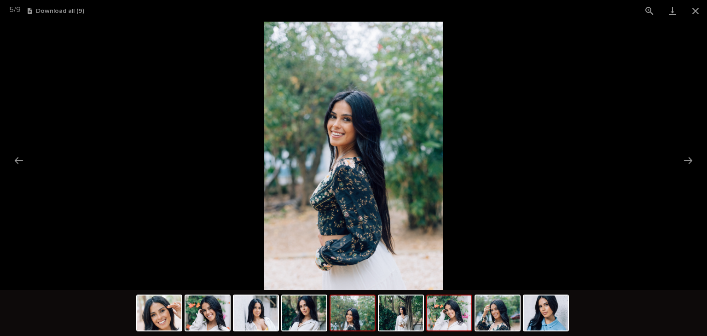
click at [442, 310] on img at bounding box center [449, 312] width 44 height 35
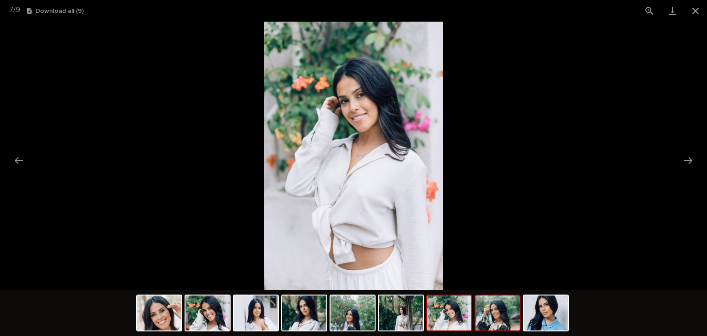
click at [489, 313] on img at bounding box center [497, 312] width 44 height 35
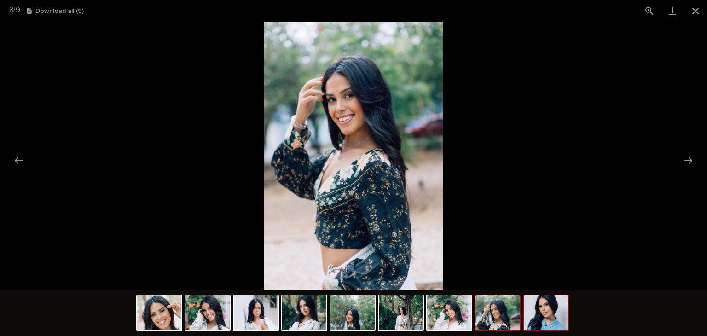
click at [540, 304] on img at bounding box center [546, 312] width 44 height 35
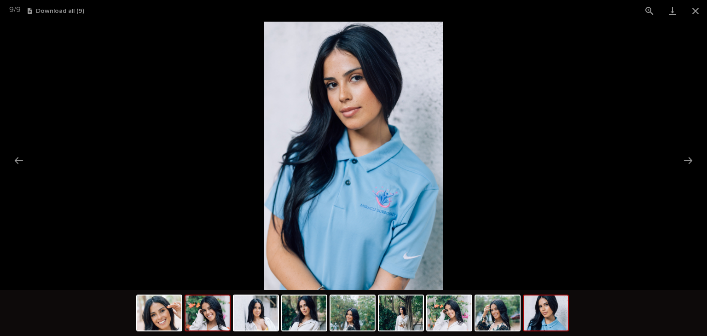
click at [199, 298] on img at bounding box center [207, 312] width 44 height 35
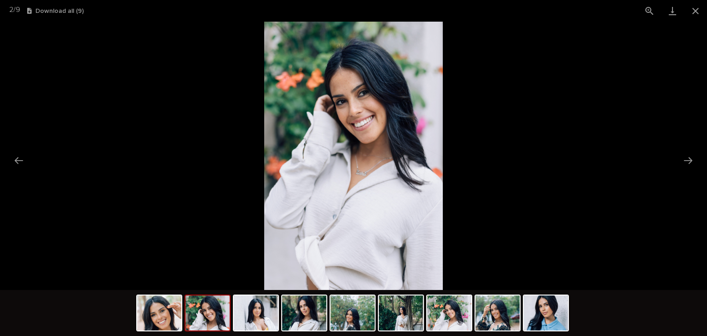
click at [216, 308] on img at bounding box center [207, 312] width 44 height 35
click at [547, 315] on img at bounding box center [546, 312] width 44 height 35
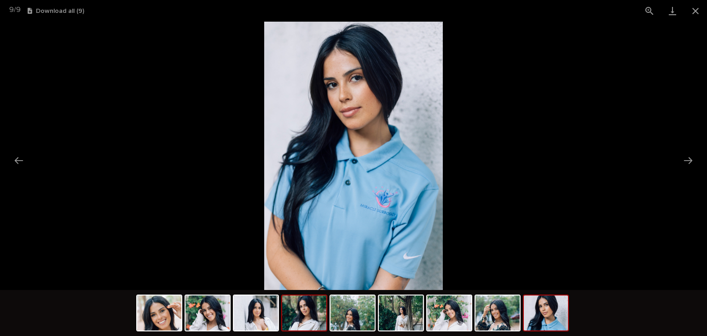
click at [304, 311] on img at bounding box center [304, 312] width 44 height 35
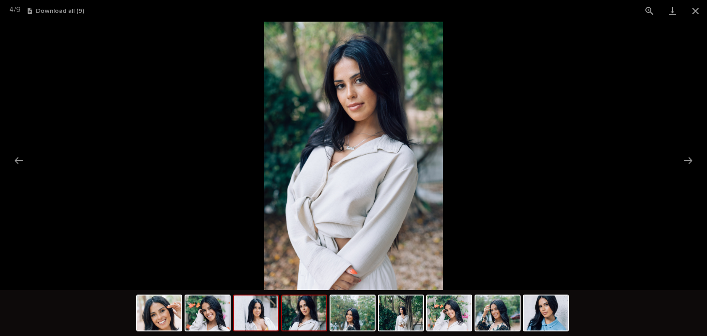
click at [248, 314] on img at bounding box center [256, 312] width 44 height 35
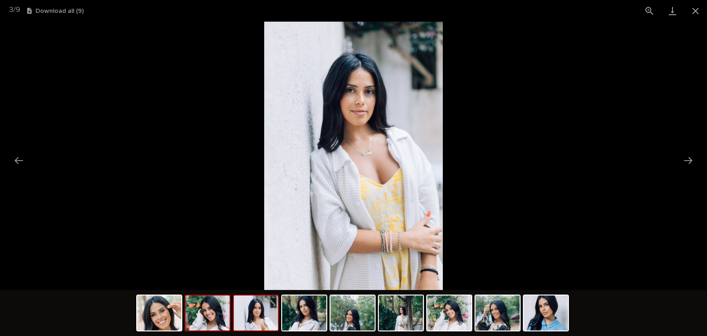
click at [209, 322] on img at bounding box center [207, 312] width 44 height 35
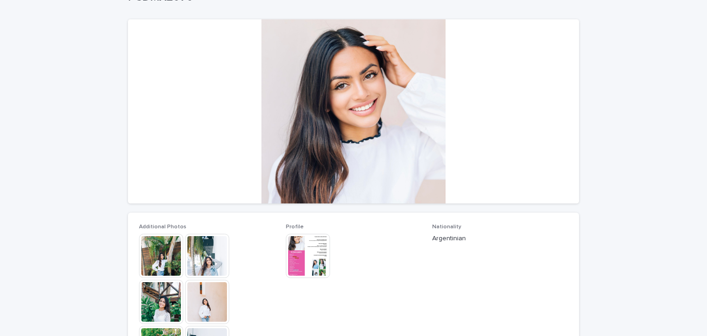
scroll to position [86, 0]
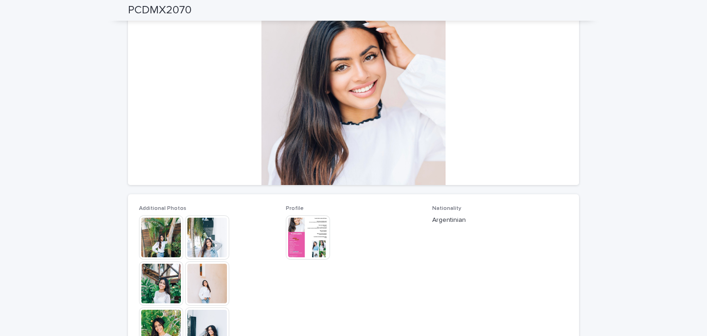
click at [310, 240] on img at bounding box center [308, 237] width 44 height 44
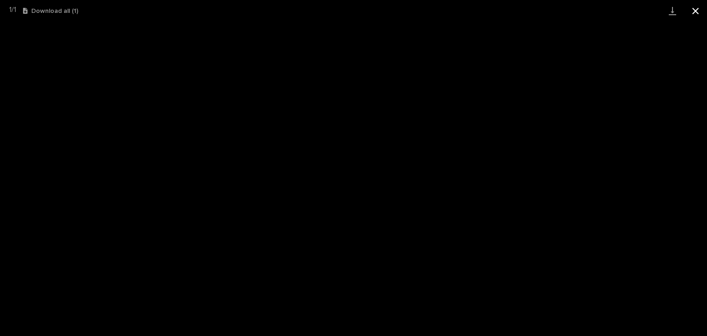
click at [689, 13] on button "Close gallery" at bounding box center [695, 11] width 23 height 22
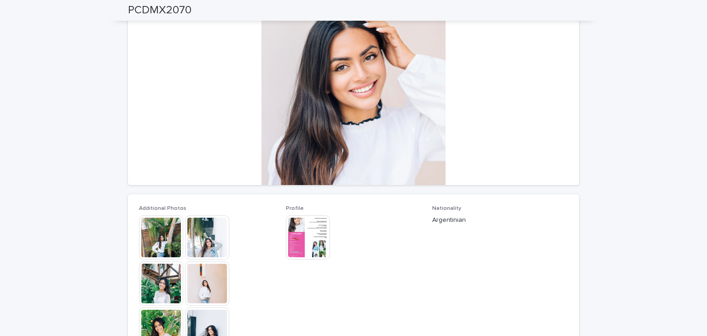
scroll to position [138, 0]
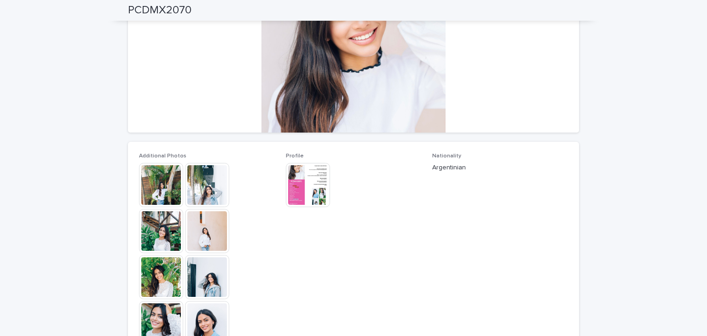
click at [202, 304] on img at bounding box center [207, 323] width 44 height 44
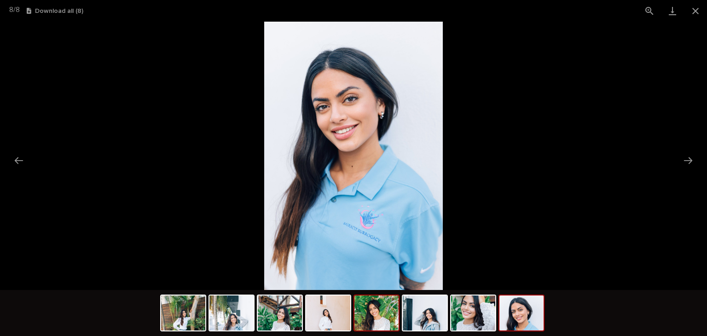
click at [386, 318] on img at bounding box center [376, 312] width 44 height 35
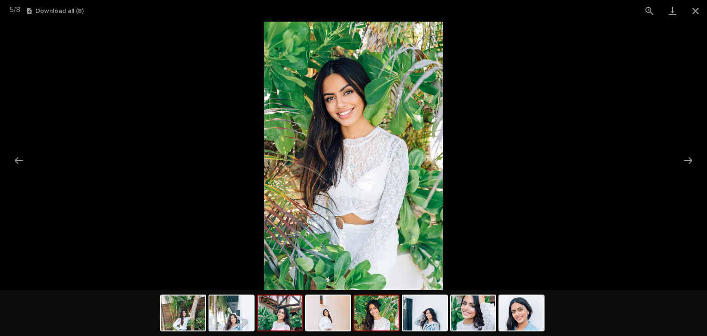
click at [287, 318] on img at bounding box center [280, 312] width 44 height 35
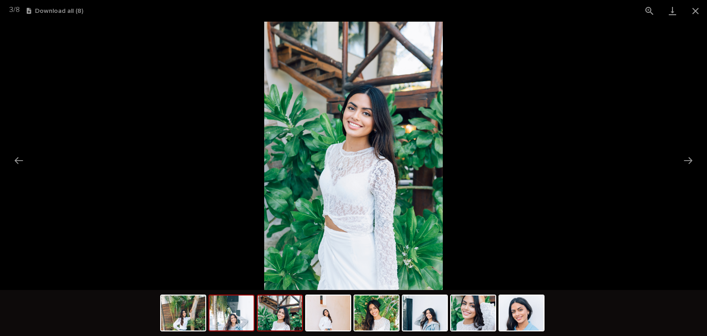
click at [227, 318] on img at bounding box center [231, 312] width 44 height 35
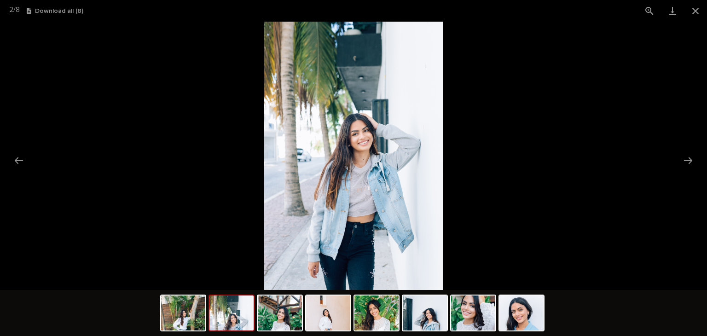
click at [559, 60] on picture at bounding box center [353, 156] width 707 height 268
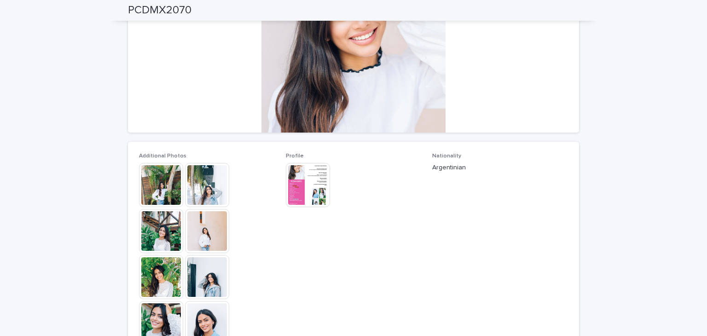
click at [320, 186] on img at bounding box center [308, 185] width 44 height 44
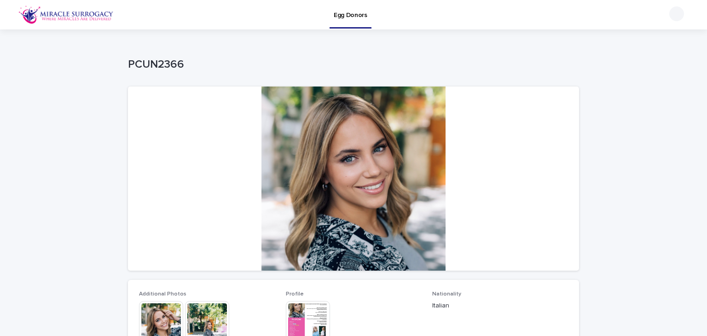
scroll to position [72, 0]
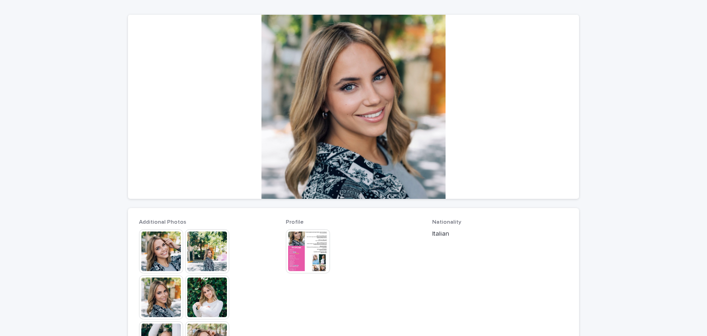
click at [297, 246] on img at bounding box center [308, 251] width 44 height 44
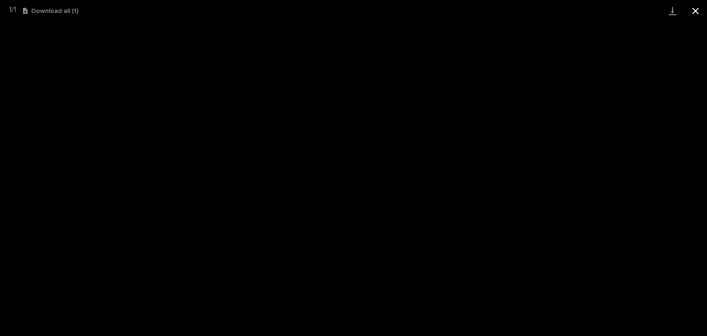
click at [694, 12] on button "Close gallery" at bounding box center [695, 11] width 23 height 22
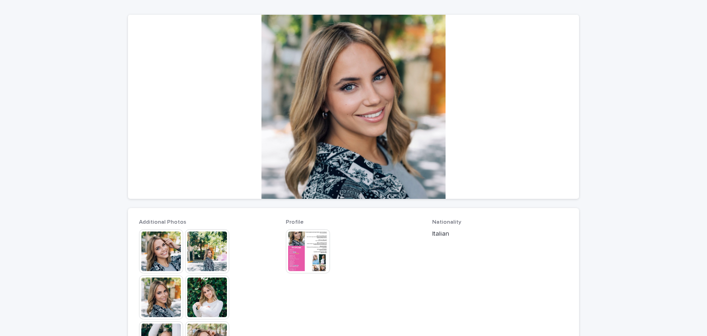
click at [204, 262] on img at bounding box center [207, 251] width 44 height 44
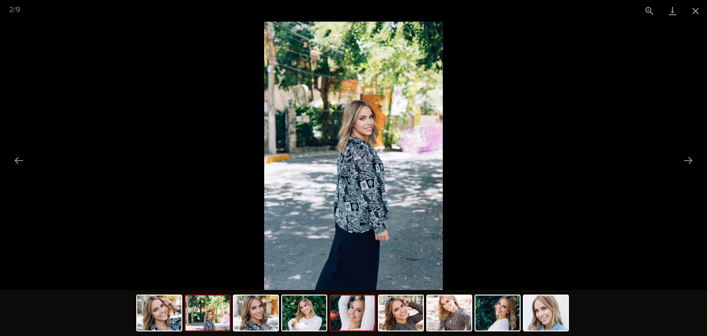
click at [340, 326] on img at bounding box center [352, 312] width 44 height 35
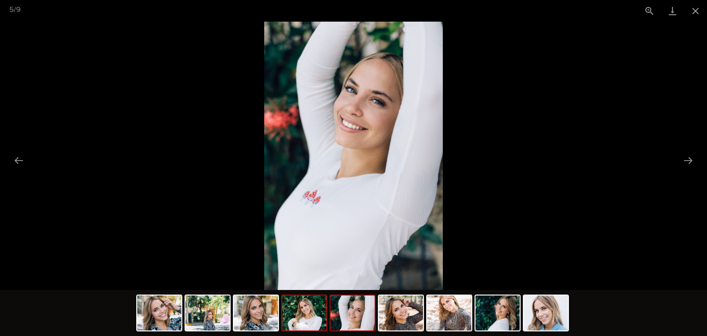
click at [323, 306] on img at bounding box center [304, 312] width 44 height 35
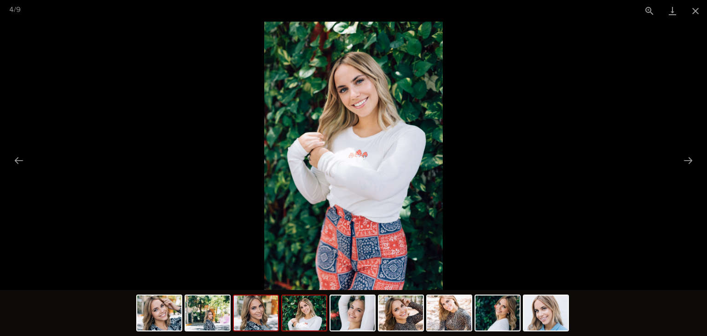
click at [271, 315] on img at bounding box center [256, 312] width 44 height 35
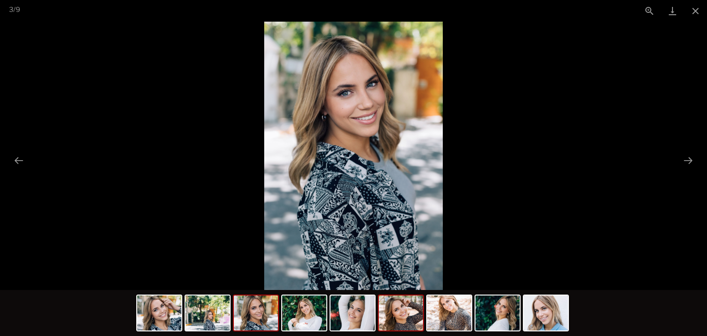
click at [401, 311] on img at bounding box center [401, 312] width 44 height 35
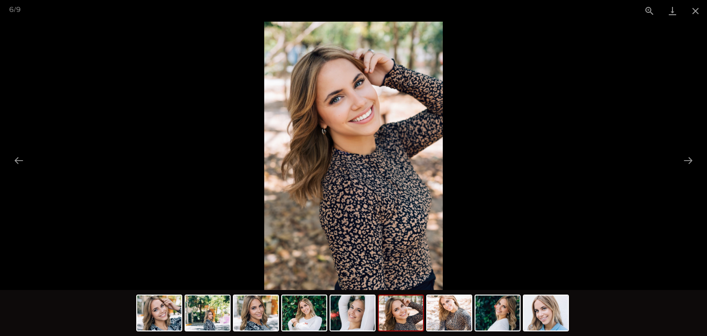
click at [361, 118] on img at bounding box center [353, 156] width 179 height 268
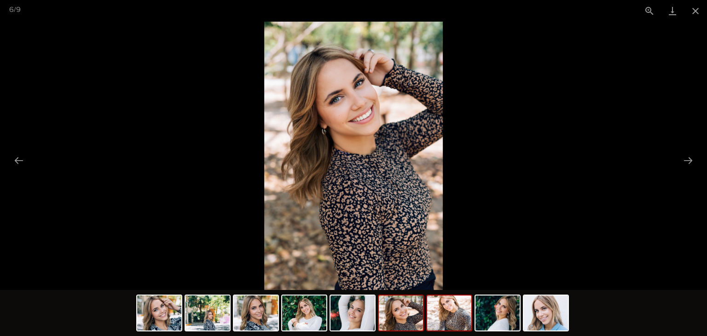
click at [464, 302] on img at bounding box center [449, 312] width 44 height 35
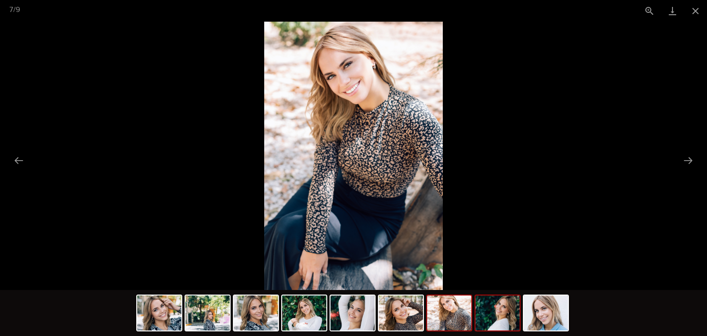
click at [485, 308] on img at bounding box center [497, 312] width 44 height 35
click at [528, 318] on img at bounding box center [546, 312] width 44 height 35
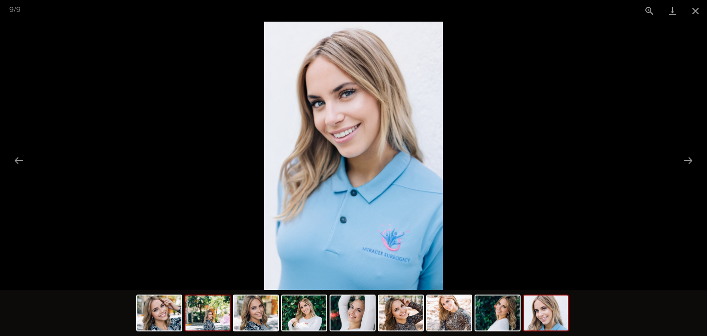
click at [197, 303] on img at bounding box center [207, 312] width 44 height 35
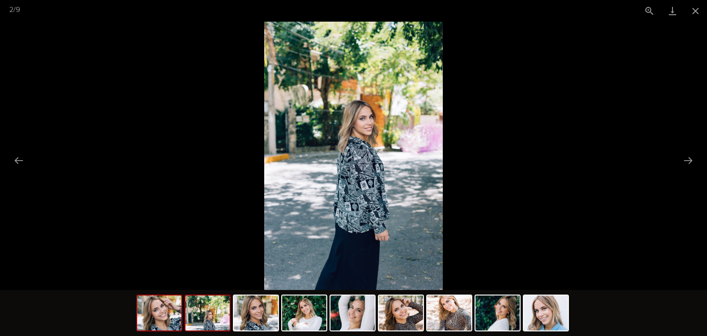
click at [171, 307] on img at bounding box center [159, 312] width 44 height 35
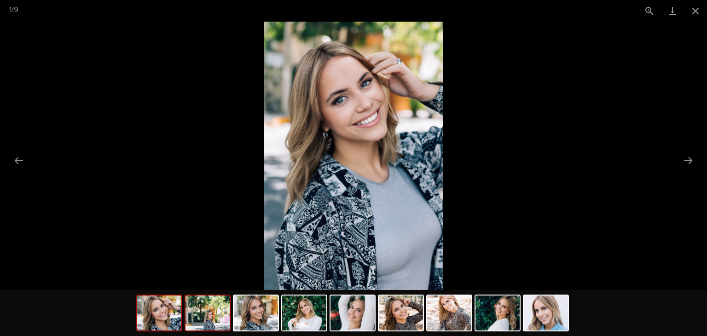
click at [199, 312] on img at bounding box center [207, 312] width 44 height 35
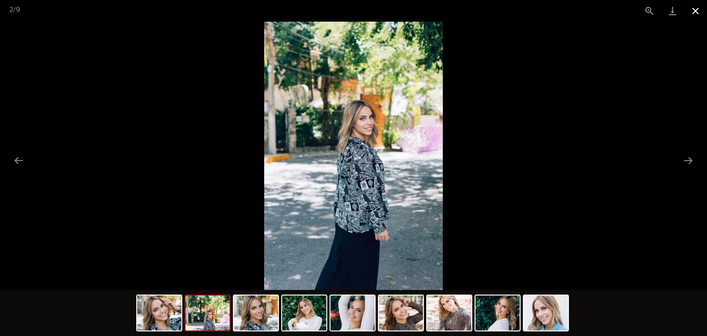
click at [692, 10] on button "Close gallery" at bounding box center [695, 11] width 23 height 22
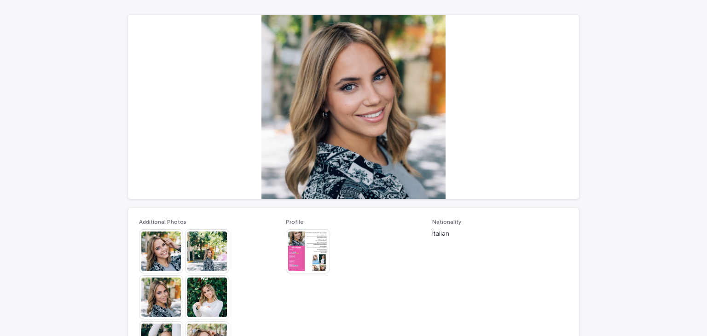
click at [292, 258] on img at bounding box center [308, 251] width 44 height 44
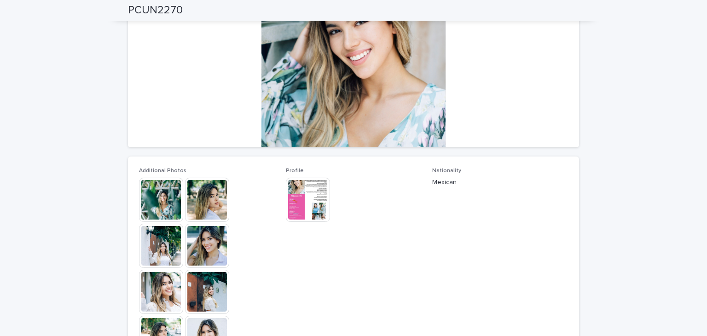
scroll to position [211, 0]
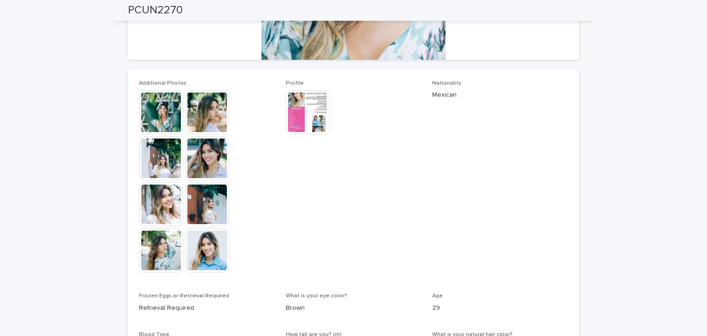
click at [219, 261] on img at bounding box center [207, 250] width 44 height 44
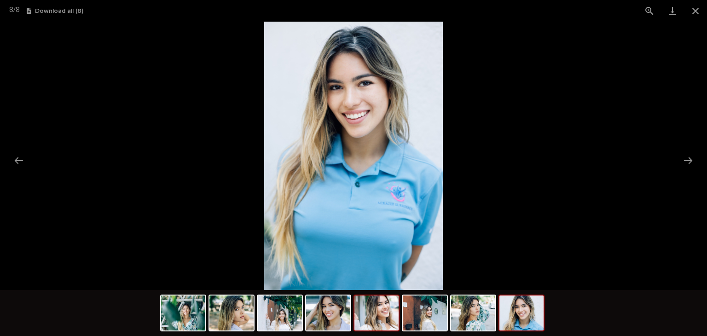
click at [386, 295] on img at bounding box center [376, 312] width 44 height 35
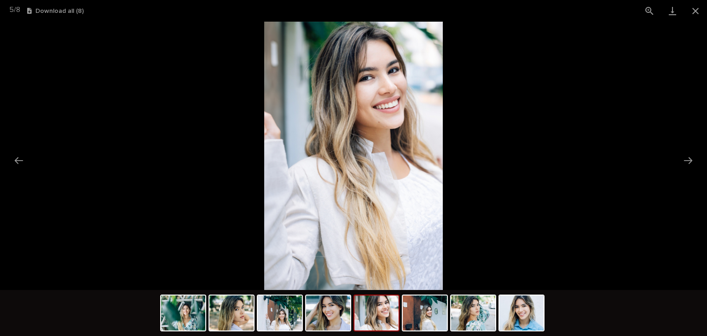
click at [375, 315] on img at bounding box center [376, 312] width 44 height 35
click at [344, 315] on img at bounding box center [328, 312] width 44 height 35
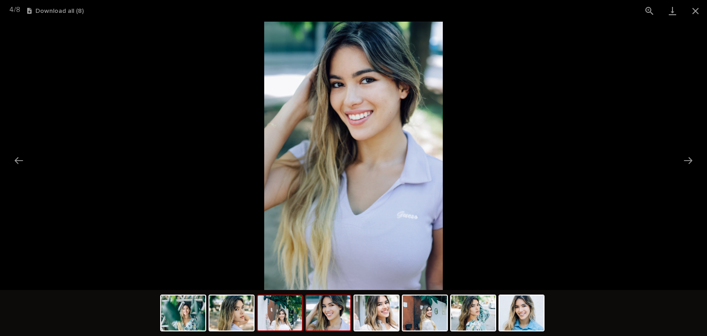
click at [286, 314] on img at bounding box center [280, 312] width 44 height 35
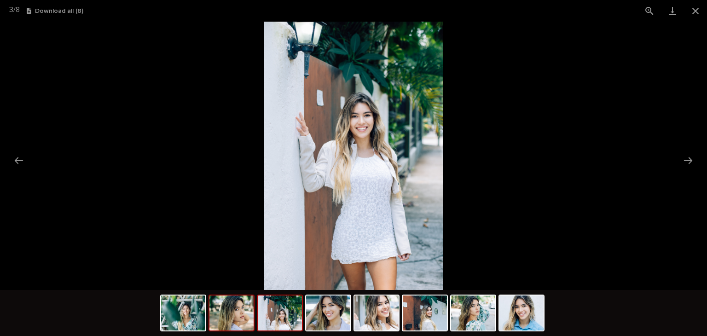
click at [230, 310] on img at bounding box center [231, 312] width 44 height 35
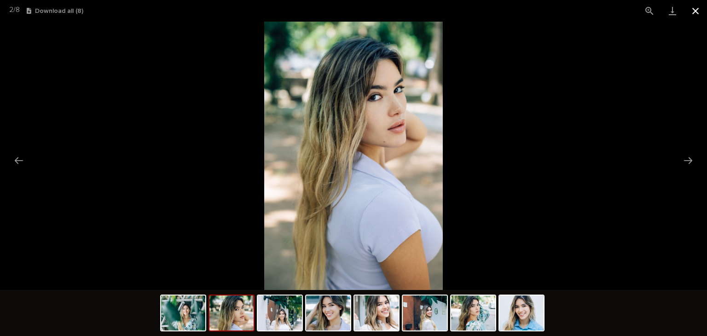
click at [693, 10] on button "Close gallery" at bounding box center [695, 11] width 23 height 22
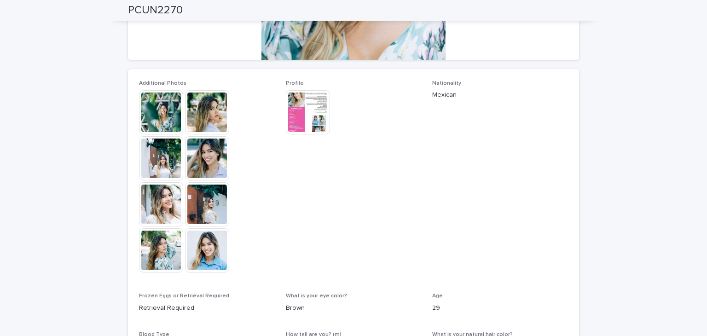
click at [310, 111] on img at bounding box center [308, 112] width 44 height 44
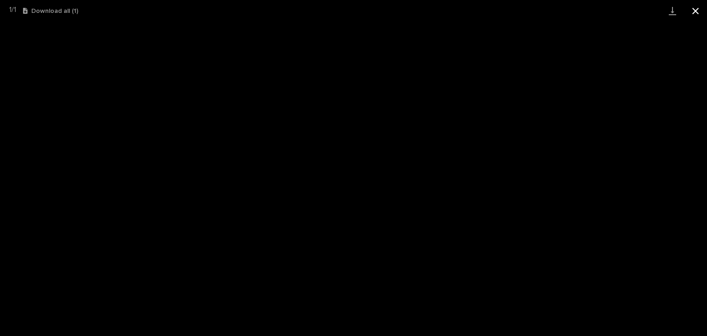
click at [698, 13] on button "Close gallery" at bounding box center [695, 11] width 23 height 22
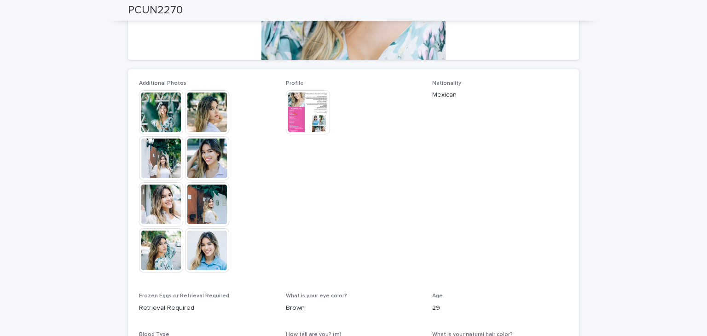
click at [196, 241] on img at bounding box center [207, 250] width 44 height 44
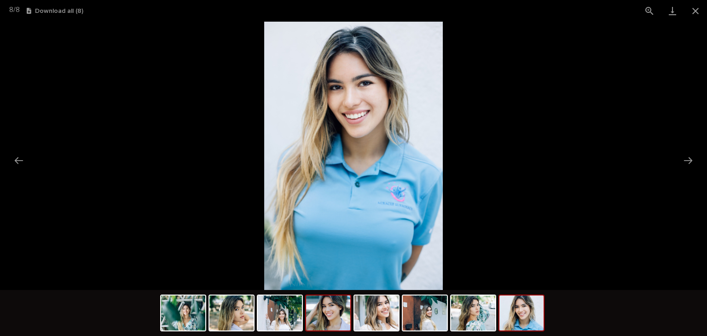
click at [323, 311] on img at bounding box center [328, 312] width 44 height 35
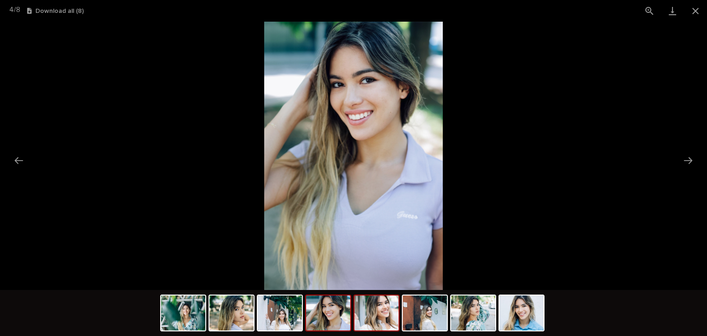
click at [372, 308] on img at bounding box center [376, 312] width 44 height 35
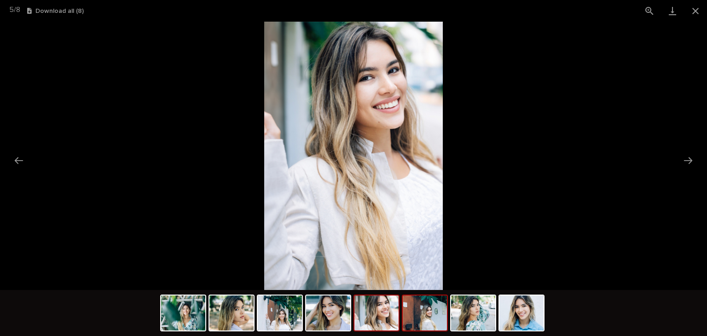
click at [419, 311] on img at bounding box center [425, 312] width 44 height 35
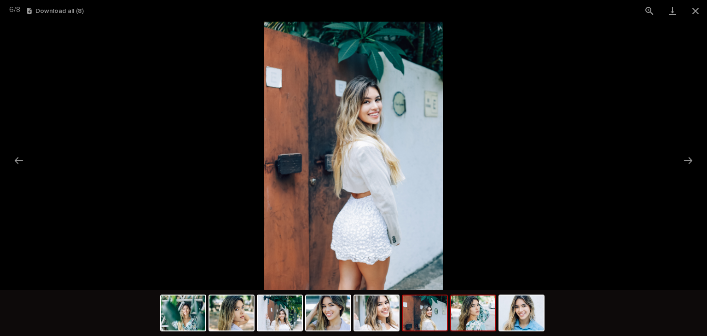
click at [472, 312] on img at bounding box center [473, 312] width 44 height 35
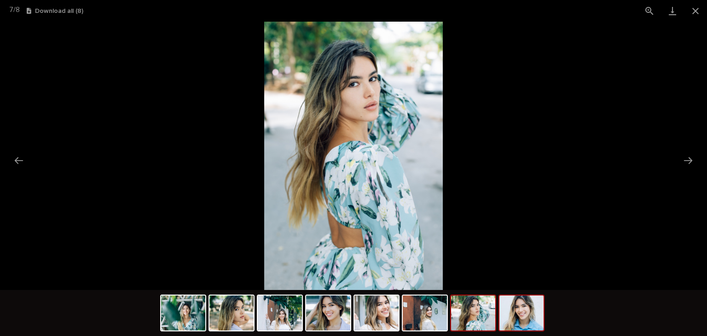
click at [513, 310] on img at bounding box center [521, 312] width 44 height 35
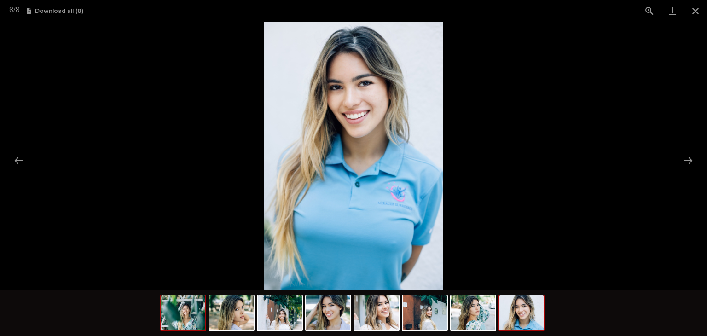
click at [186, 306] on img at bounding box center [183, 312] width 44 height 35
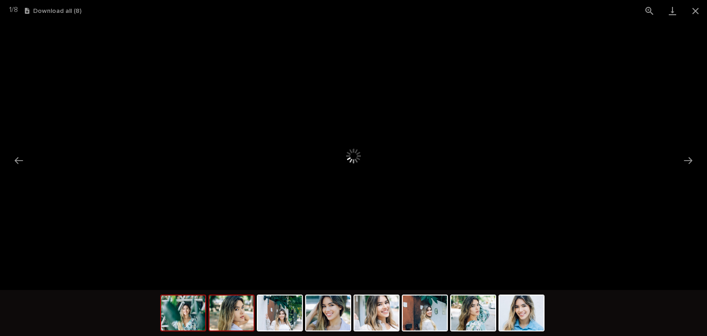
click at [231, 310] on img at bounding box center [231, 312] width 44 height 35
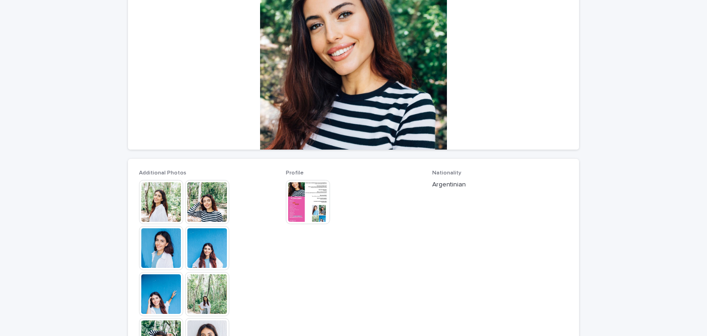
scroll to position [123, 0]
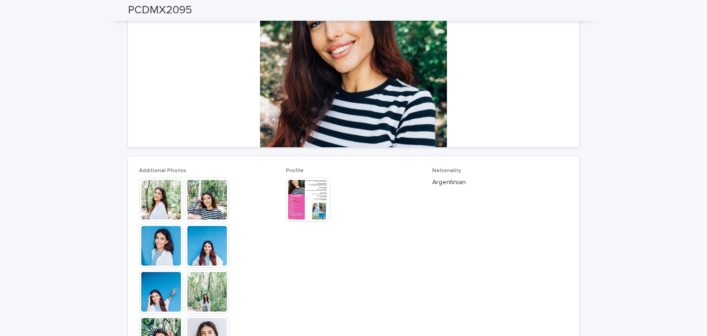
click at [308, 184] on img at bounding box center [308, 200] width 44 height 44
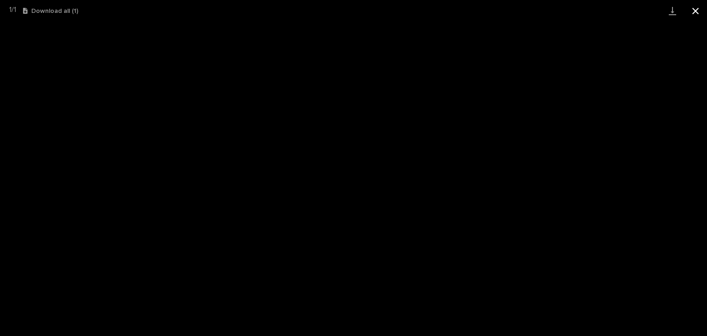
click at [701, 12] on button "Close gallery" at bounding box center [695, 11] width 23 height 22
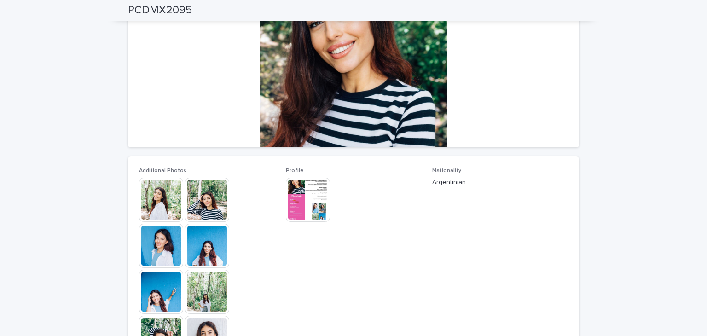
click at [217, 250] on img at bounding box center [207, 246] width 44 height 44
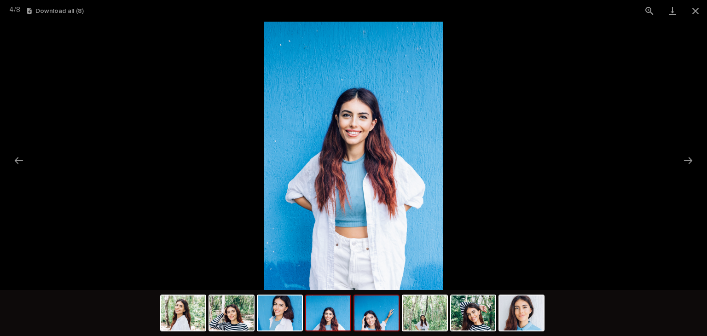
click at [369, 320] on img at bounding box center [376, 312] width 44 height 35
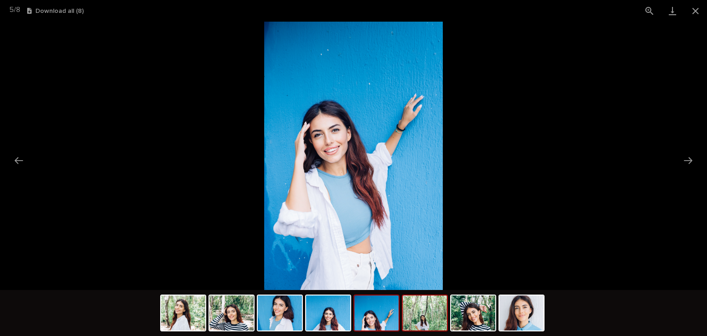
click at [420, 317] on img at bounding box center [425, 312] width 44 height 35
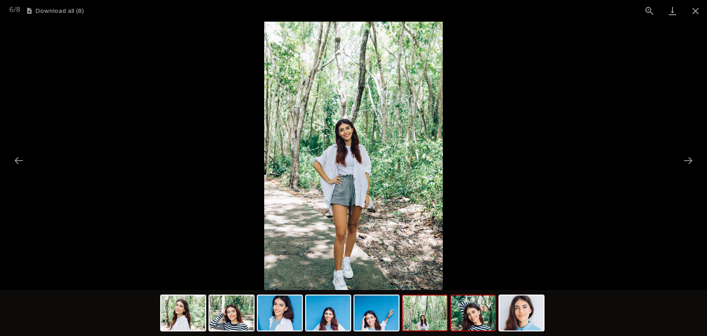
click at [473, 316] on img at bounding box center [473, 312] width 44 height 35
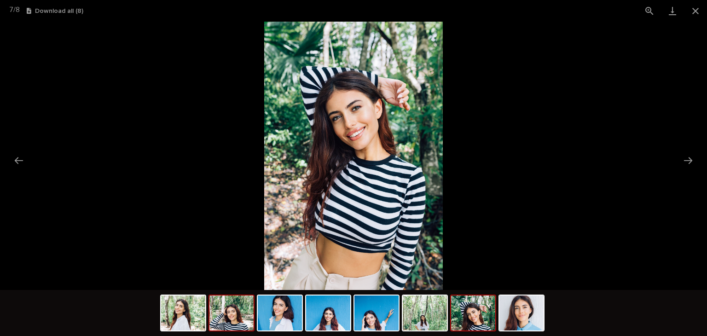
click at [225, 299] on img at bounding box center [231, 312] width 44 height 35
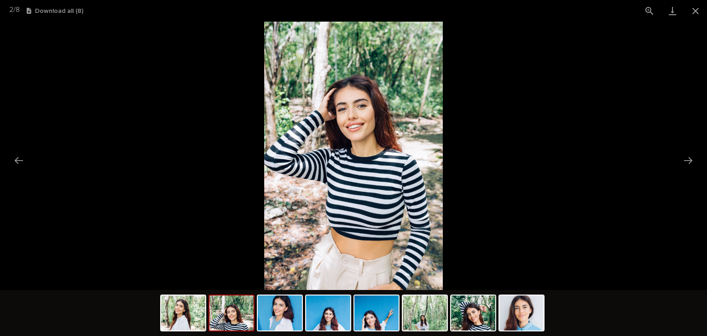
click at [225, 316] on img at bounding box center [231, 312] width 44 height 35
click at [182, 317] on img at bounding box center [183, 312] width 44 height 35
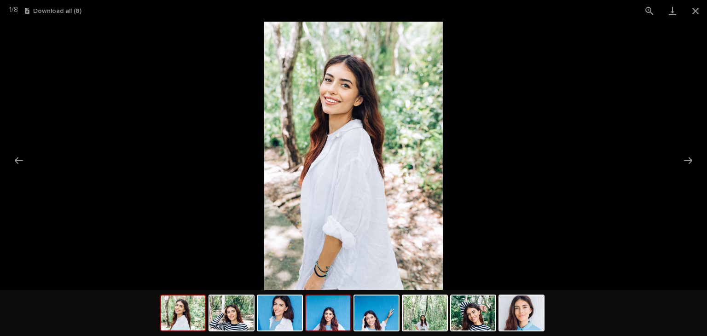
click at [335, 315] on img at bounding box center [328, 312] width 44 height 35
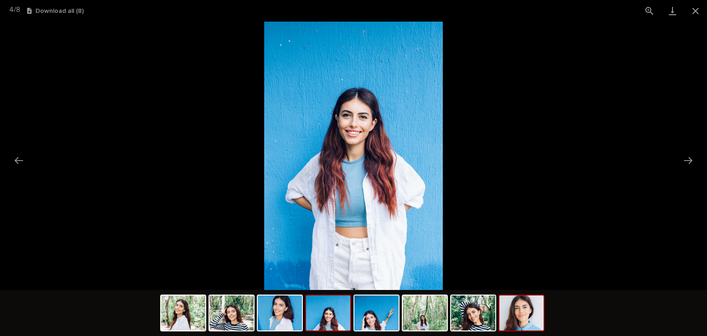
click at [536, 305] on img at bounding box center [521, 312] width 44 height 35
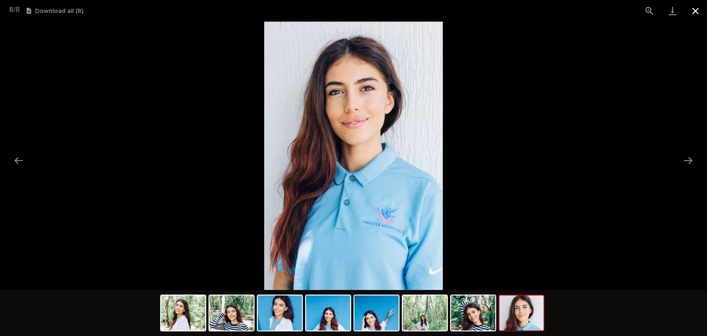
click at [699, 13] on button "Close gallery" at bounding box center [695, 11] width 23 height 22
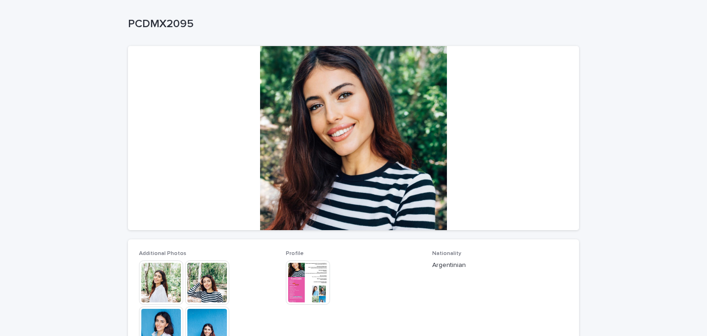
scroll to position [0, 0]
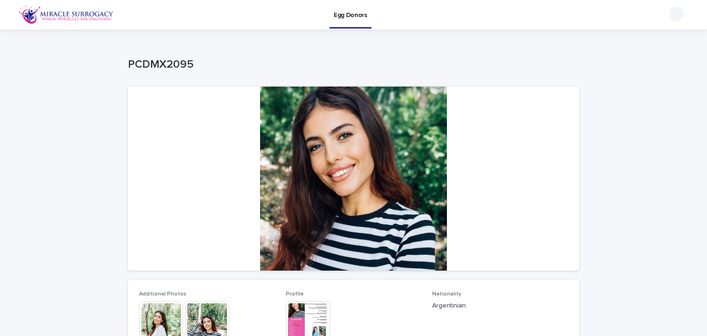
click at [300, 325] on img at bounding box center [308, 323] width 44 height 44
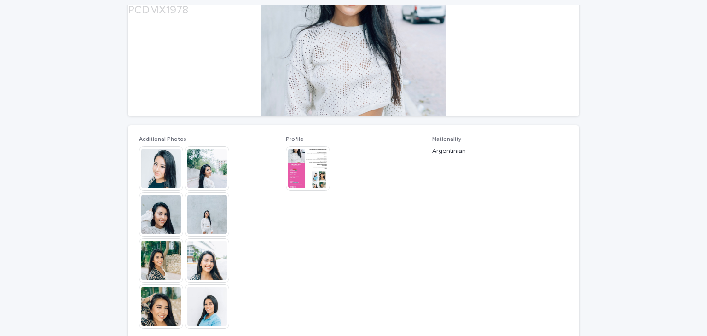
scroll to position [155, 0]
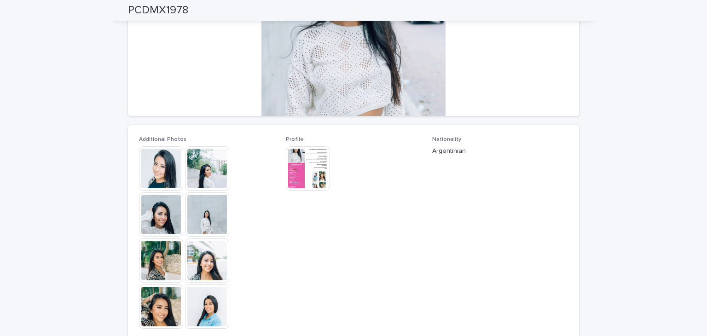
click at [196, 180] on img at bounding box center [207, 168] width 44 height 44
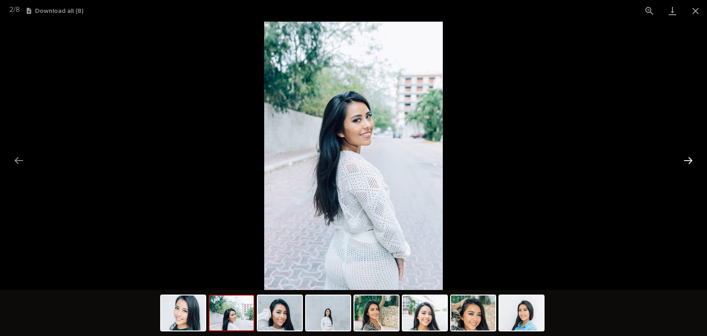
click at [687, 157] on button "Next slide" at bounding box center [687, 160] width 19 height 18
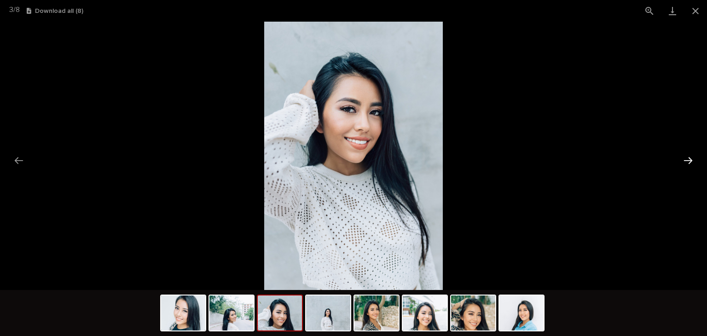
click at [687, 157] on button "Next slide" at bounding box center [687, 160] width 19 height 18
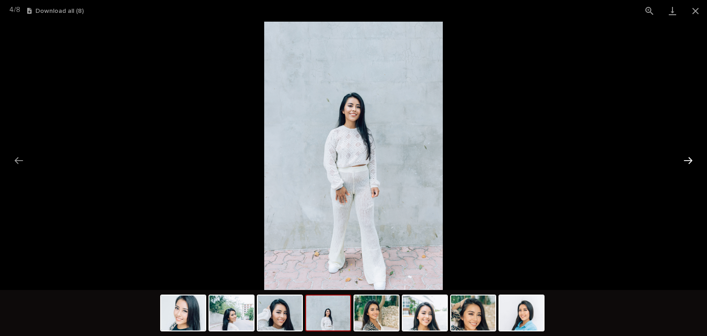
click at [687, 157] on button "Next slide" at bounding box center [687, 160] width 19 height 18
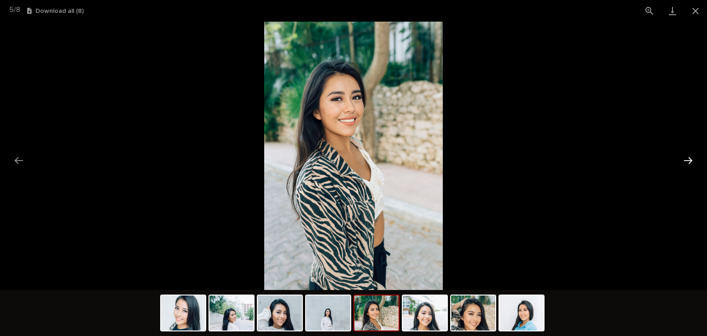
click at [687, 157] on button "Next slide" at bounding box center [687, 160] width 19 height 18
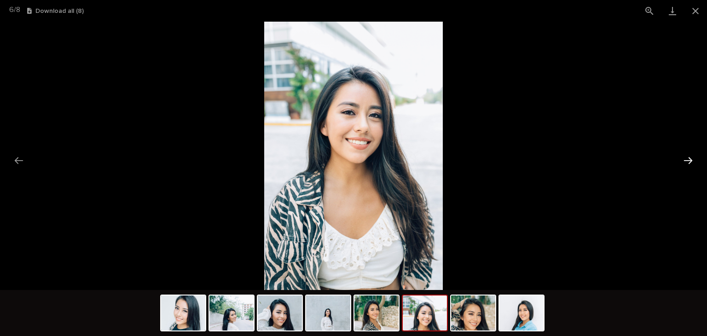
click at [687, 157] on button "Next slide" at bounding box center [687, 160] width 19 height 18
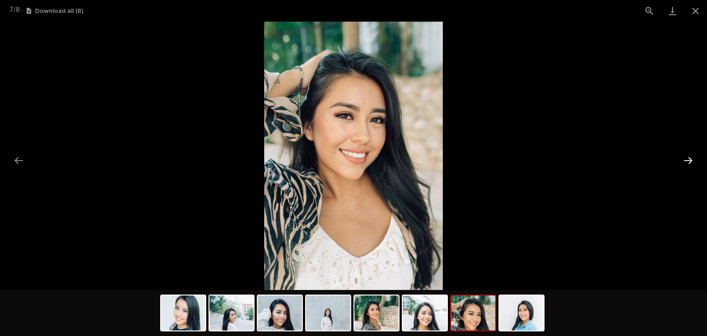
click at [687, 157] on button "Next slide" at bounding box center [687, 160] width 19 height 18
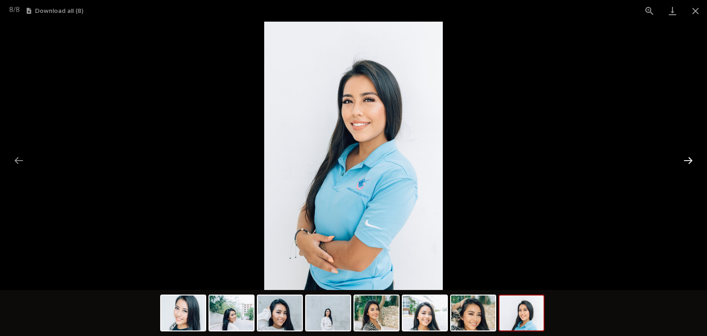
click at [687, 157] on button "Next slide" at bounding box center [687, 160] width 19 height 18
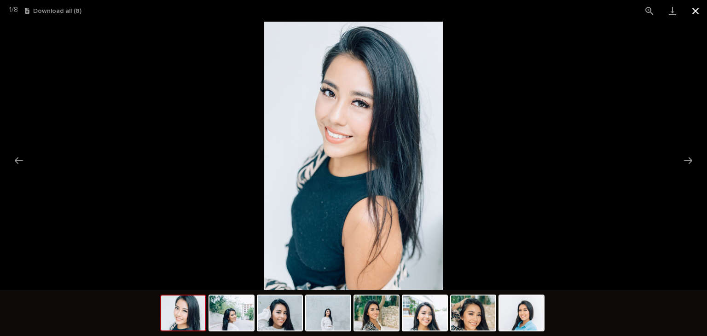
click at [693, 12] on button "Close gallery" at bounding box center [695, 11] width 23 height 22
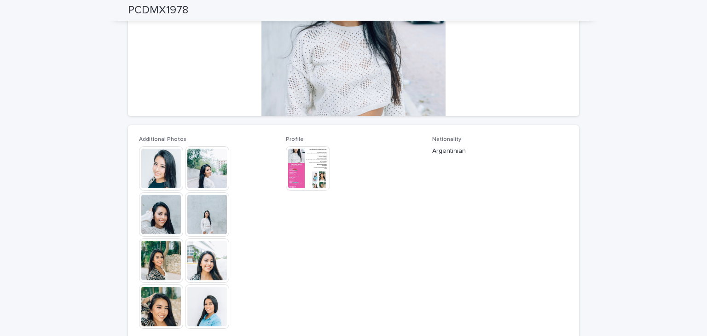
click at [271, 188] on div at bounding box center [207, 238] width 136 height 184
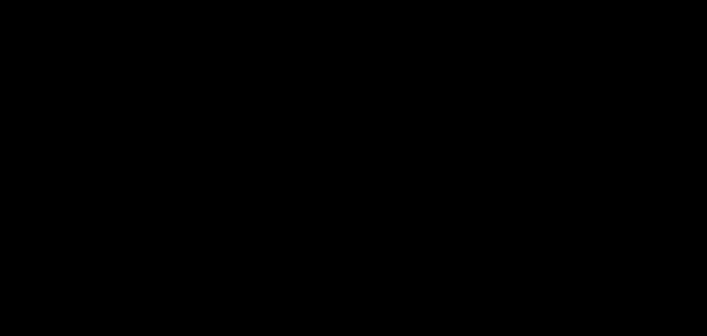
click at [288, 183] on img at bounding box center [353, 156] width 179 height 268
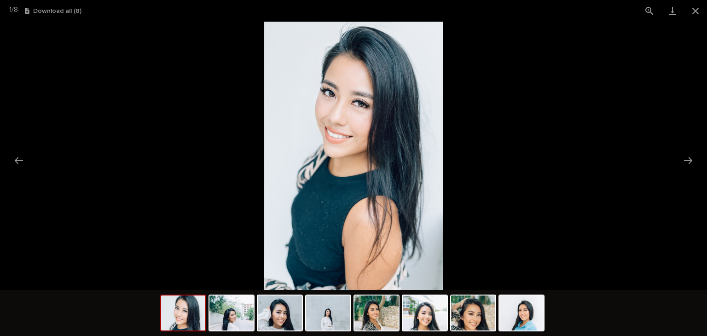
click at [549, 85] on picture at bounding box center [353, 156] width 707 height 268
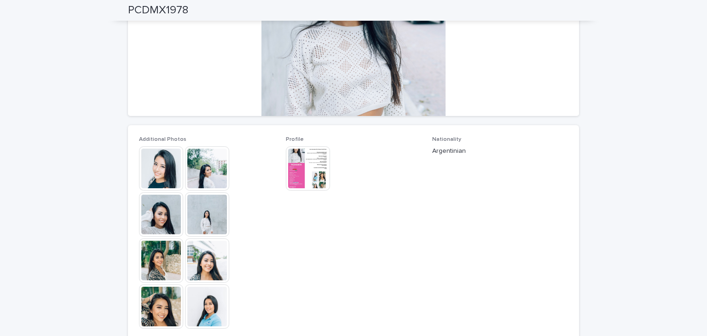
scroll to position [0, 0]
click at [299, 168] on img at bounding box center [308, 168] width 44 height 44
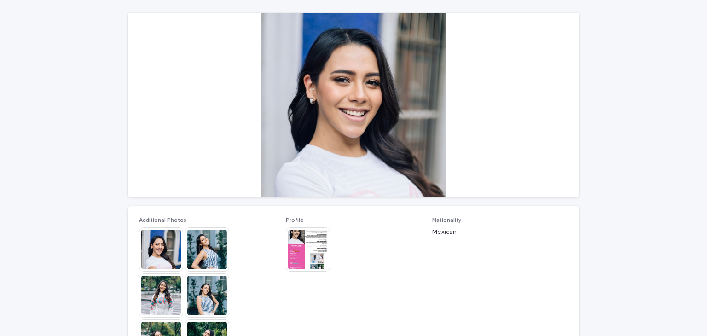
scroll to position [76, 0]
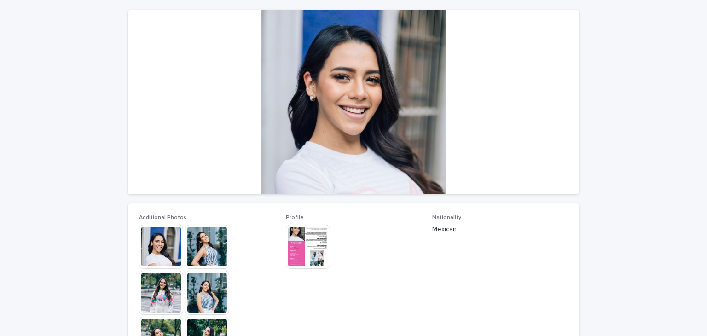
click at [301, 238] on img at bounding box center [308, 247] width 44 height 44
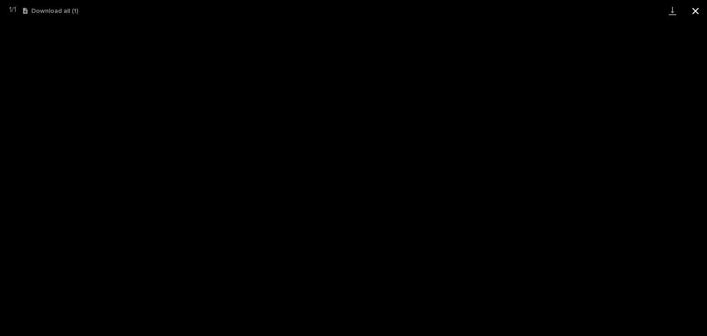
click at [695, 11] on button "Close gallery" at bounding box center [695, 11] width 23 height 22
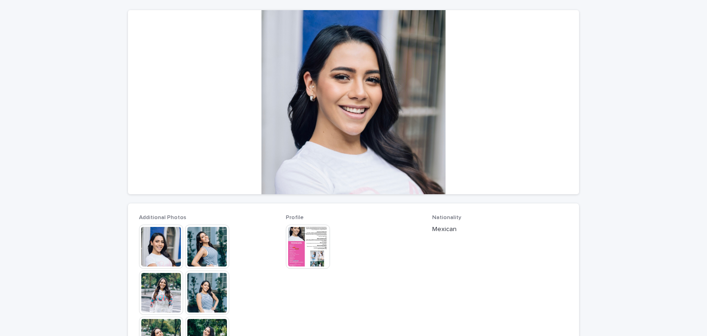
click at [148, 257] on img at bounding box center [161, 247] width 44 height 44
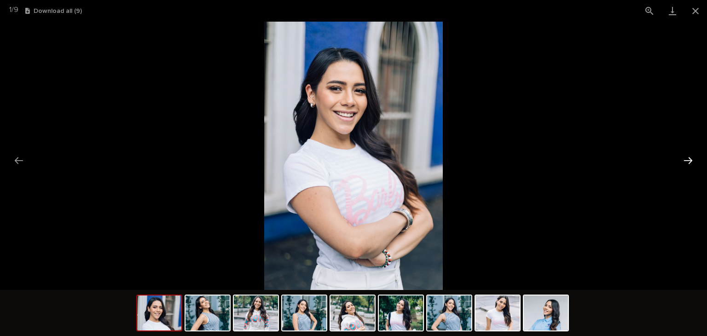
click at [688, 159] on button "Next slide" at bounding box center [687, 160] width 19 height 18
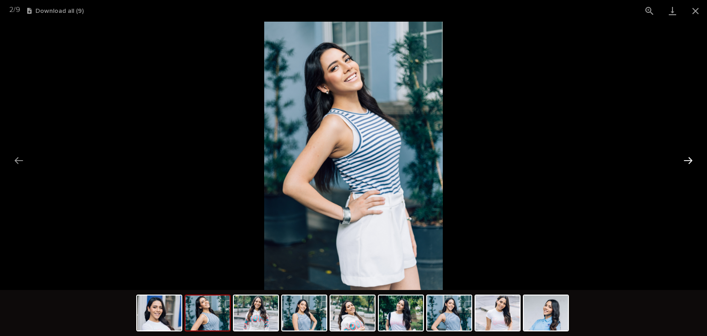
click at [688, 159] on button "Next slide" at bounding box center [687, 160] width 19 height 18
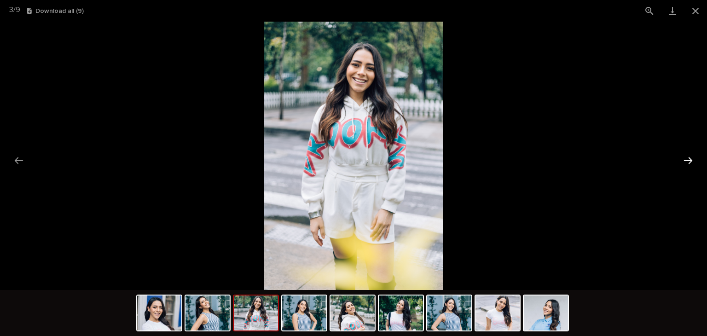
click at [688, 159] on button "Next slide" at bounding box center [687, 160] width 19 height 18
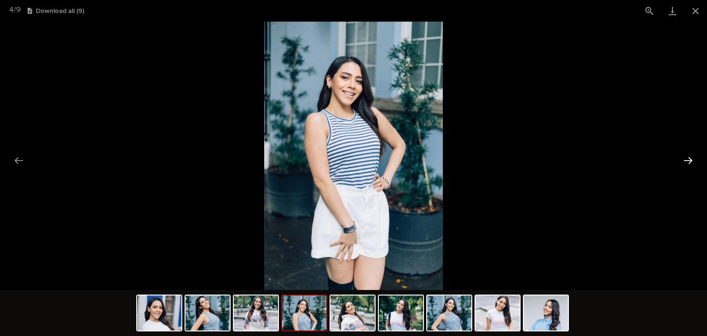
click at [688, 159] on button "Next slide" at bounding box center [687, 160] width 19 height 18
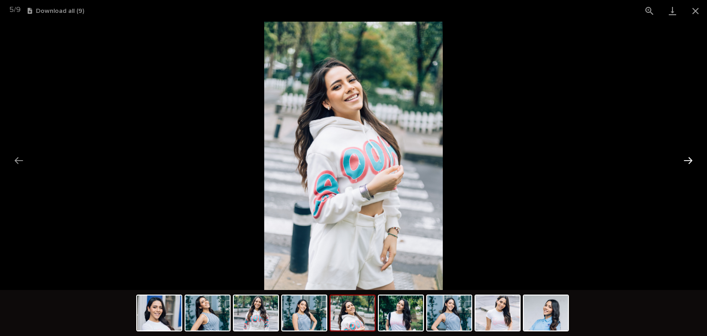
click at [688, 159] on button "Next slide" at bounding box center [687, 160] width 19 height 18
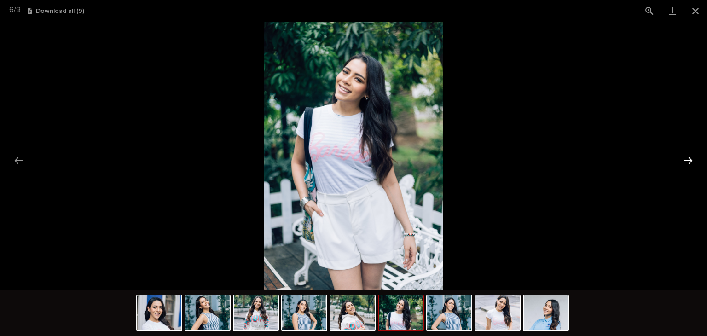
click at [688, 159] on button "Next slide" at bounding box center [687, 160] width 19 height 18
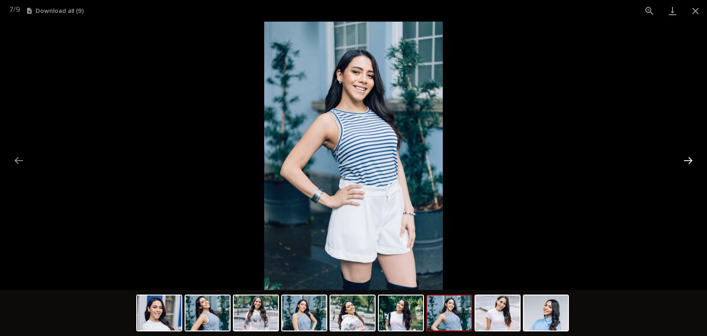
click at [688, 159] on button "Next slide" at bounding box center [687, 160] width 19 height 18
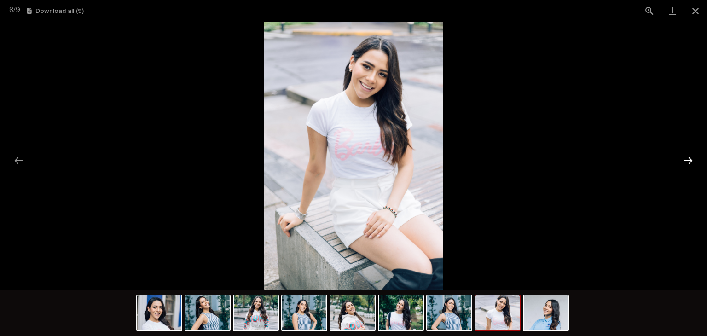
click at [688, 159] on button "Next slide" at bounding box center [687, 160] width 19 height 18
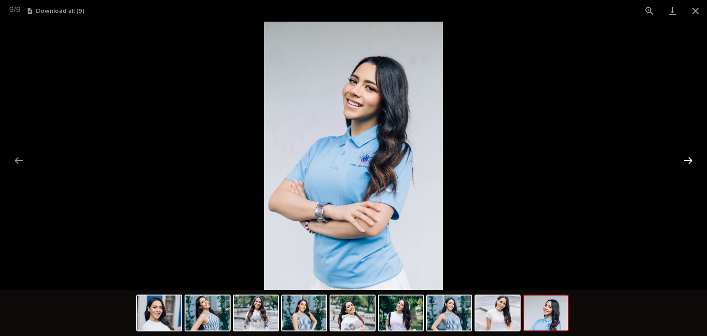
click at [688, 159] on button "Next slide" at bounding box center [687, 160] width 19 height 18
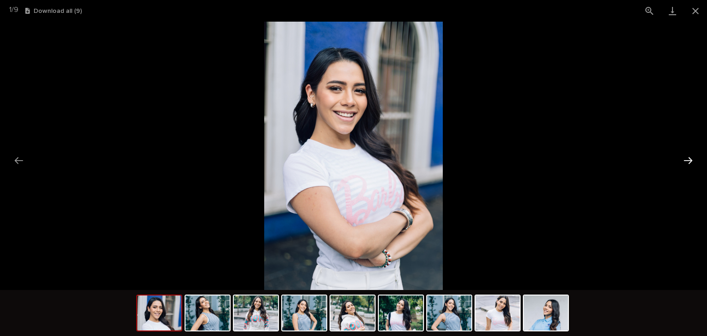
click at [688, 159] on button "Next slide" at bounding box center [687, 160] width 19 height 18
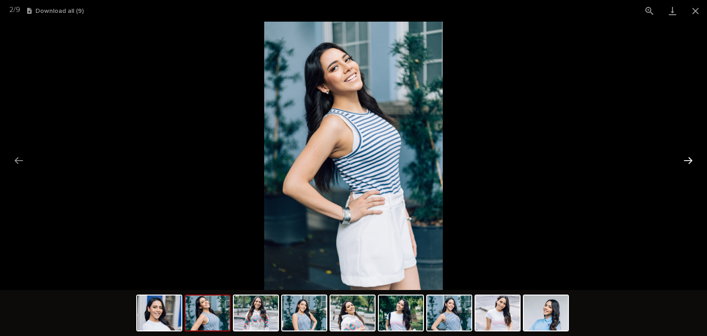
click at [688, 159] on button "Next slide" at bounding box center [687, 160] width 19 height 18
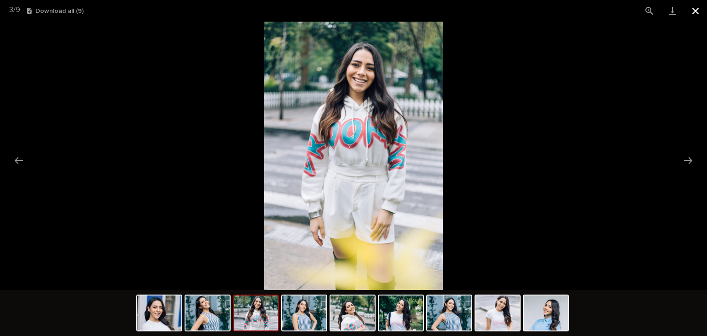
click at [692, 17] on button "Close gallery" at bounding box center [695, 11] width 23 height 22
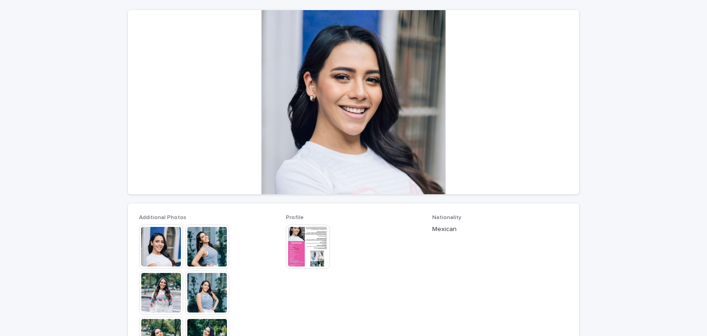
click at [304, 251] on img at bounding box center [308, 247] width 44 height 44
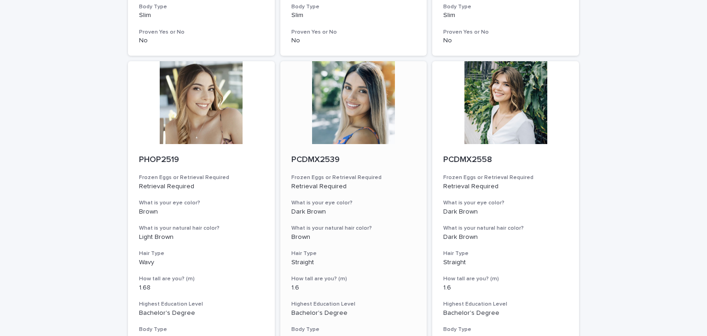
scroll to position [1004, 0]
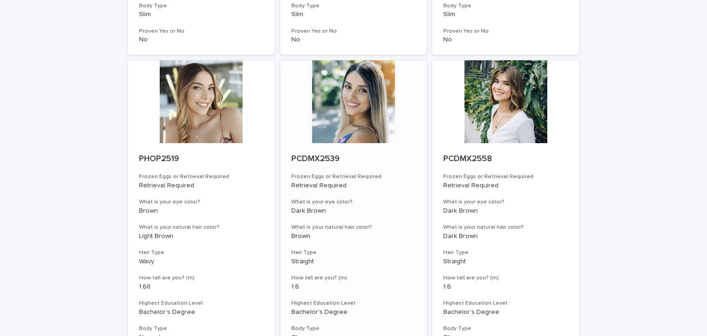
click at [359, 91] on div at bounding box center [353, 101] width 147 height 83
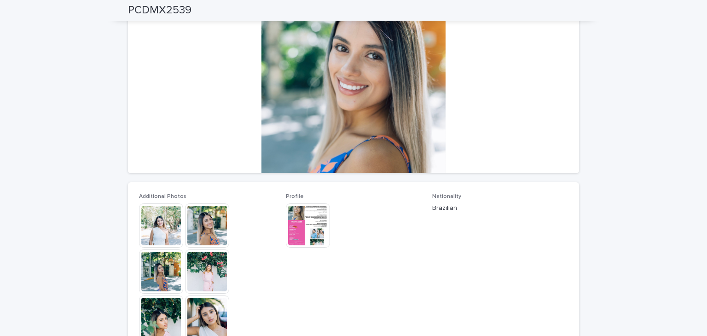
scroll to position [136, 0]
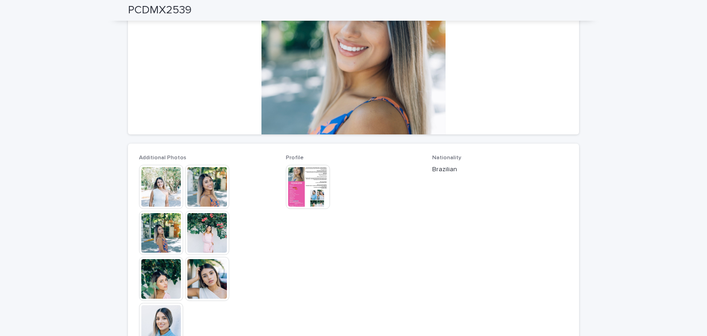
click at [166, 313] on img at bounding box center [161, 325] width 44 height 44
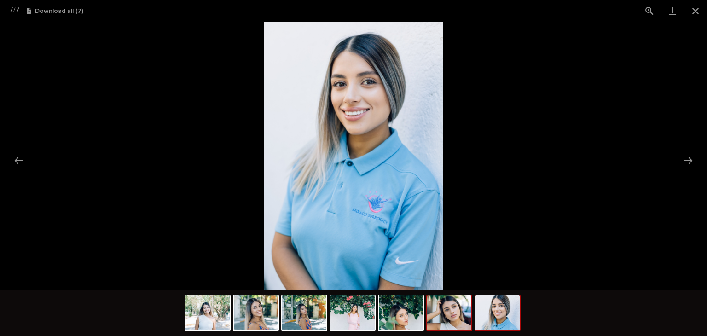
click at [447, 298] on img at bounding box center [449, 312] width 44 height 35
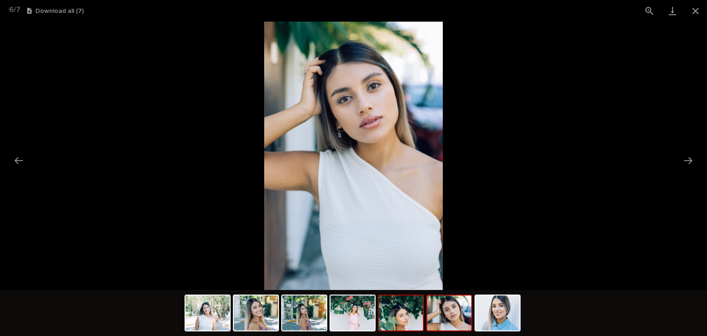
click at [420, 315] on img at bounding box center [401, 312] width 44 height 35
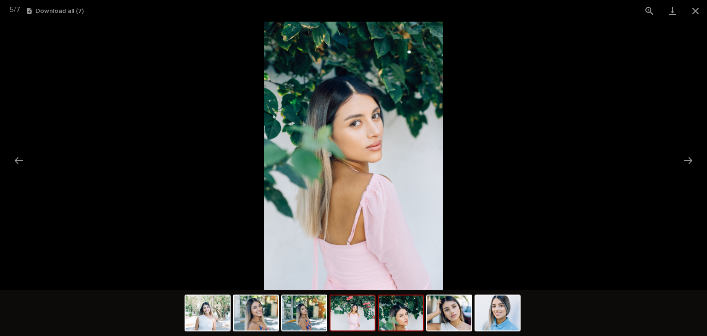
click at [346, 319] on img at bounding box center [352, 312] width 44 height 35
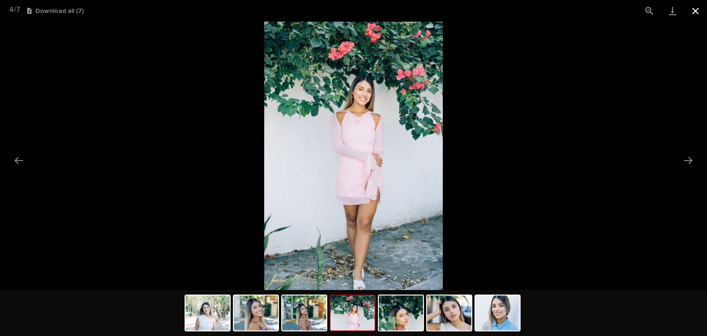
click at [700, 5] on button "Close gallery" at bounding box center [695, 11] width 23 height 22
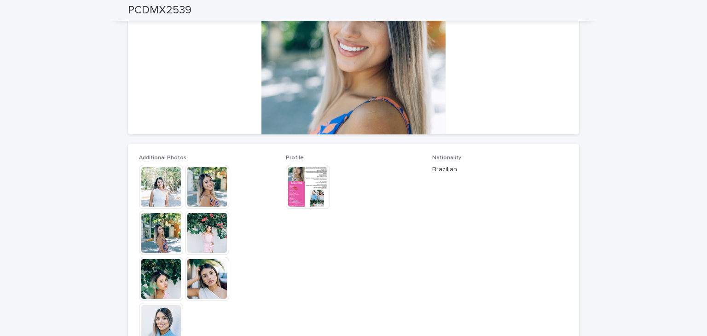
click at [307, 208] on img at bounding box center [308, 187] width 44 height 44
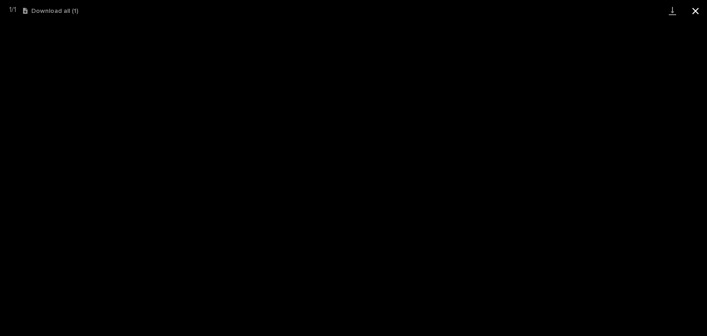
click at [692, 9] on button "Close gallery" at bounding box center [695, 11] width 23 height 22
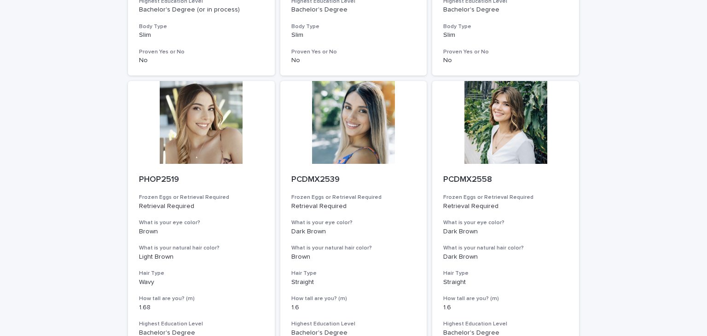
scroll to position [1140, 0]
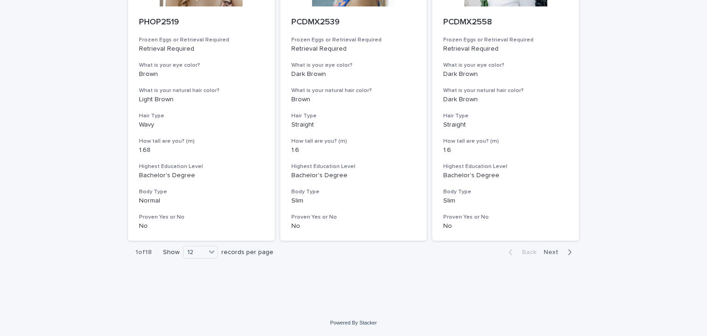
click at [543, 250] on span "Next" at bounding box center [553, 252] width 20 height 6
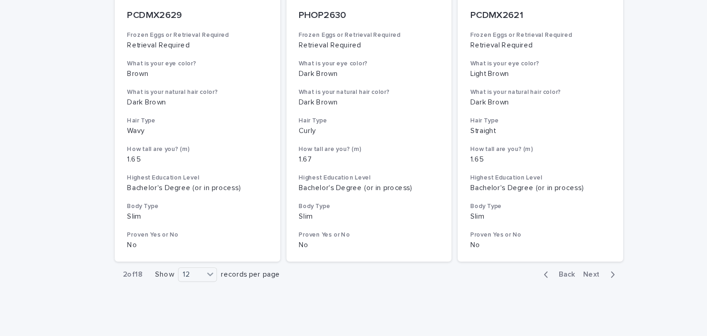
scroll to position [1140, 0]
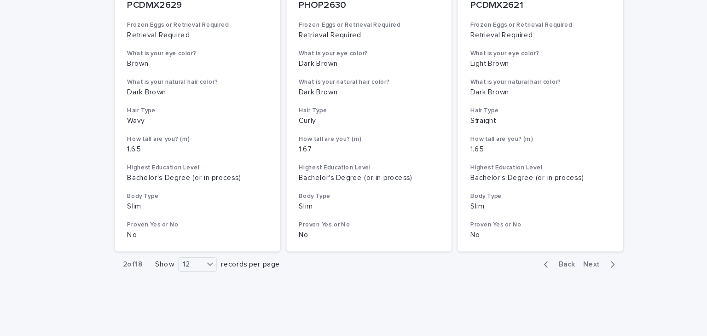
click at [553, 251] on span "Next" at bounding box center [553, 252] width 20 height 6
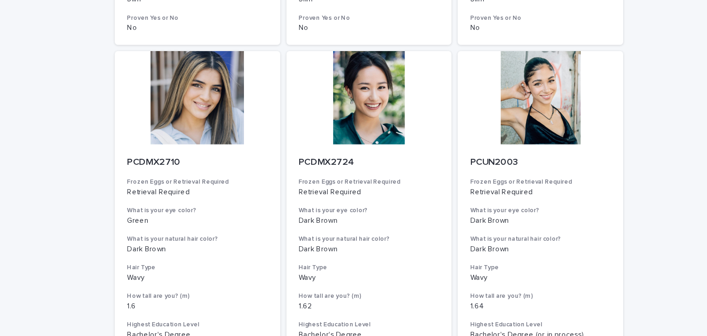
scroll to position [1140, 0]
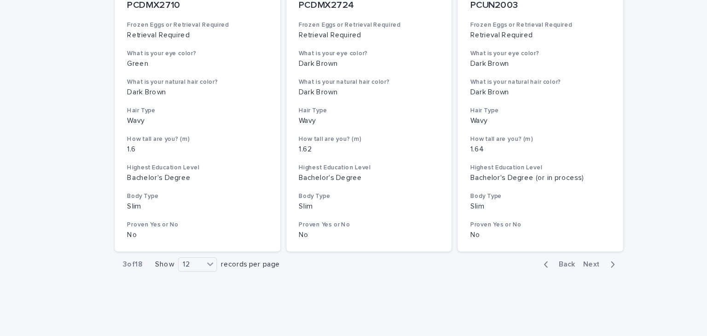
click at [552, 253] on span "Next" at bounding box center [553, 252] width 20 height 6
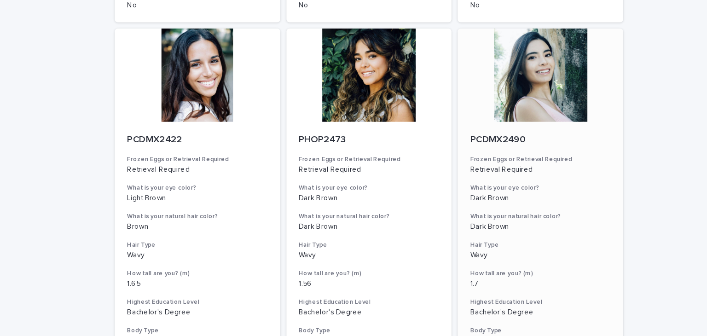
scroll to position [1140, 0]
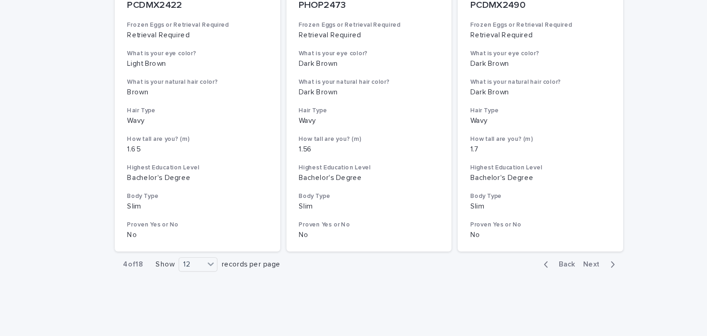
click at [549, 255] on span "Next" at bounding box center [553, 252] width 20 height 6
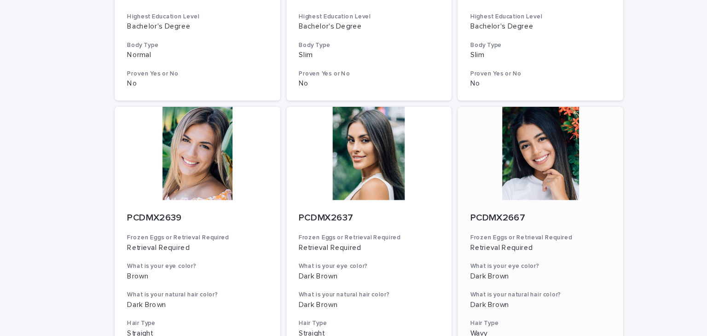
scroll to position [1140, 0]
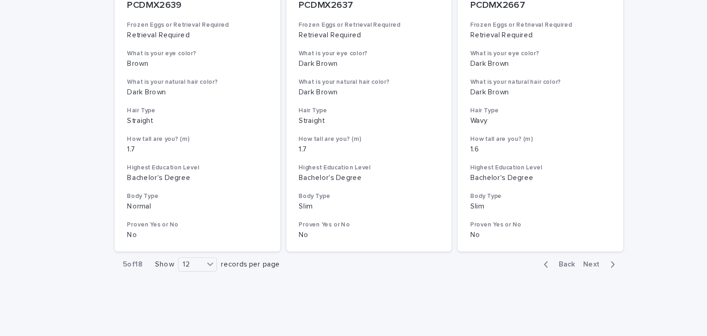
click at [549, 250] on span "Next" at bounding box center [553, 252] width 20 height 6
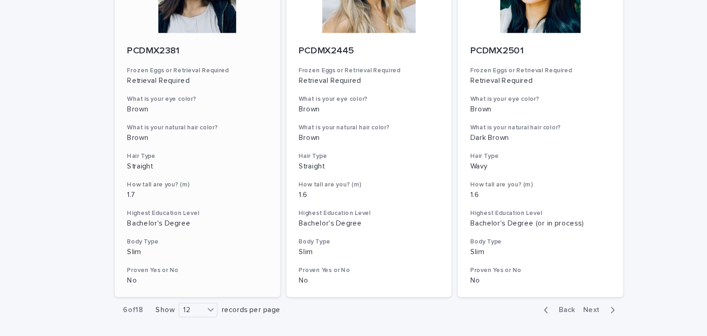
scroll to position [1140, 0]
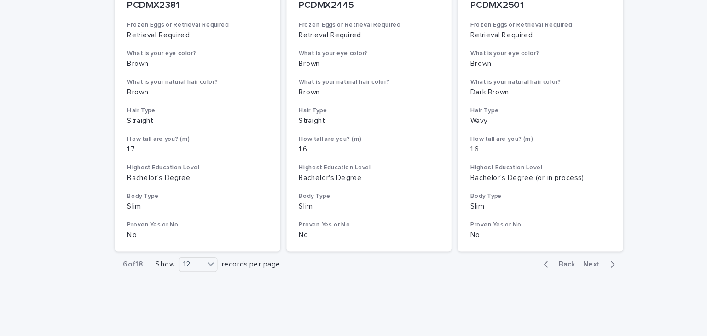
click at [180, 250] on div "Show 12 records per page" at bounding box center [221, 252] width 114 height 13
click at [192, 251] on div "12" at bounding box center [196, 253] width 22 height 10
drag, startPoint x: 194, startPoint y: 261, endPoint x: 195, endPoint y: 280, distance: 19.4
click at [195, 282] on div "36" at bounding box center [199, 286] width 34 height 11
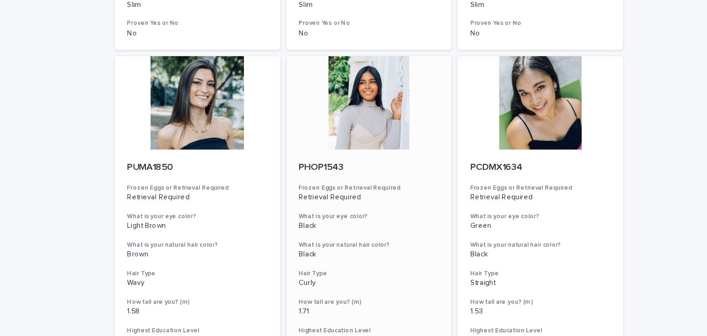
scroll to position [1406, 0]
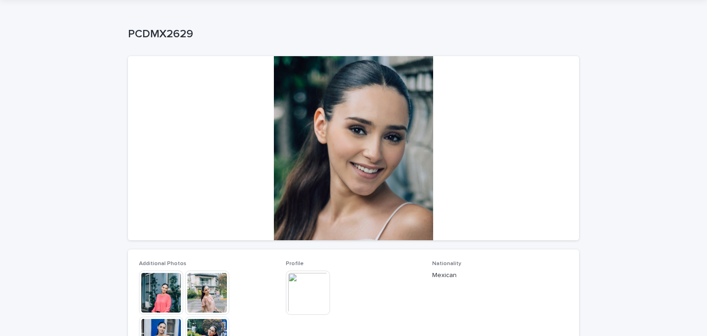
scroll to position [32, 0]
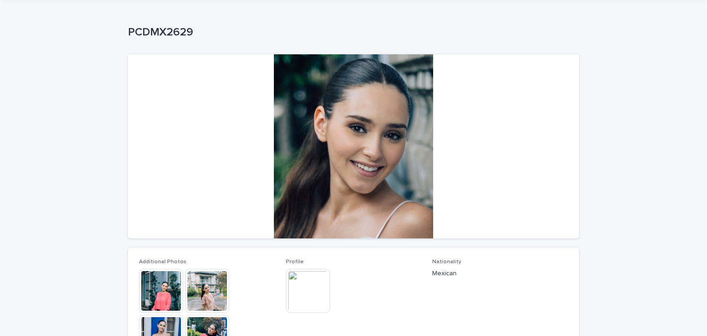
click at [313, 269] on img at bounding box center [308, 291] width 44 height 44
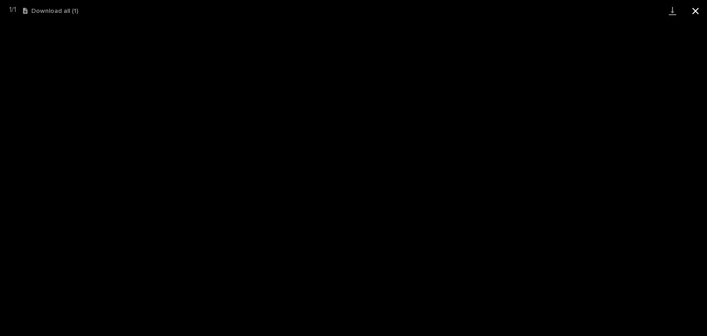
click at [702, 9] on button "Close gallery" at bounding box center [695, 11] width 23 height 22
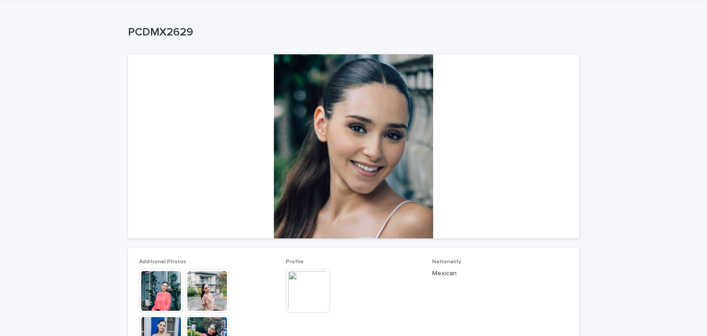
click at [206, 291] on img at bounding box center [207, 291] width 44 height 44
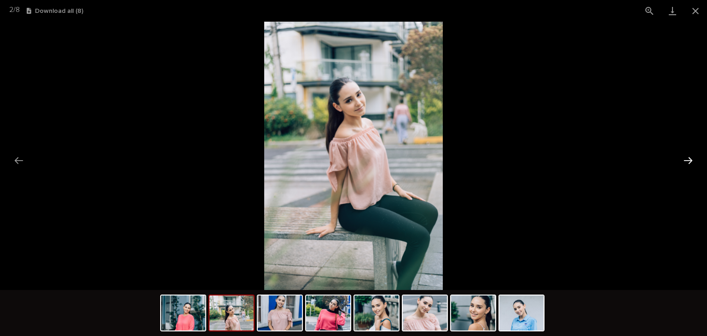
click at [686, 161] on button "Next slide" at bounding box center [687, 160] width 19 height 18
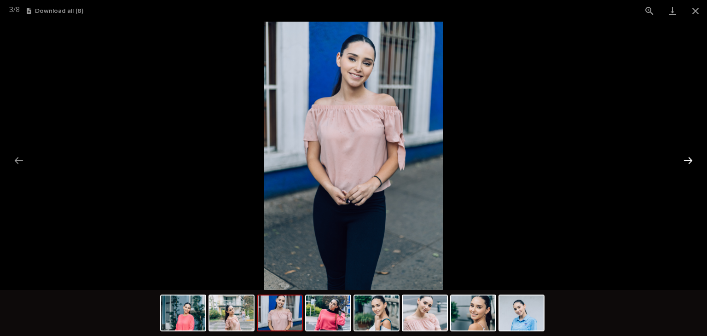
click at [686, 161] on button "Next slide" at bounding box center [687, 160] width 19 height 18
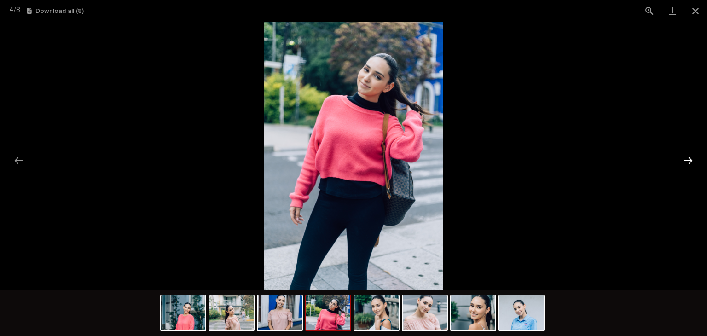
click at [686, 161] on button "Next slide" at bounding box center [687, 160] width 19 height 18
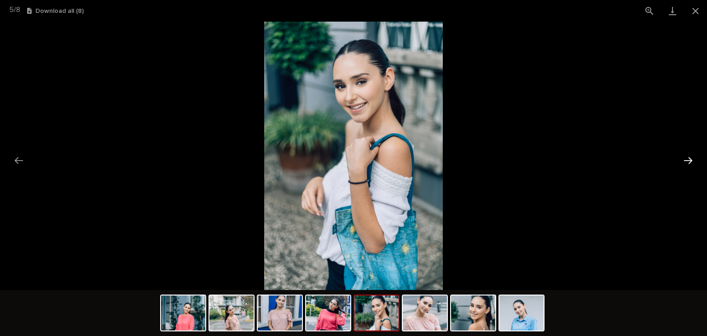
click at [686, 161] on button "Next slide" at bounding box center [687, 160] width 19 height 18
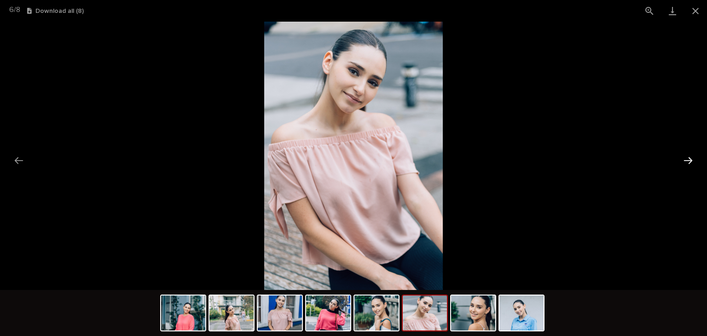
click at [686, 161] on button "Next slide" at bounding box center [687, 160] width 19 height 18
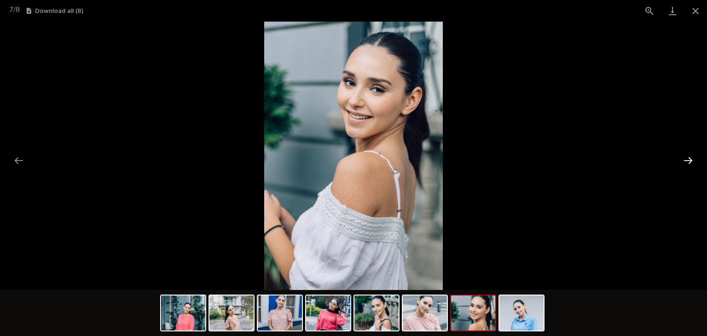
click at [686, 161] on button "Next slide" at bounding box center [687, 160] width 19 height 18
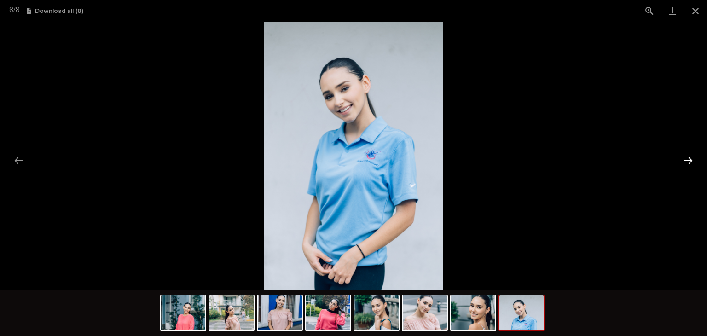
click at [686, 161] on button "Next slide" at bounding box center [687, 160] width 19 height 18
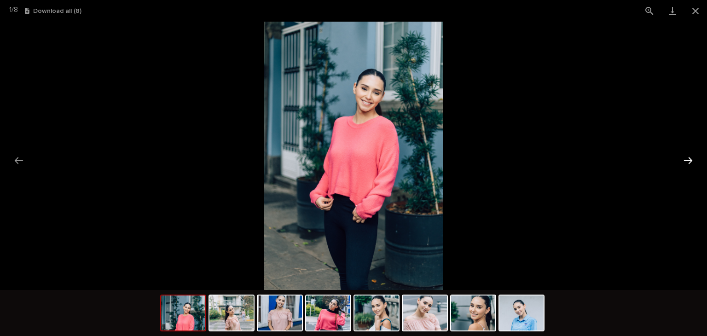
click at [686, 161] on button "Next slide" at bounding box center [687, 160] width 19 height 18
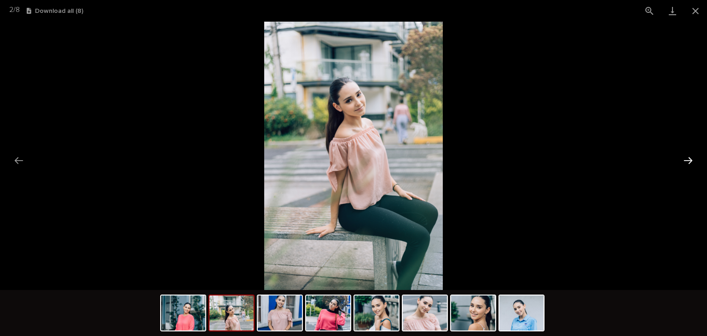
click at [686, 161] on button "Next slide" at bounding box center [687, 160] width 19 height 18
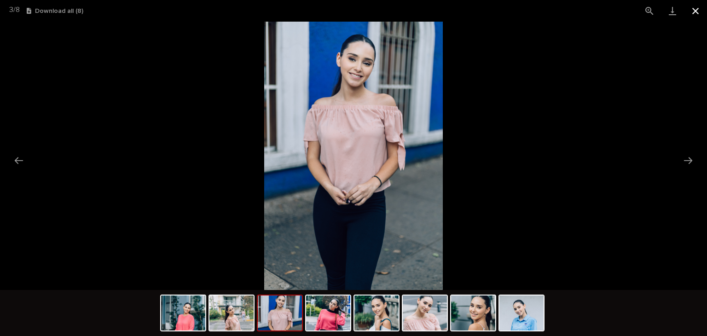
click at [692, 13] on button "Close gallery" at bounding box center [695, 11] width 23 height 22
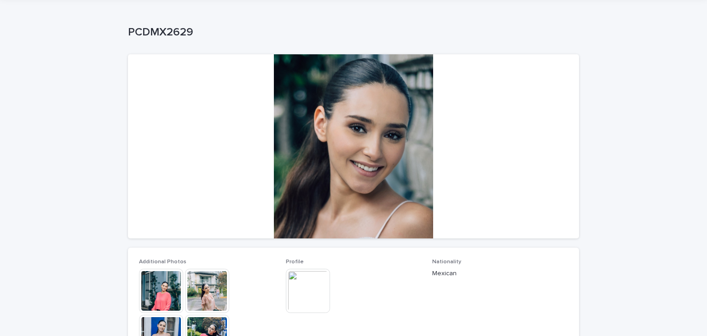
click at [294, 288] on img at bounding box center [308, 291] width 44 height 44
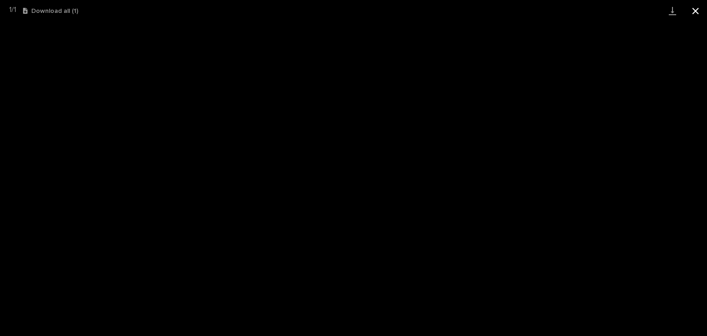
click at [690, 16] on button "Close gallery" at bounding box center [695, 11] width 23 height 22
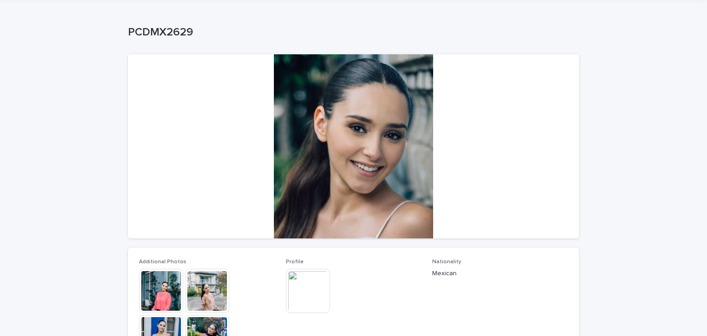
click at [322, 281] on img at bounding box center [308, 291] width 44 height 44
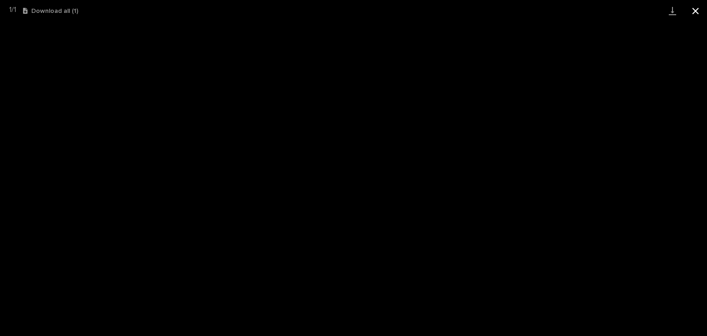
click at [698, 12] on button "Close gallery" at bounding box center [695, 11] width 23 height 22
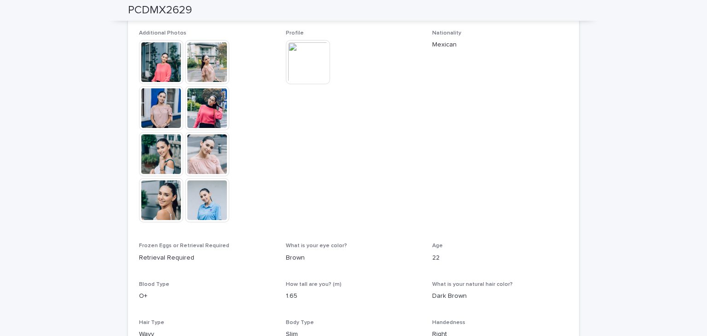
scroll to position [263, 0]
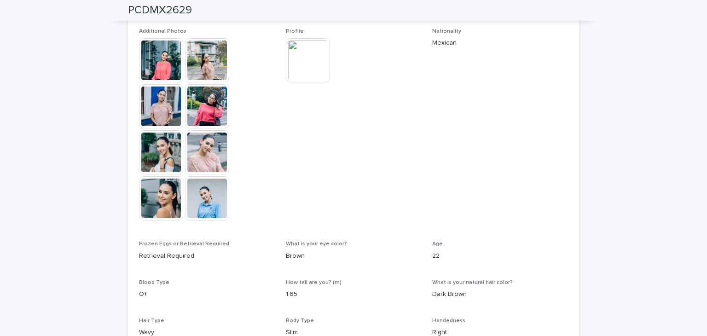
click at [207, 179] on img at bounding box center [207, 198] width 44 height 44
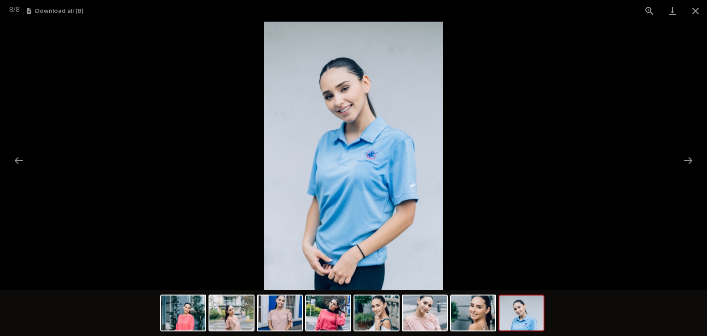
scroll to position [0, 0]
click at [225, 216] on picture at bounding box center [353, 156] width 707 height 268
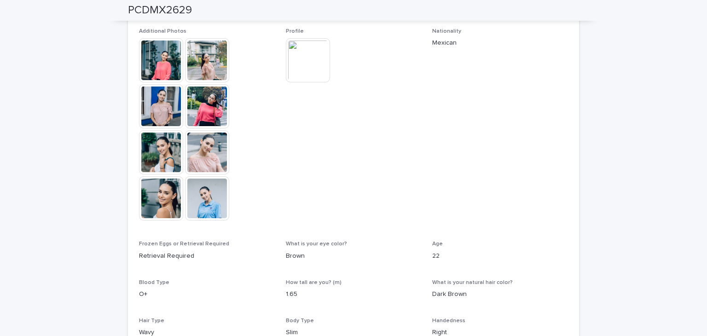
click at [160, 151] on img at bounding box center [161, 152] width 44 height 44
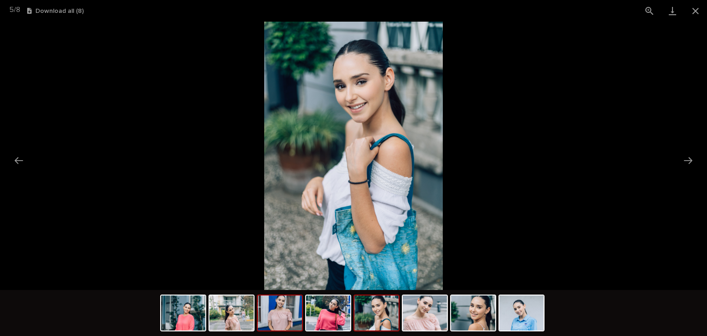
click at [287, 317] on img at bounding box center [280, 312] width 44 height 35
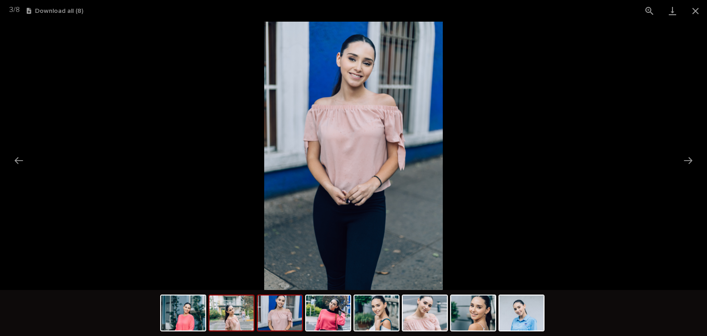
click at [224, 315] on img at bounding box center [231, 312] width 44 height 35
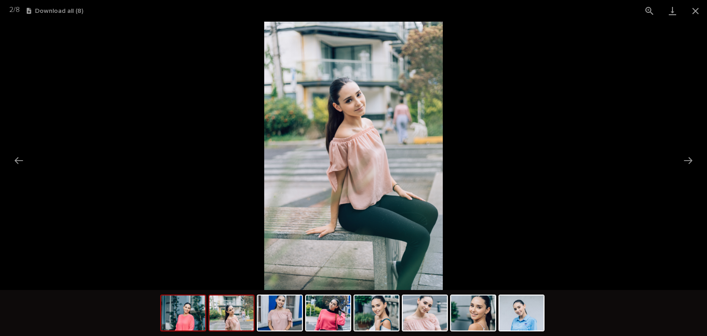
click at [194, 318] on img at bounding box center [183, 312] width 44 height 35
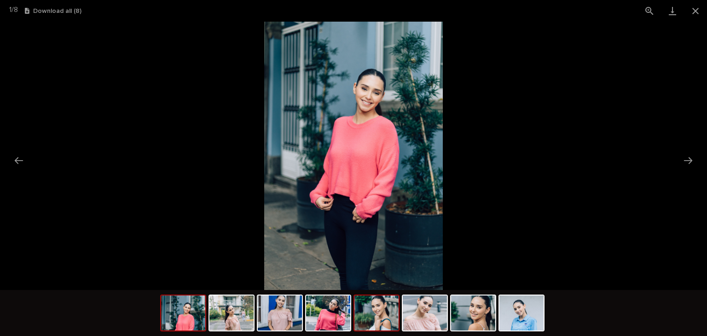
click at [378, 303] on img at bounding box center [376, 312] width 44 height 35
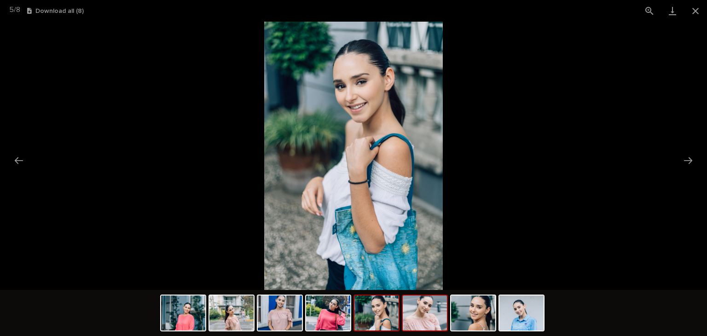
click at [407, 310] on img at bounding box center [425, 312] width 44 height 35
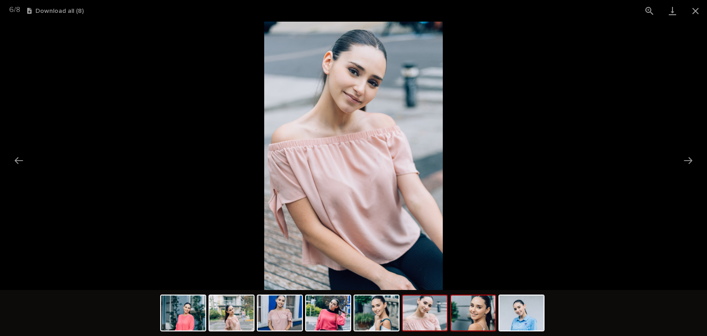
click at [471, 311] on img at bounding box center [473, 312] width 44 height 35
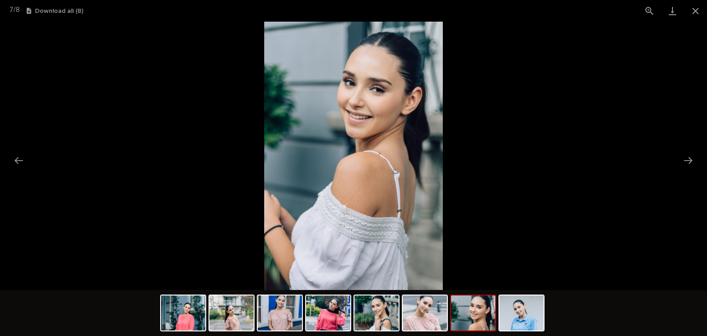
click at [528, 91] on picture at bounding box center [353, 156] width 707 height 268
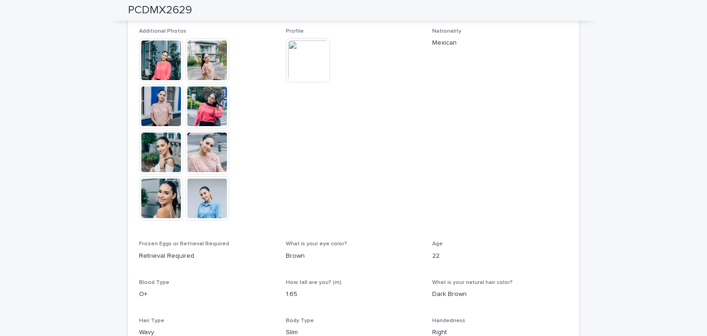
click at [323, 49] on img at bounding box center [308, 60] width 44 height 44
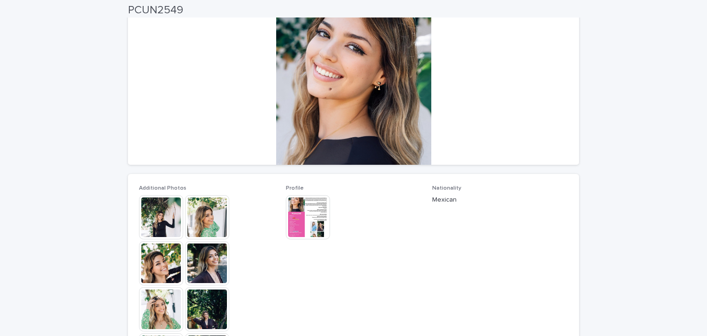
scroll to position [107, 0]
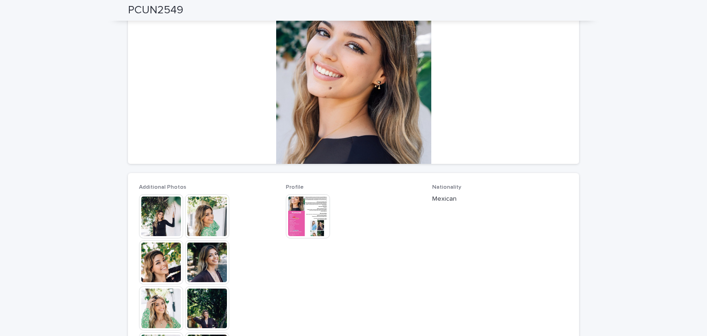
click at [331, 205] on div "This file cannot be opened Download File" at bounding box center [354, 217] width 136 height 46
click at [305, 216] on img at bounding box center [308, 216] width 44 height 44
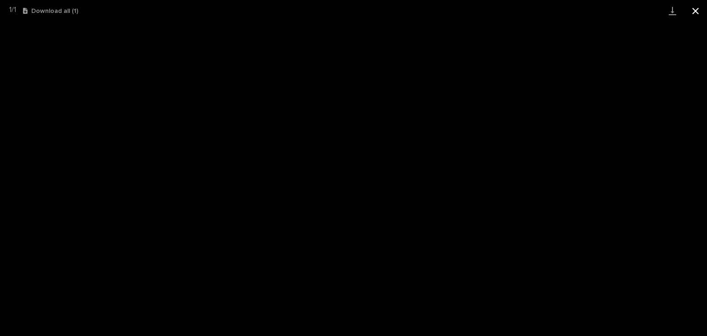
click at [695, 18] on button "Close gallery" at bounding box center [695, 11] width 23 height 22
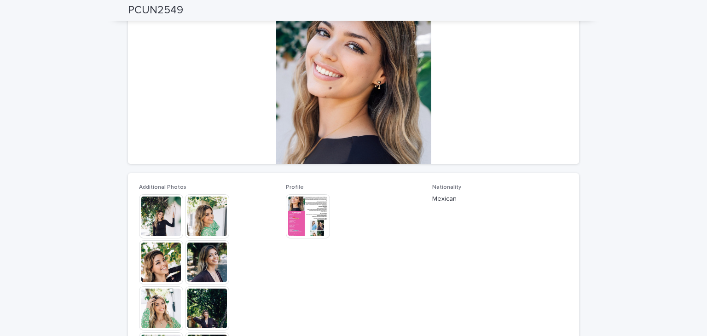
click at [139, 239] on div at bounding box center [207, 309] width 136 height 230
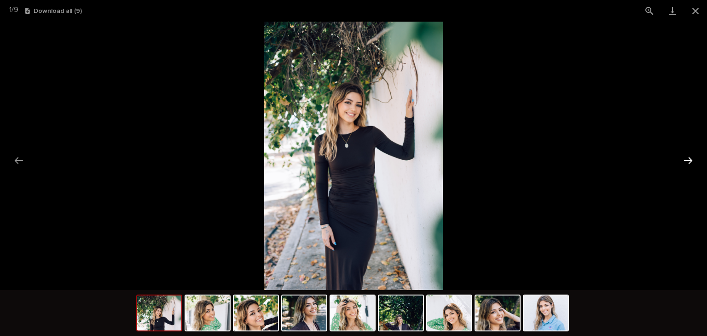
click at [694, 160] on button "Next slide" at bounding box center [687, 160] width 19 height 18
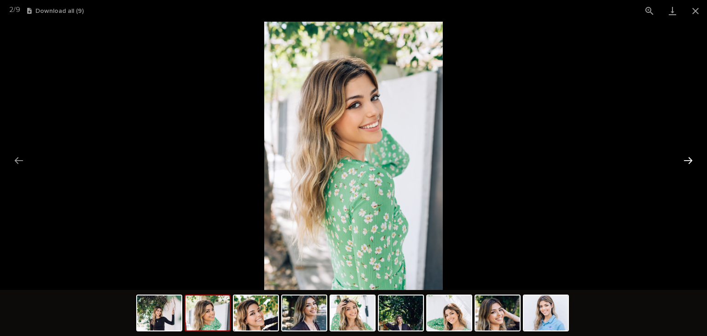
click at [689, 160] on button "Next slide" at bounding box center [687, 160] width 19 height 18
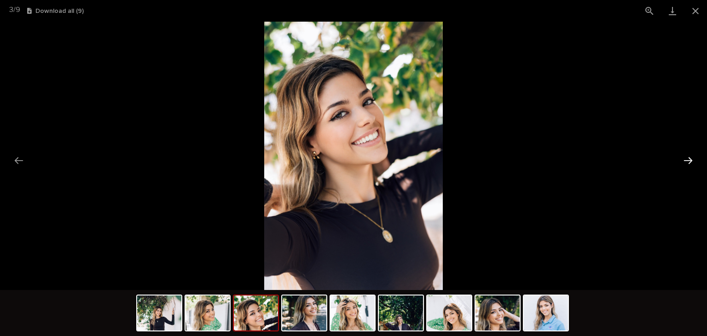
click at [689, 160] on button "Next slide" at bounding box center [687, 160] width 19 height 18
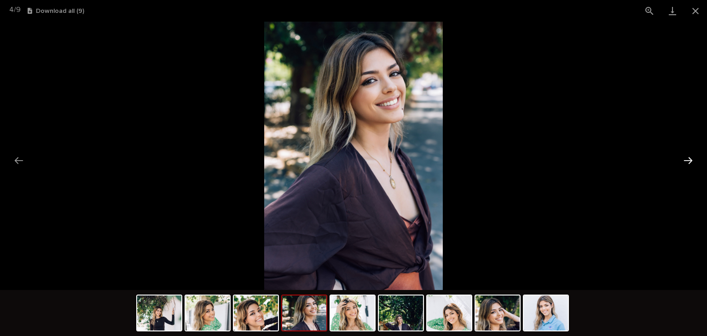
click at [689, 160] on button "Next slide" at bounding box center [687, 160] width 19 height 18
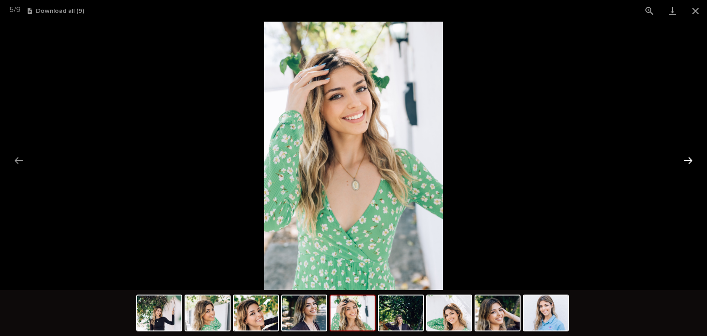
click at [689, 160] on button "Next slide" at bounding box center [687, 160] width 19 height 18
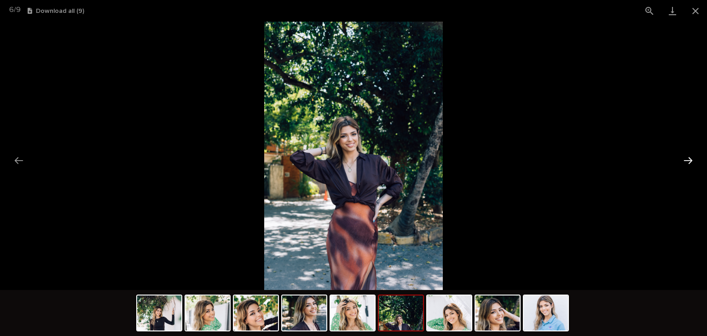
click at [689, 160] on button "Next slide" at bounding box center [687, 160] width 19 height 18
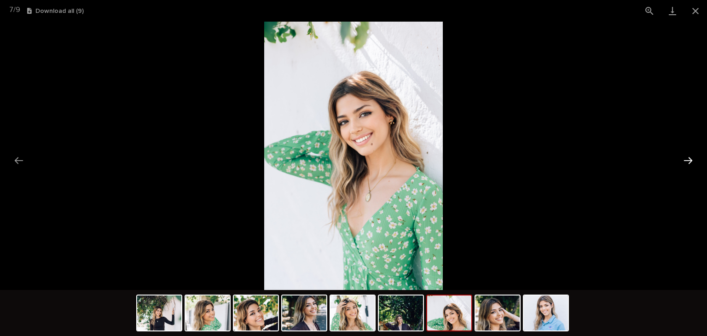
click at [689, 160] on button "Next slide" at bounding box center [687, 160] width 19 height 18
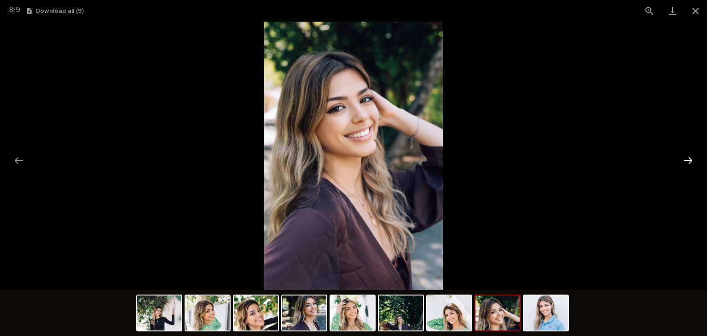
click at [689, 160] on button "Next slide" at bounding box center [687, 160] width 19 height 18
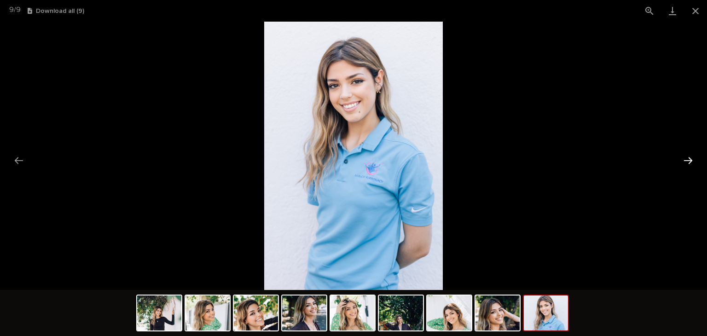
click at [689, 160] on button "Next slide" at bounding box center [687, 160] width 19 height 18
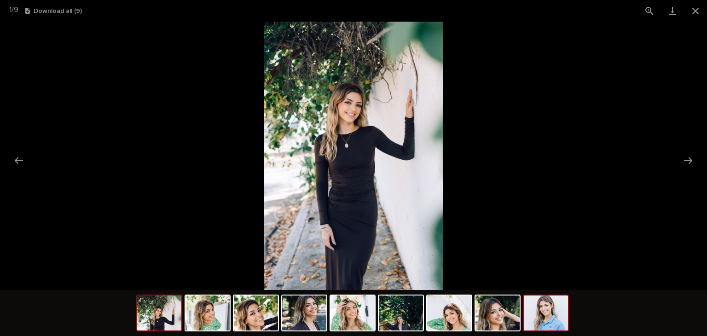
click at [544, 330] on div at bounding box center [546, 312] width 46 height 37
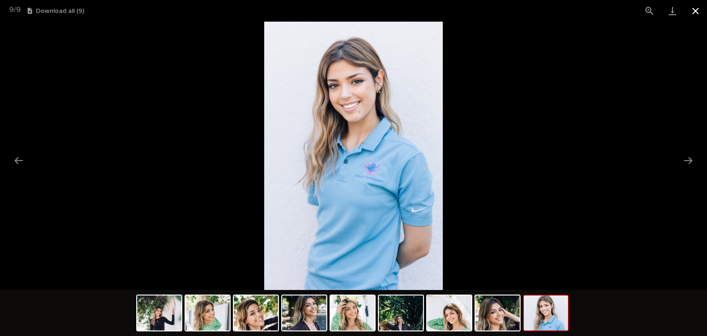
click at [688, 11] on button "Close gallery" at bounding box center [695, 11] width 23 height 22
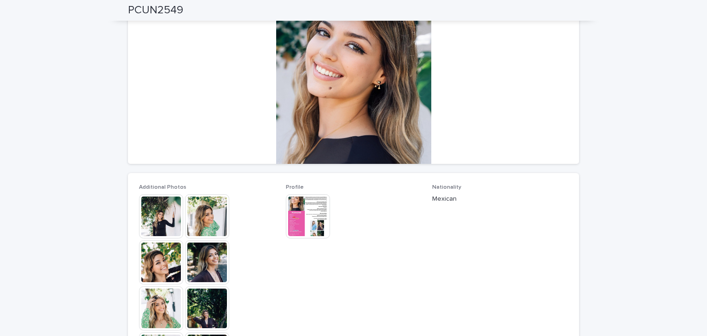
click at [305, 202] on img at bounding box center [308, 216] width 44 height 44
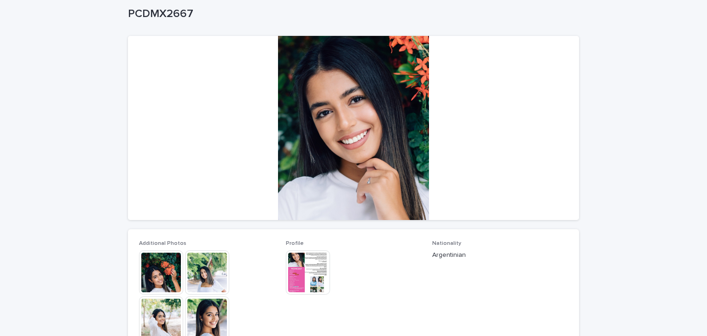
scroll to position [52, 0]
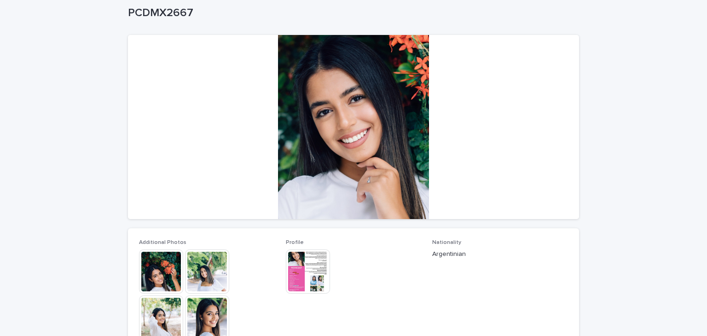
click at [294, 272] on img at bounding box center [308, 271] width 44 height 44
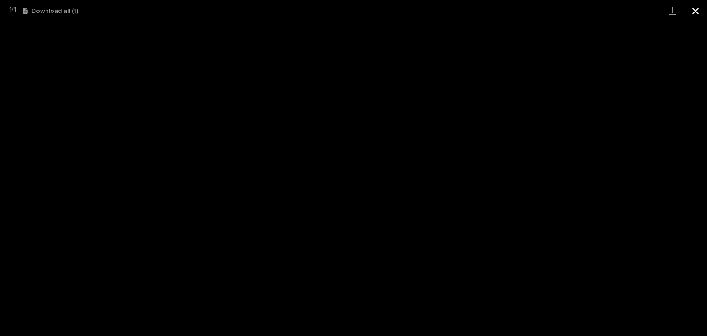
click at [696, 15] on button "Close gallery" at bounding box center [695, 11] width 23 height 22
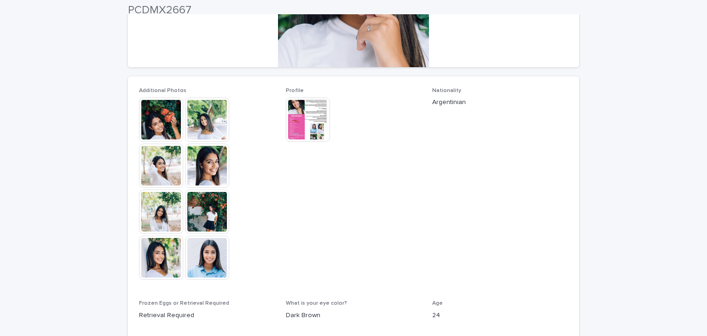
scroll to position [206, 0]
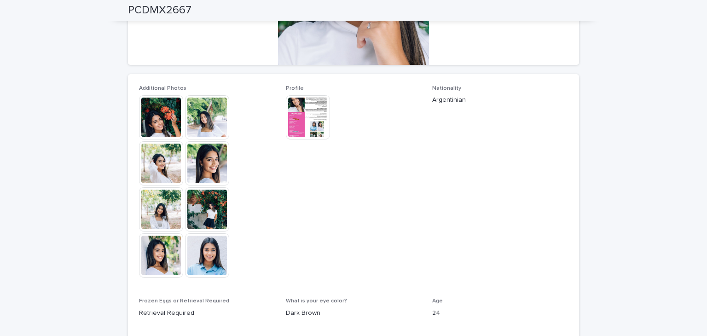
click at [177, 130] on img at bounding box center [161, 117] width 44 height 44
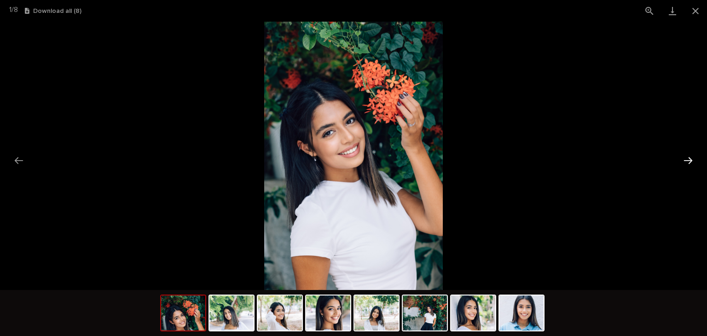
click at [697, 159] on button "Next slide" at bounding box center [687, 160] width 19 height 18
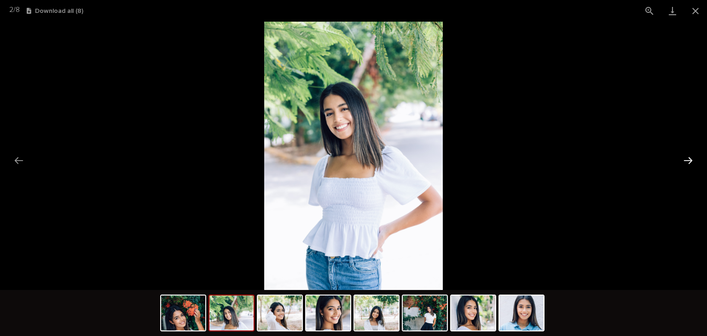
click at [697, 159] on button "Next slide" at bounding box center [687, 160] width 19 height 18
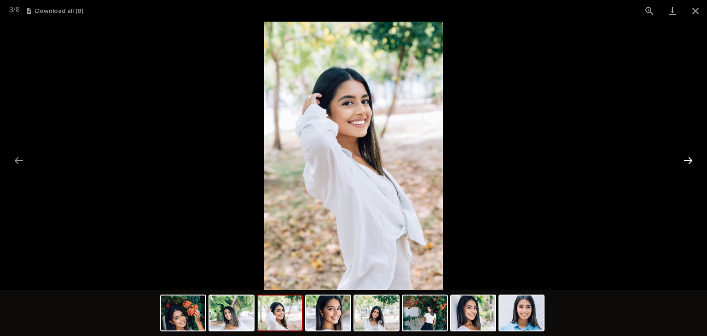
click at [697, 159] on button "Next slide" at bounding box center [687, 160] width 19 height 18
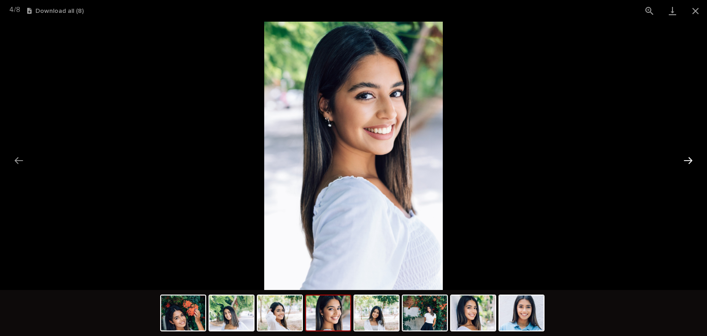
click at [697, 159] on button "Next slide" at bounding box center [687, 160] width 19 height 18
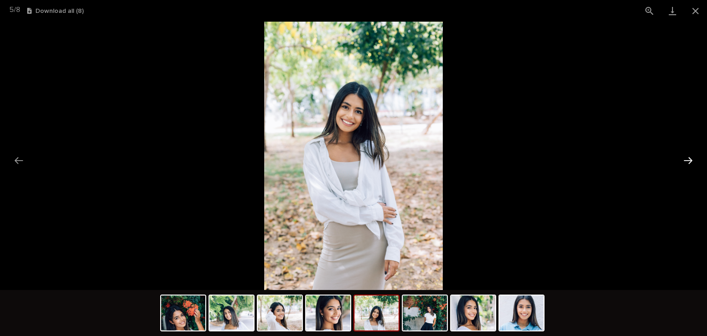
click at [697, 159] on button "Next slide" at bounding box center [687, 160] width 19 height 18
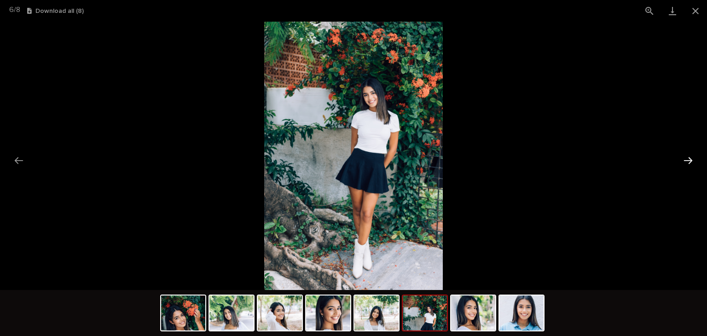
click at [697, 159] on button "Next slide" at bounding box center [687, 160] width 19 height 18
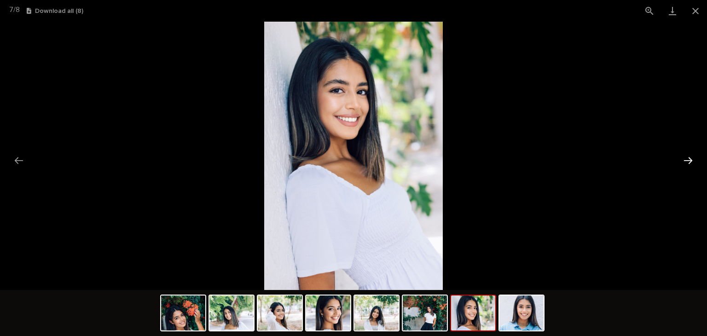
click at [697, 159] on button "Next slide" at bounding box center [687, 160] width 19 height 18
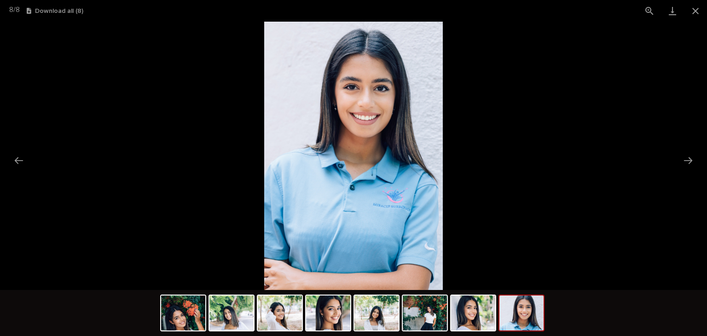
click at [580, 223] on picture at bounding box center [353, 156] width 707 height 268
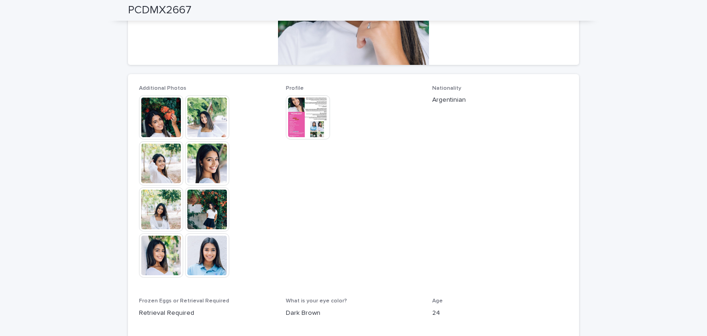
click at [294, 120] on img at bounding box center [308, 117] width 44 height 44
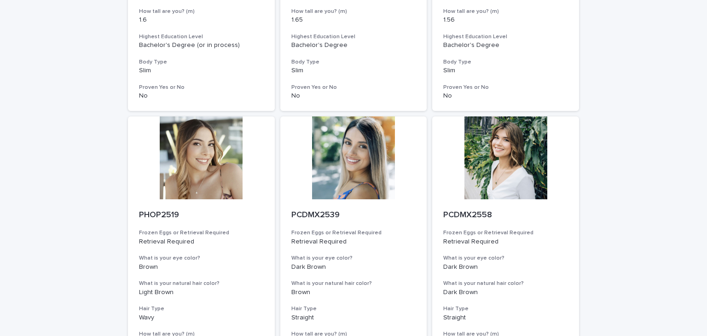
scroll to position [1140, 0]
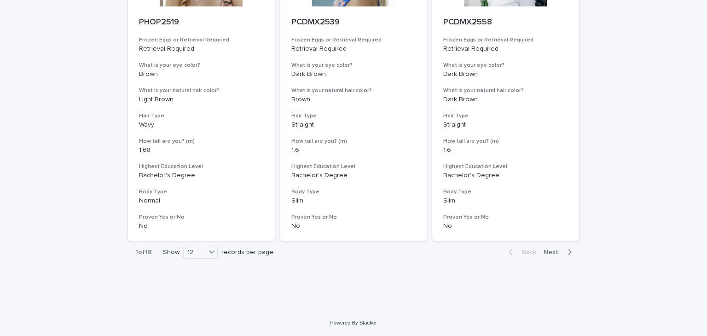
click at [185, 258] on div "1 of 18 Show 12 records per page" at bounding box center [204, 252] width 153 height 23
click at [198, 250] on div "12" at bounding box center [195, 253] width 22 height 10
click at [194, 282] on div "36" at bounding box center [197, 286] width 34 height 11
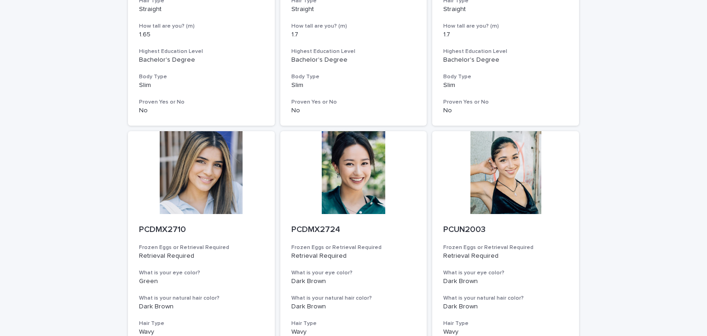
scroll to position [3723, 0]
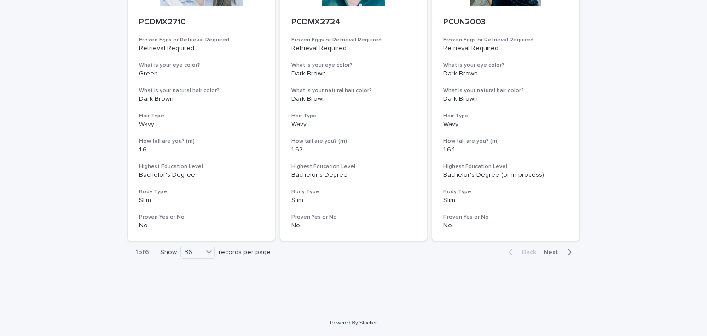
click at [560, 248] on button "Next" at bounding box center [559, 252] width 39 height 8
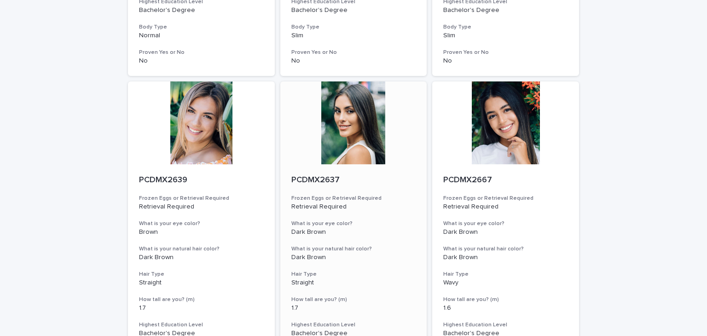
scroll to position [2289, 0]
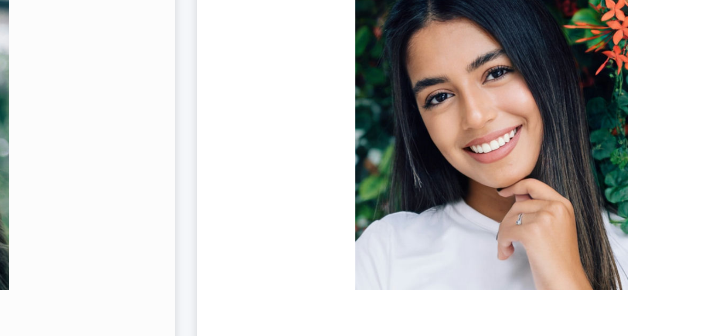
click at [409, 82] on div at bounding box center [353, 107] width 147 height 83
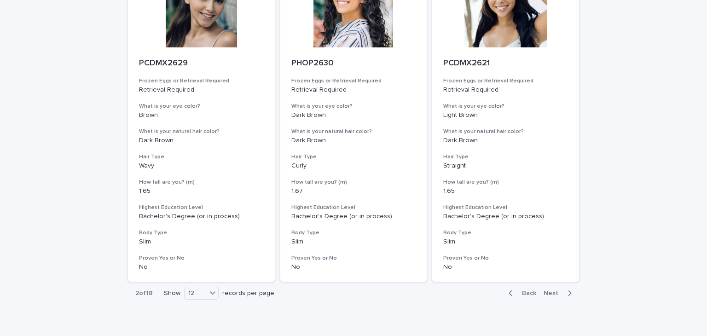
scroll to position [1140, 0]
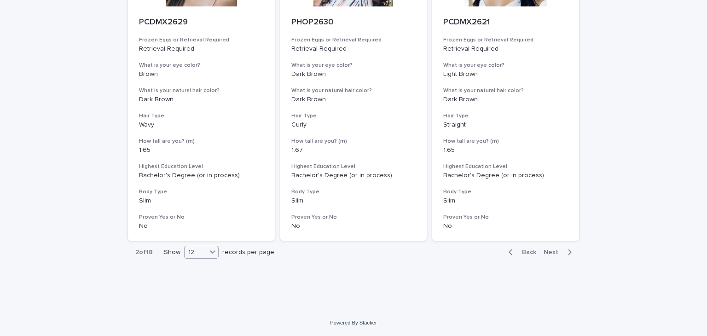
click at [198, 252] on div "12" at bounding box center [195, 253] width 22 height 10
click at [195, 286] on div "36" at bounding box center [199, 286] width 34 height 11
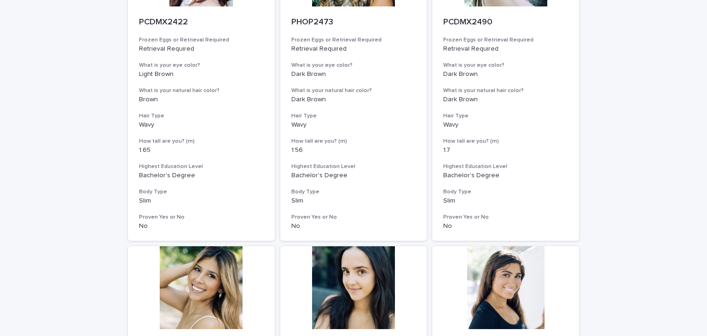
click at [195, 286] on div at bounding box center [201, 287] width 147 height 83
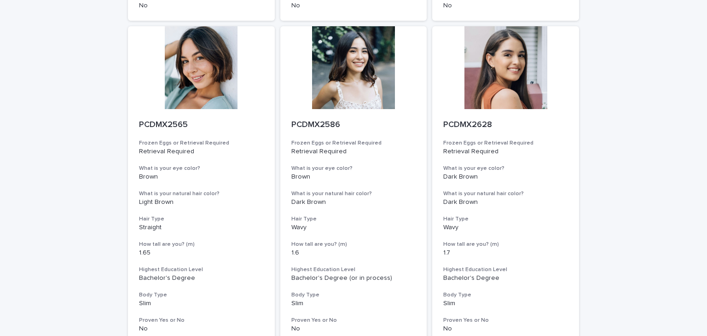
scroll to position [1140, 0]
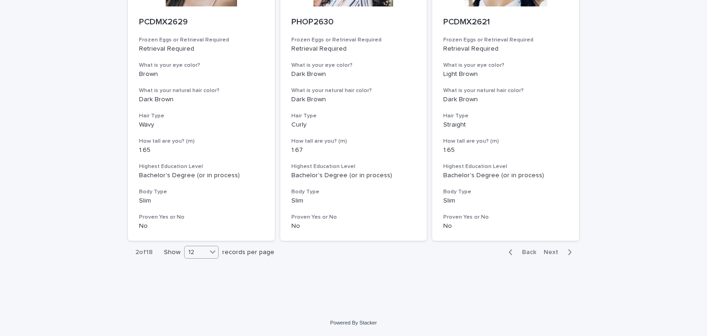
click at [199, 251] on div "12" at bounding box center [195, 253] width 22 height 10
click at [210, 291] on div "36" at bounding box center [199, 286] width 34 height 11
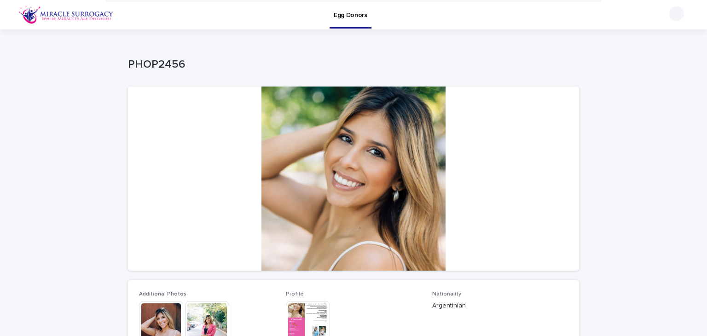
drag, startPoint x: 271, startPoint y: 249, endPoint x: 182, endPoint y: 61, distance: 207.5
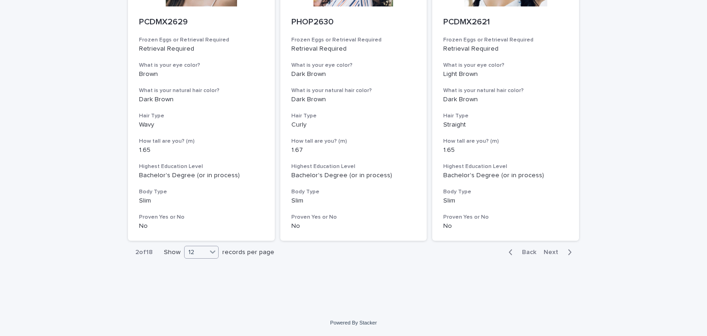
scroll to position [1140, 0]
click at [199, 250] on div "12" at bounding box center [195, 253] width 22 height 10
click at [203, 283] on div "36" at bounding box center [199, 286] width 34 height 11
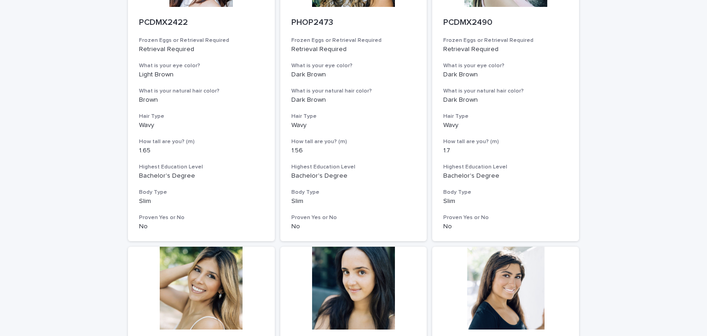
click at [203, 283] on div at bounding box center [201, 288] width 147 height 83
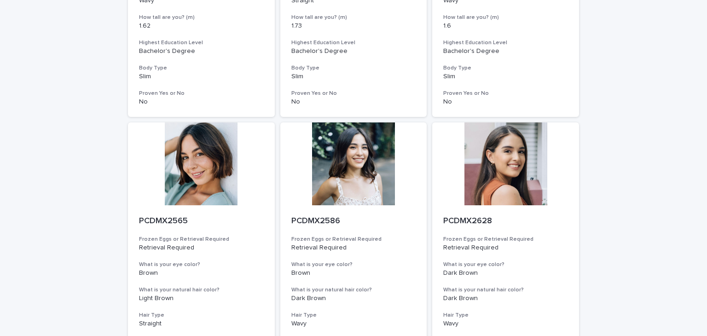
scroll to position [1140, 0]
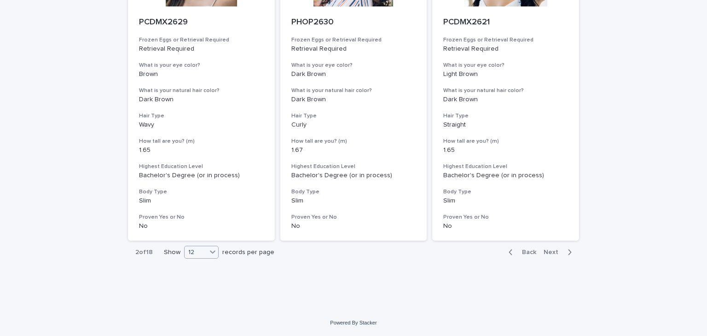
click at [198, 252] on div "12" at bounding box center [195, 253] width 22 height 10
click at [202, 284] on div "36" at bounding box center [199, 286] width 34 height 11
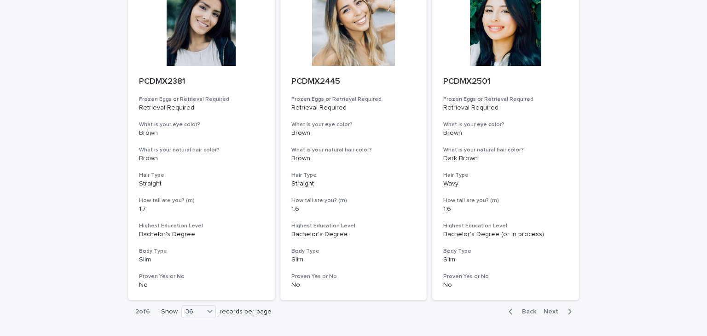
scroll to position [3700, 0]
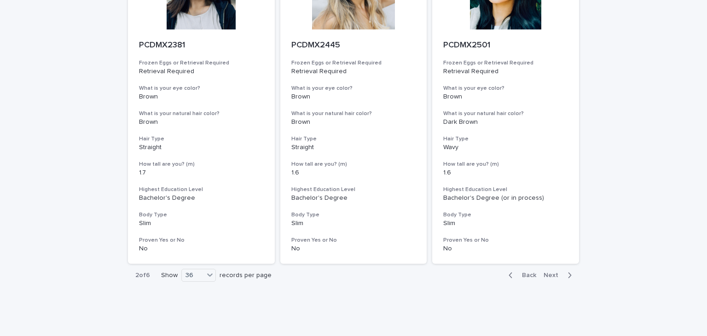
click at [540, 277] on button "Next" at bounding box center [559, 275] width 39 height 8
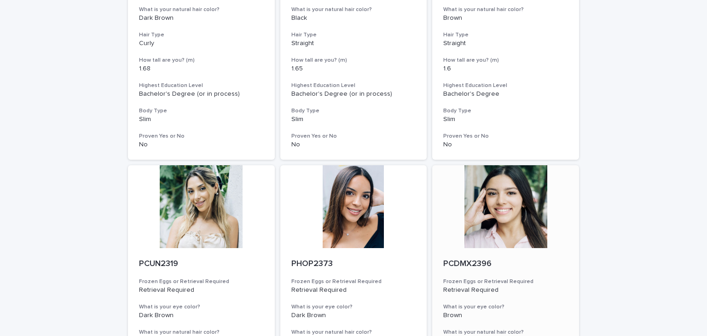
scroll to position [3723, 0]
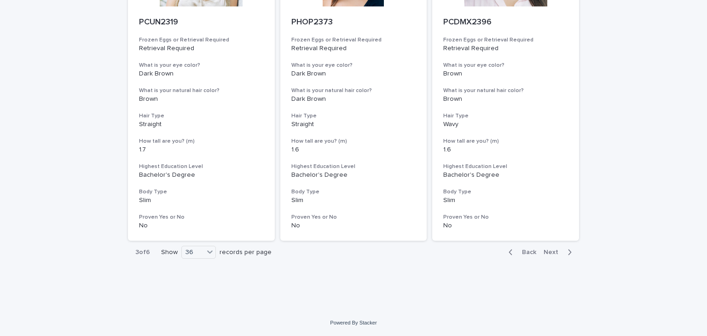
click at [554, 254] on span "Next" at bounding box center [553, 252] width 20 height 6
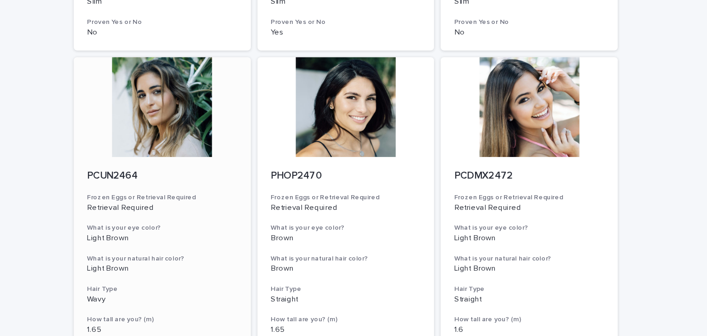
scroll to position [3723, 0]
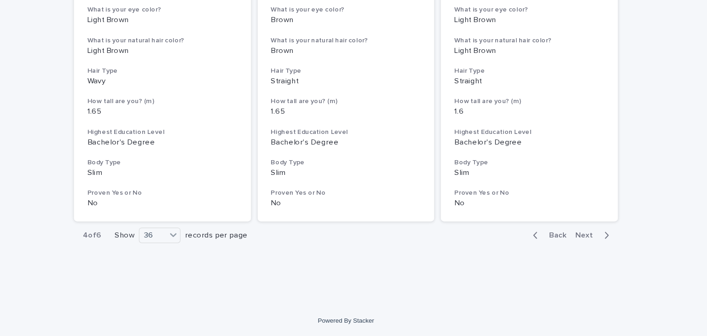
click at [536, 244] on div "Back Next" at bounding box center [540, 252] width 78 height 23
click at [520, 254] on span "Back" at bounding box center [526, 252] width 20 height 6
click at [525, 250] on span "Back" at bounding box center [526, 252] width 20 height 6
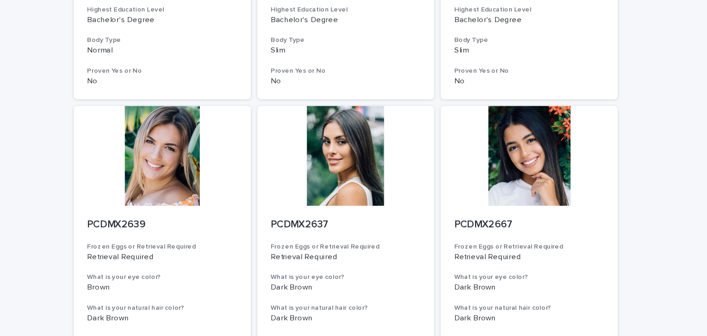
scroll to position [2210, 0]
click at [507, 215] on div at bounding box center [505, 186] width 147 height 83
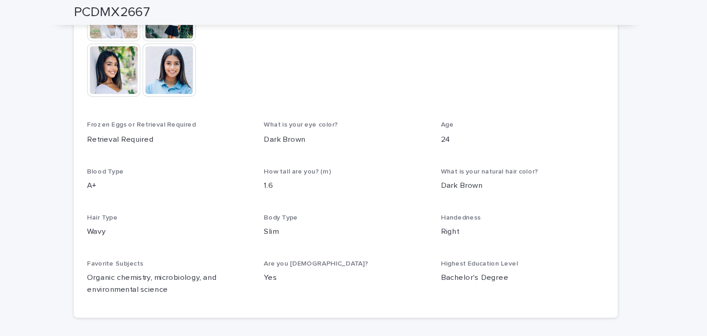
scroll to position [407, 0]
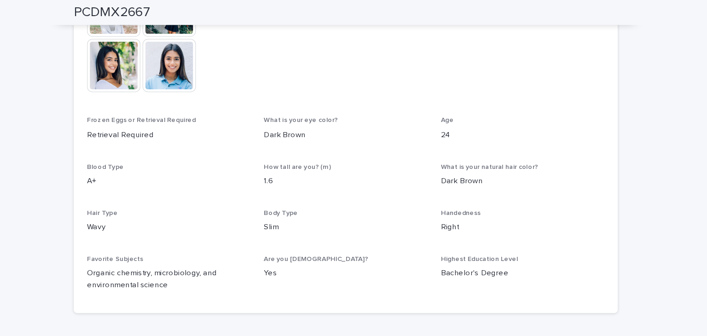
drag, startPoint x: 347, startPoint y: 168, endPoint x: 326, endPoint y: 224, distance: 59.6
click at [326, 224] on p "Yes" at bounding box center [354, 227] width 136 height 10
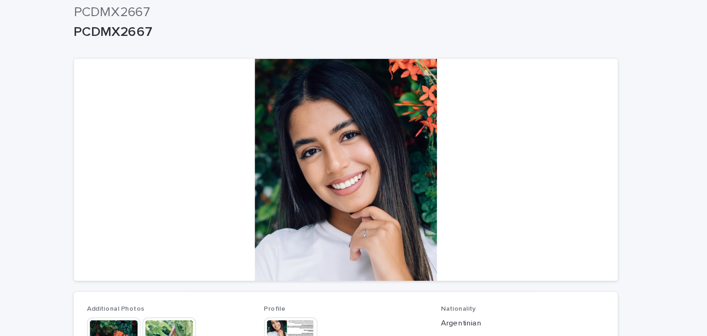
scroll to position [0, 0]
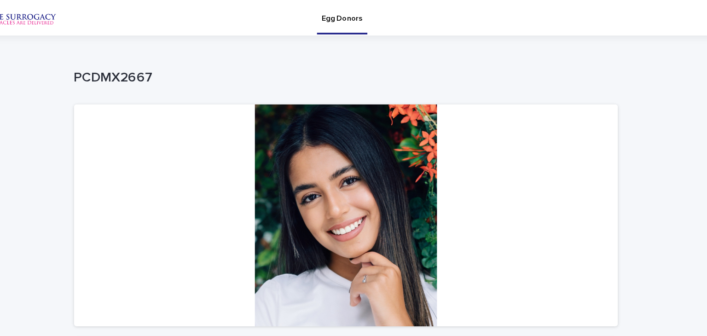
click at [326, 224] on div at bounding box center [353, 178] width 451 height 184
click at [575, 12] on div "Egg Donors" at bounding box center [386, 14] width 536 height 29
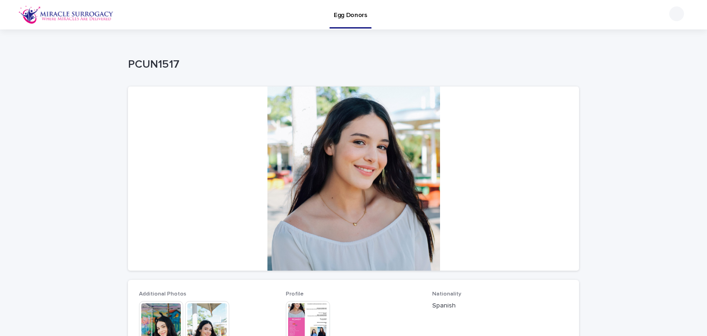
click at [328, 306] on div "This file cannot be opened Download File" at bounding box center [354, 324] width 136 height 46
click at [311, 308] on img at bounding box center [308, 323] width 44 height 44
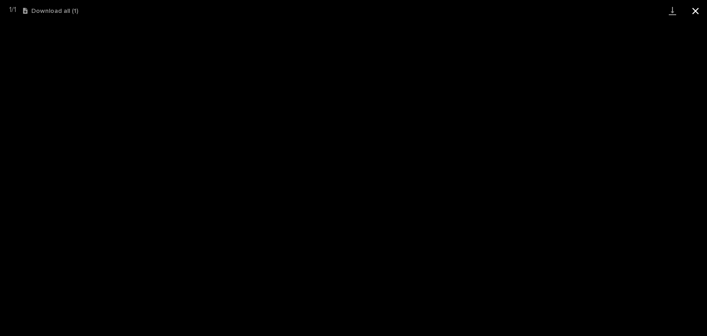
click at [688, 8] on button "Close gallery" at bounding box center [695, 11] width 23 height 22
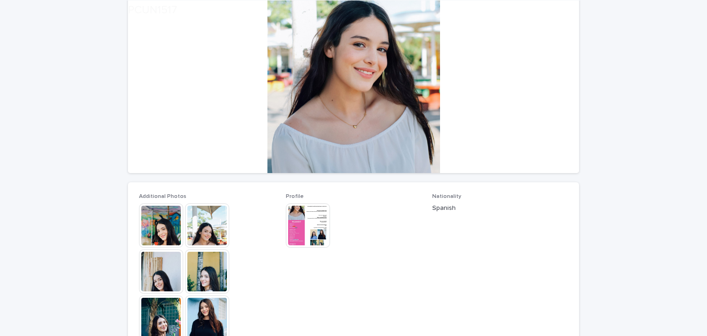
scroll to position [99, 0]
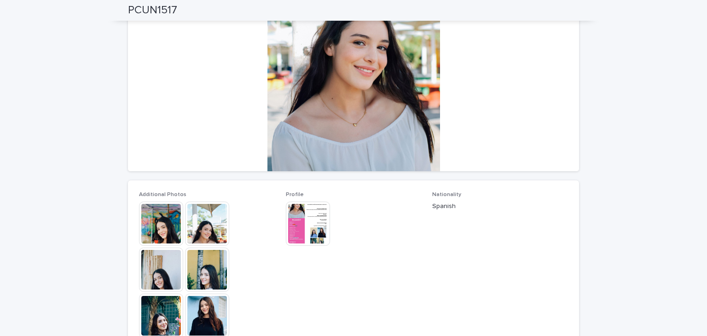
click at [193, 312] on img at bounding box center [207, 316] width 44 height 44
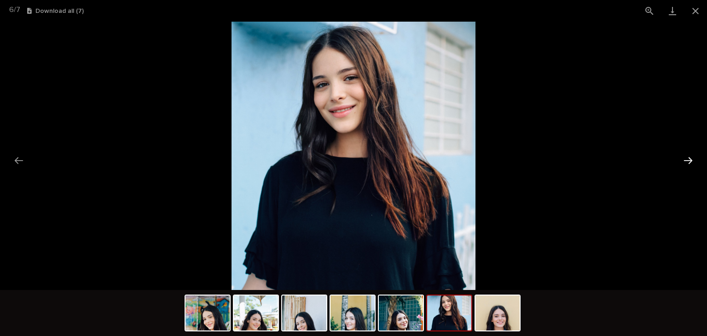
click at [691, 161] on button "Next slide" at bounding box center [687, 160] width 19 height 18
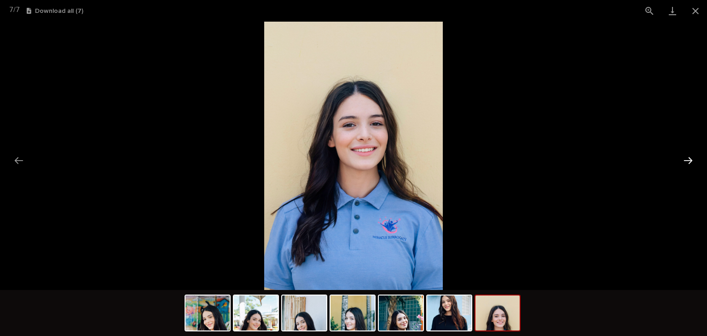
click at [691, 161] on button "Next slide" at bounding box center [687, 160] width 19 height 18
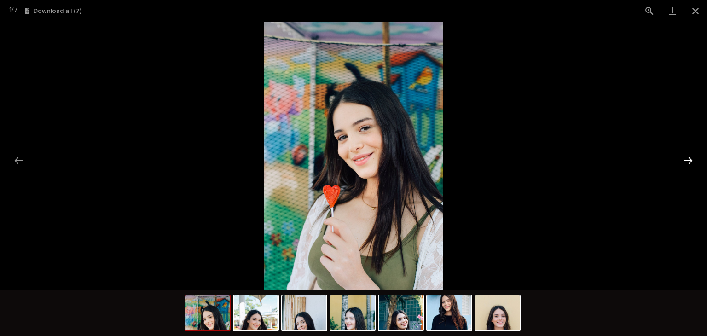
click at [691, 161] on button "Next slide" at bounding box center [687, 160] width 19 height 18
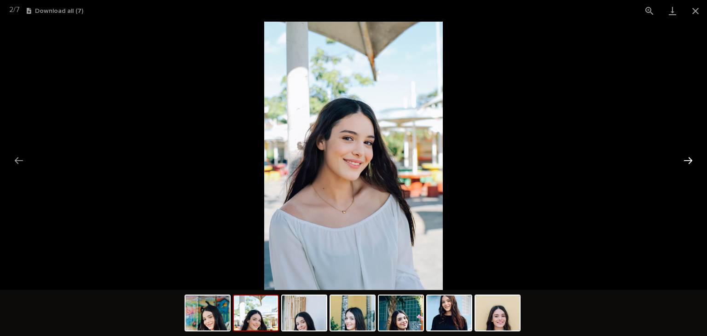
click at [691, 161] on button "Next slide" at bounding box center [687, 160] width 19 height 18
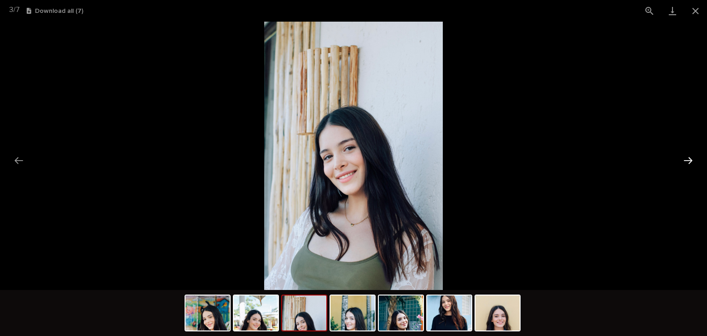
click at [691, 161] on button "Next slide" at bounding box center [687, 160] width 19 height 18
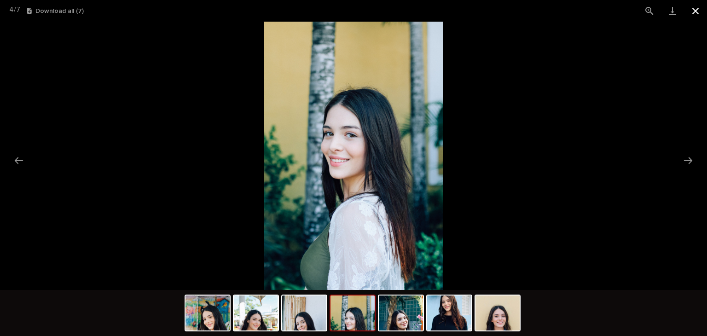
click at [690, 4] on button "Close gallery" at bounding box center [695, 11] width 23 height 22
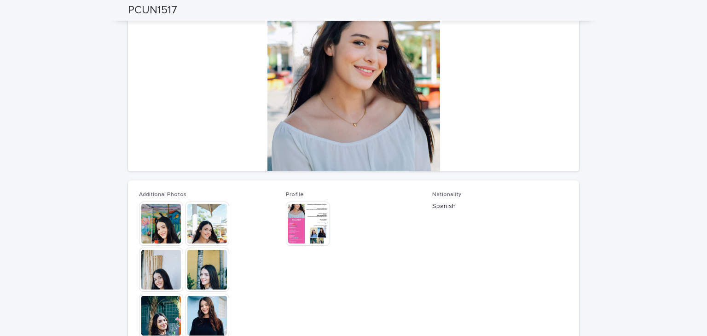
click at [315, 218] on img at bounding box center [308, 224] width 44 height 44
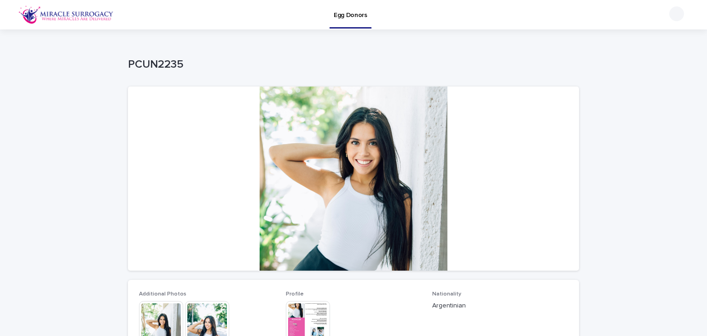
click at [305, 300] on div "Profile This file cannot be opened Download File" at bounding box center [354, 322] width 136 height 63
click at [205, 307] on img at bounding box center [207, 323] width 44 height 44
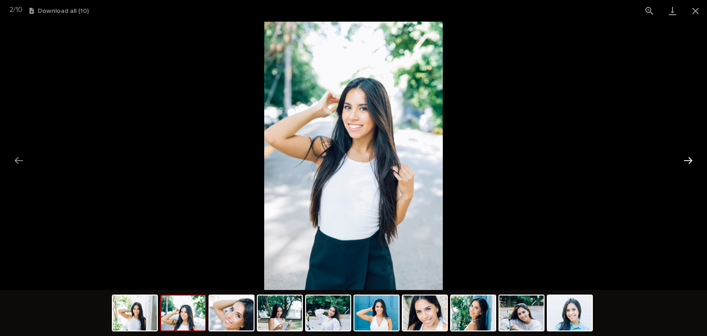
click at [693, 157] on button "Next slide" at bounding box center [687, 160] width 19 height 18
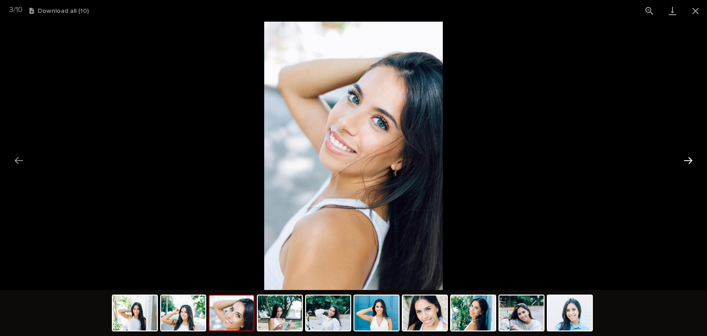
click at [693, 157] on button "Next slide" at bounding box center [687, 160] width 19 height 18
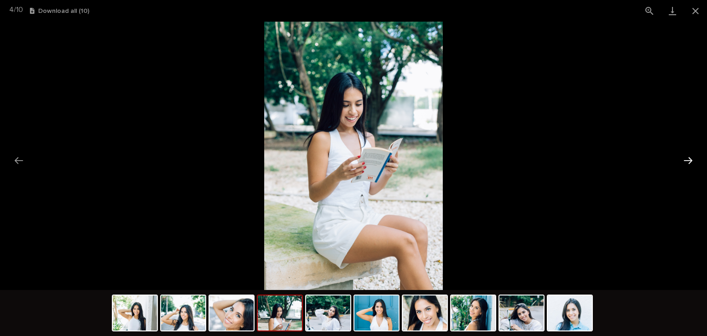
click at [693, 157] on button "Next slide" at bounding box center [687, 160] width 19 height 18
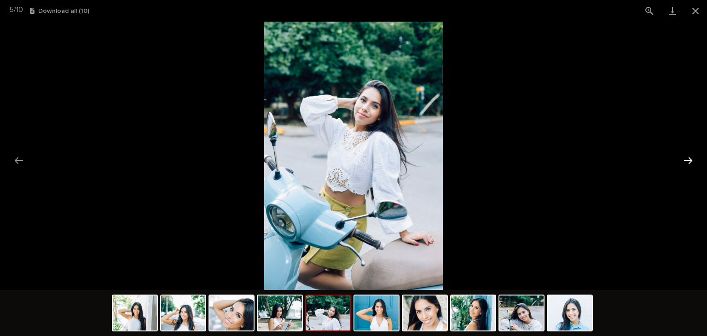
click at [693, 157] on button "Next slide" at bounding box center [687, 160] width 19 height 18
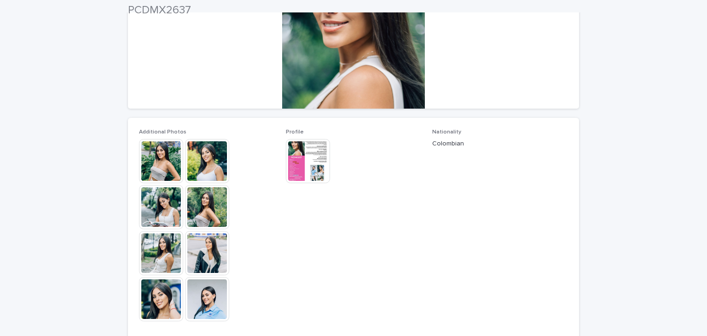
scroll to position [175, 0]
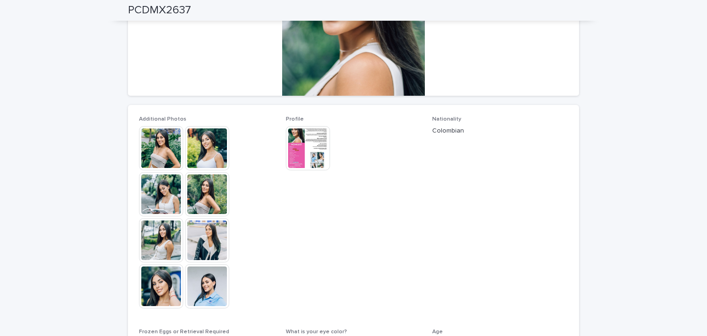
click at [192, 249] on img at bounding box center [207, 240] width 44 height 44
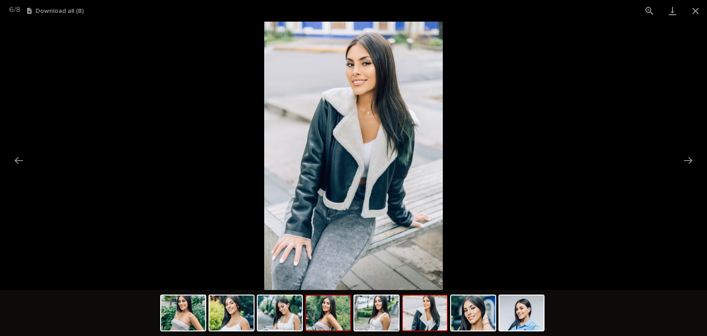
click at [334, 304] on img at bounding box center [328, 312] width 44 height 35
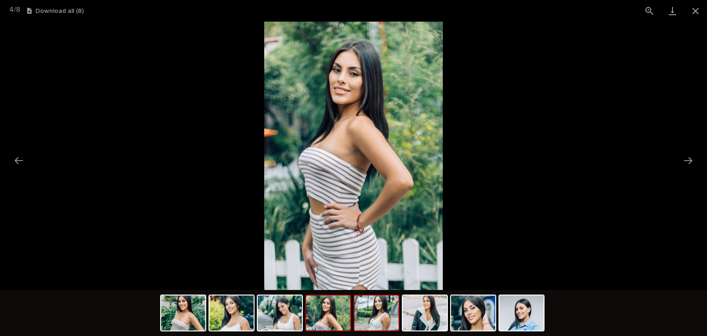
click at [392, 306] on img at bounding box center [376, 312] width 44 height 35
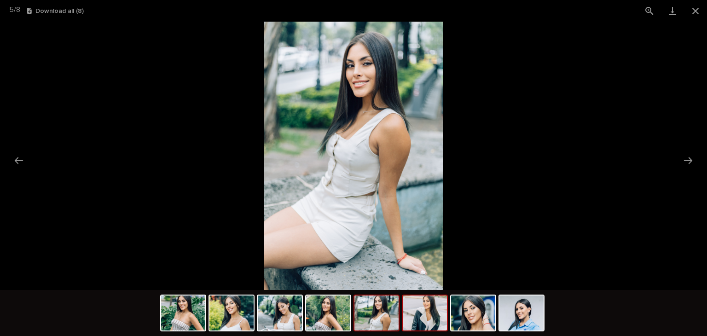
click at [432, 307] on img at bounding box center [425, 312] width 44 height 35
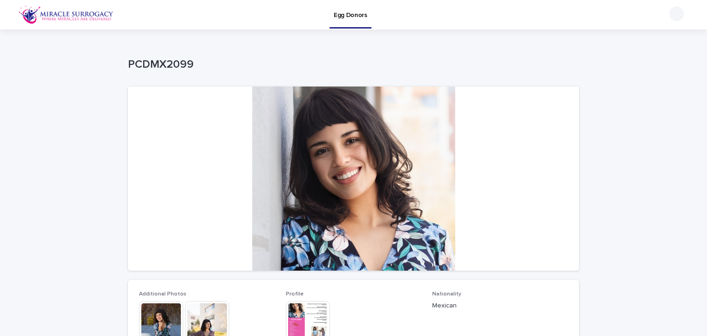
scroll to position [161, 0]
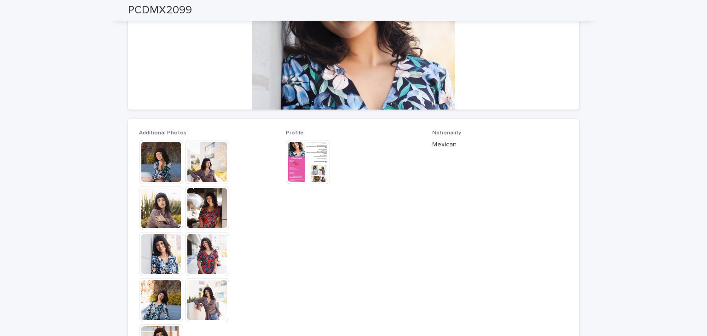
click at [308, 135] on p "Profile" at bounding box center [354, 133] width 136 height 6
click at [301, 183] on img at bounding box center [308, 162] width 44 height 44
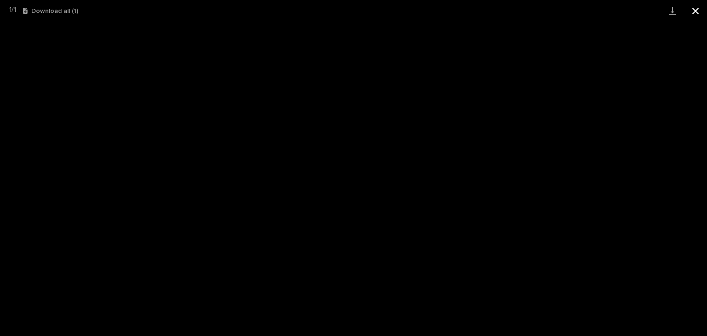
click at [700, 3] on button "Close gallery" at bounding box center [695, 11] width 23 height 22
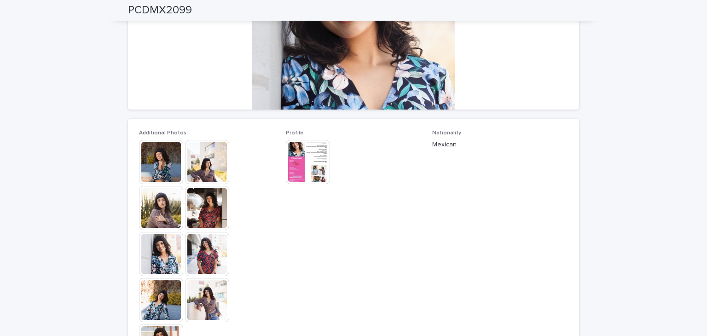
click at [185, 246] on img at bounding box center [207, 254] width 44 height 44
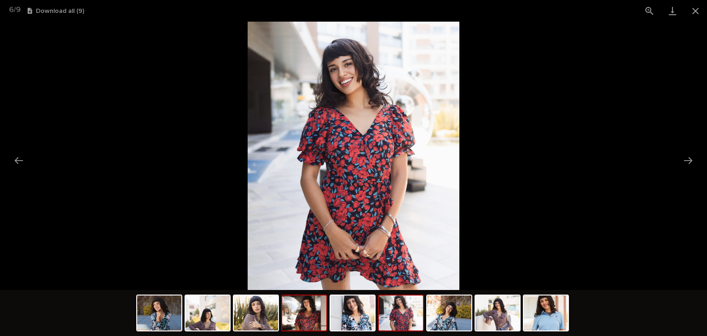
click at [305, 311] on img at bounding box center [304, 312] width 44 height 35
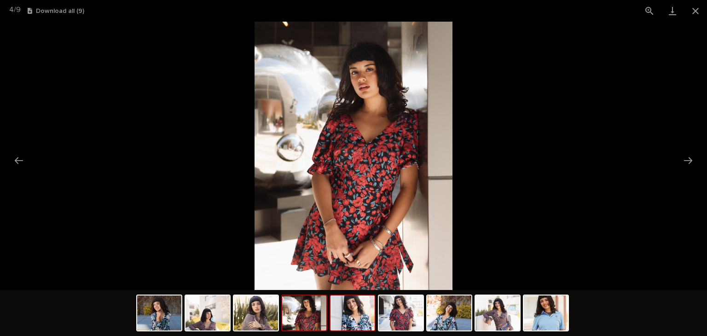
click at [357, 311] on img at bounding box center [352, 312] width 44 height 35
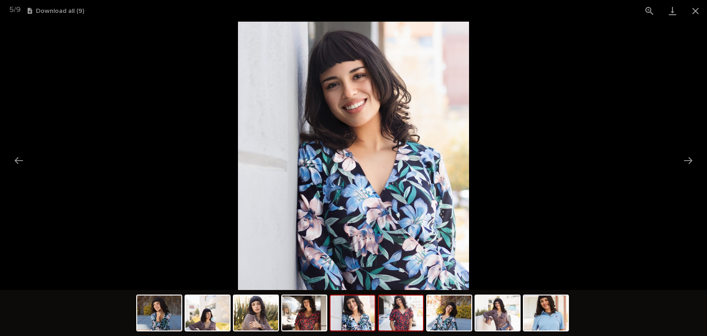
click at [408, 312] on img at bounding box center [401, 312] width 44 height 35
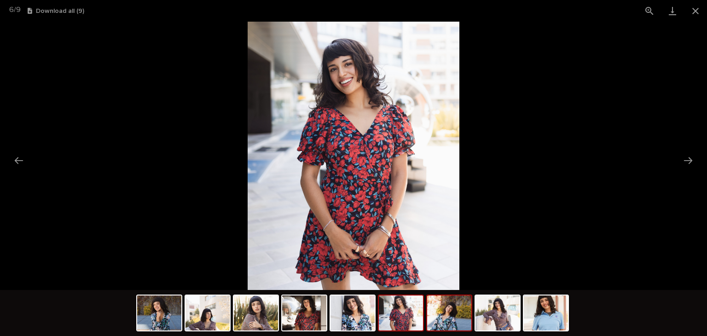
click at [439, 313] on img at bounding box center [449, 312] width 44 height 35
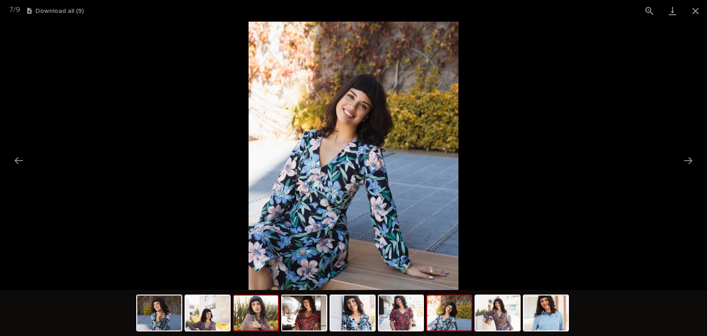
click at [247, 309] on img at bounding box center [256, 312] width 44 height 35
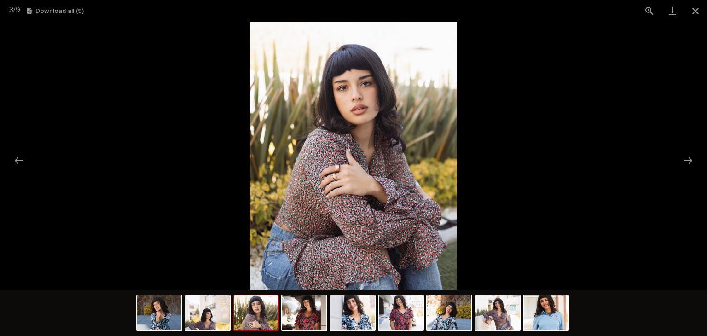
click at [240, 309] on img at bounding box center [256, 312] width 44 height 35
click at [223, 313] on img at bounding box center [207, 312] width 44 height 35
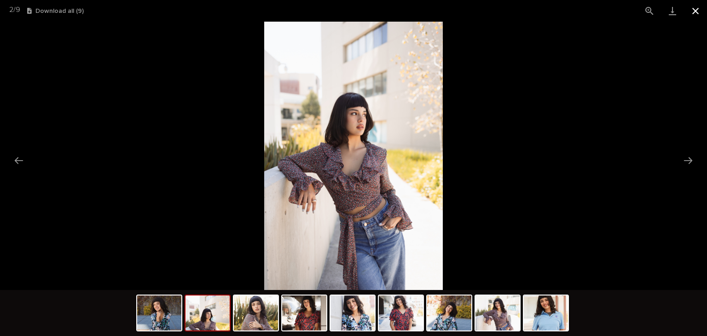
click at [697, 17] on button "Close gallery" at bounding box center [695, 11] width 23 height 22
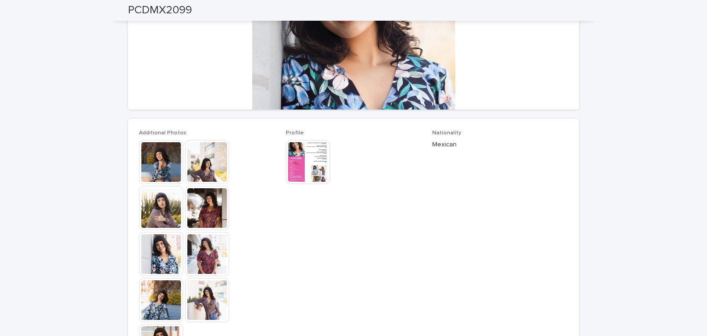
click at [300, 168] on img at bounding box center [308, 162] width 44 height 44
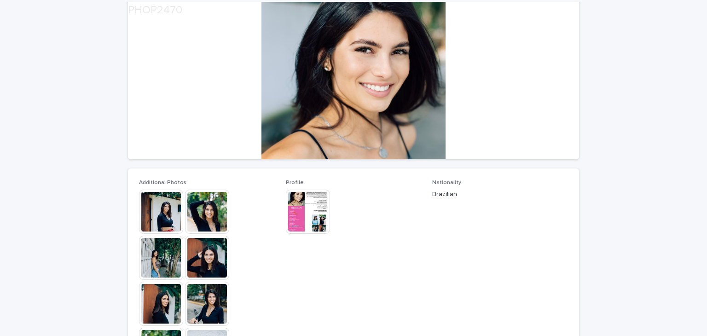
scroll to position [113, 0]
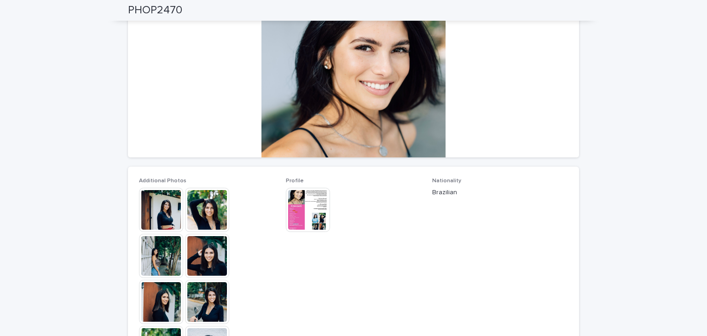
click at [206, 263] on img at bounding box center [207, 256] width 44 height 44
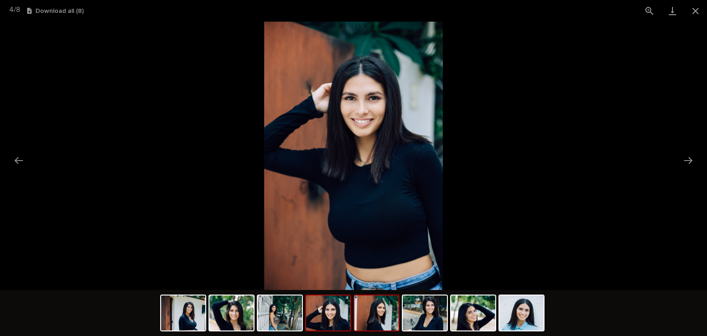
click at [389, 313] on img at bounding box center [376, 312] width 44 height 35
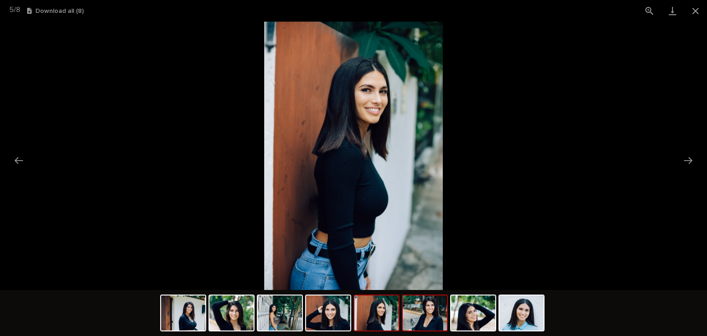
click at [423, 312] on img at bounding box center [425, 312] width 44 height 35
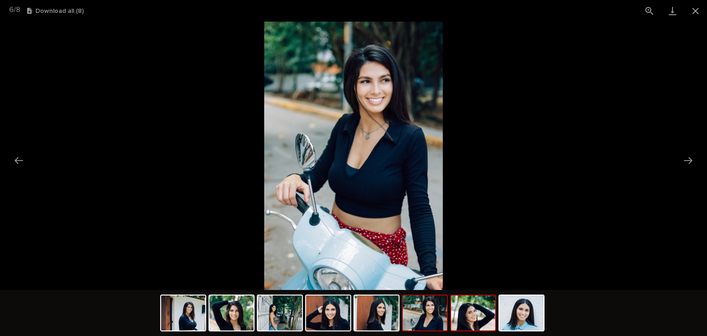
click at [456, 305] on img at bounding box center [473, 312] width 44 height 35
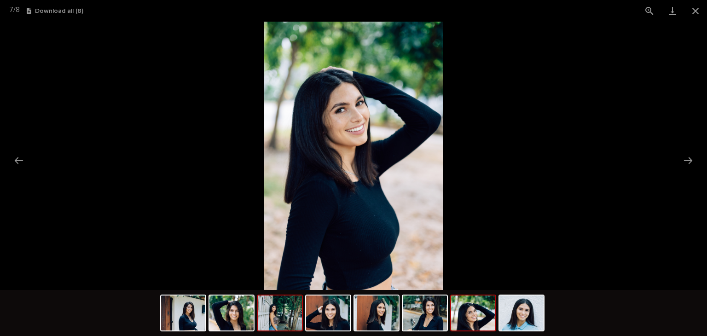
click at [258, 303] on img at bounding box center [280, 312] width 44 height 35
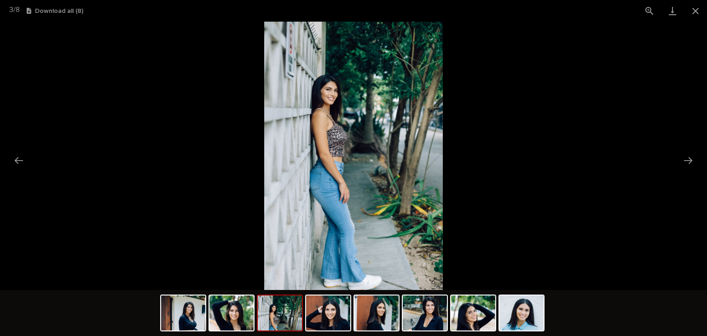
click at [273, 306] on img at bounding box center [280, 312] width 44 height 35
click at [290, 308] on img at bounding box center [280, 312] width 44 height 35
click at [228, 307] on img at bounding box center [231, 312] width 44 height 35
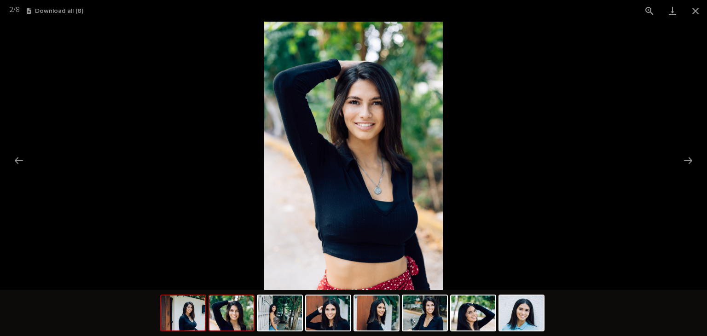
click at [186, 312] on img at bounding box center [183, 312] width 44 height 35
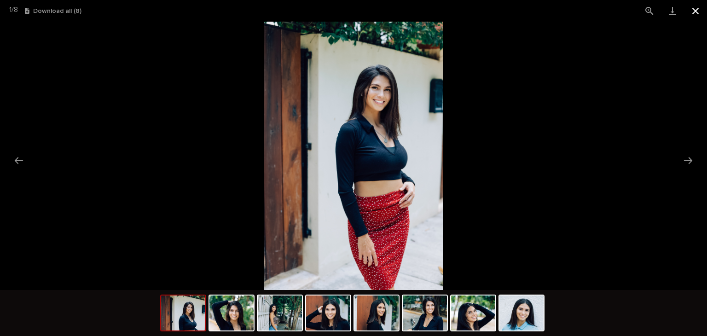
click at [696, 9] on button "Close gallery" at bounding box center [695, 11] width 23 height 22
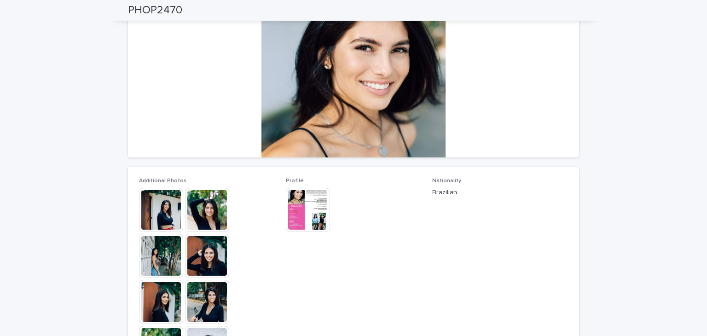
click at [293, 222] on img at bounding box center [308, 210] width 44 height 44
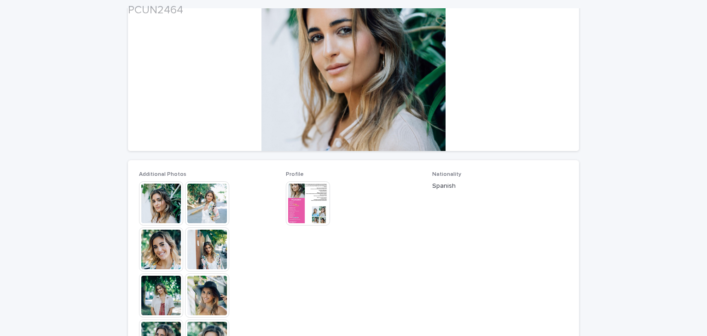
scroll to position [122, 0]
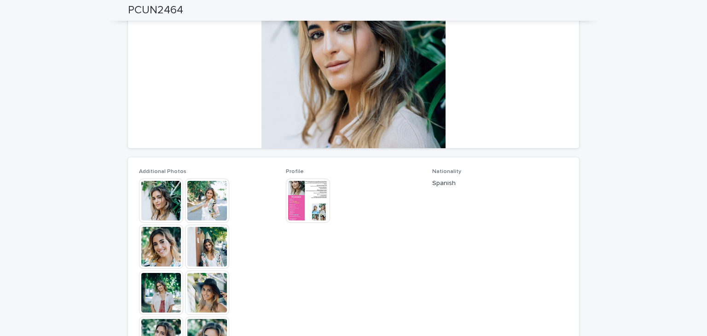
click at [173, 242] on img at bounding box center [161, 247] width 44 height 44
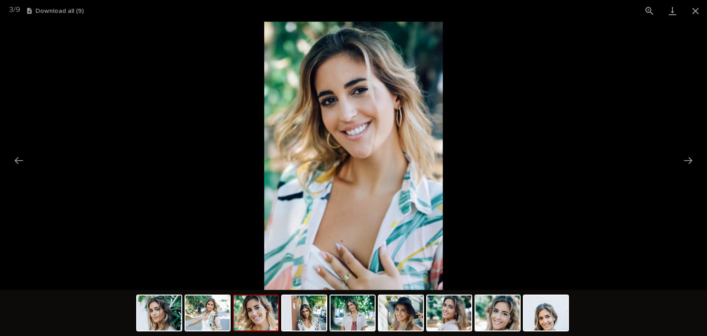
click at [328, 324] on div at bounding box center [353, 314] width 435 height 48
click at [407, 321] on img at bounding box center [401, 312] width 44 height 35
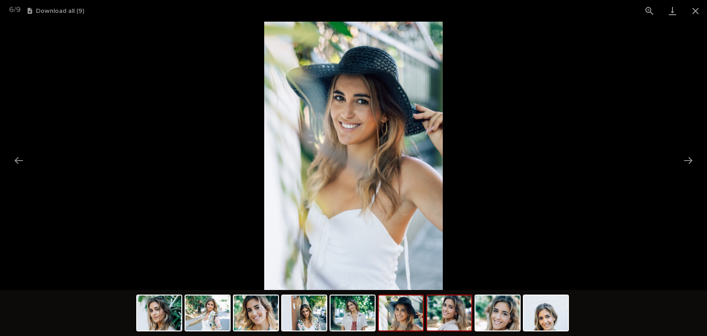
click at [449, 318] on img at bounding box center [449, 312] width 44 height 35
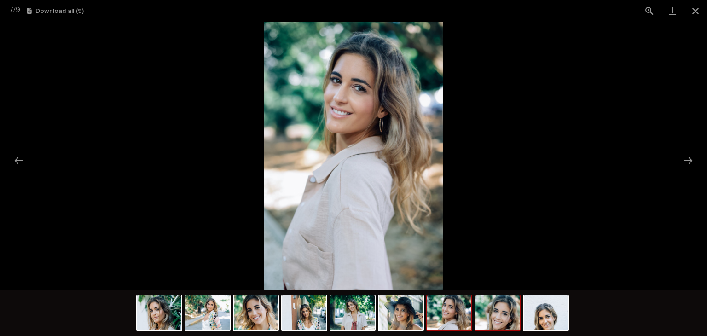
click at [502, 315] on img at bounding box center [497, 312] width 44 height 35
